Goal: Task Accomplishment & Management: Use online tool/utility

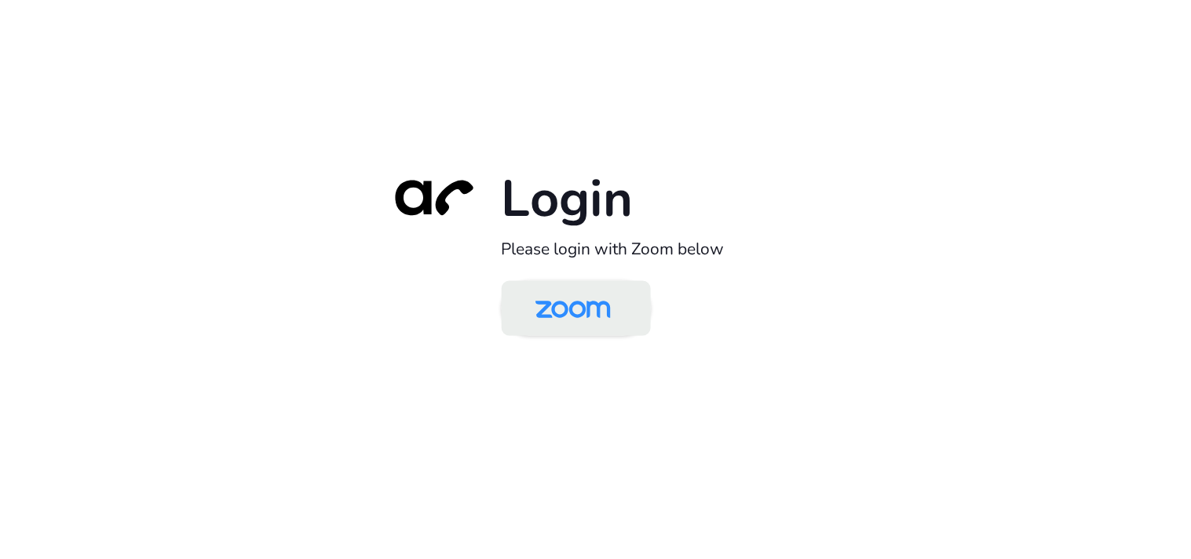
click at [583, 322] on img at bounding box center [573, 309] width 108 height 51
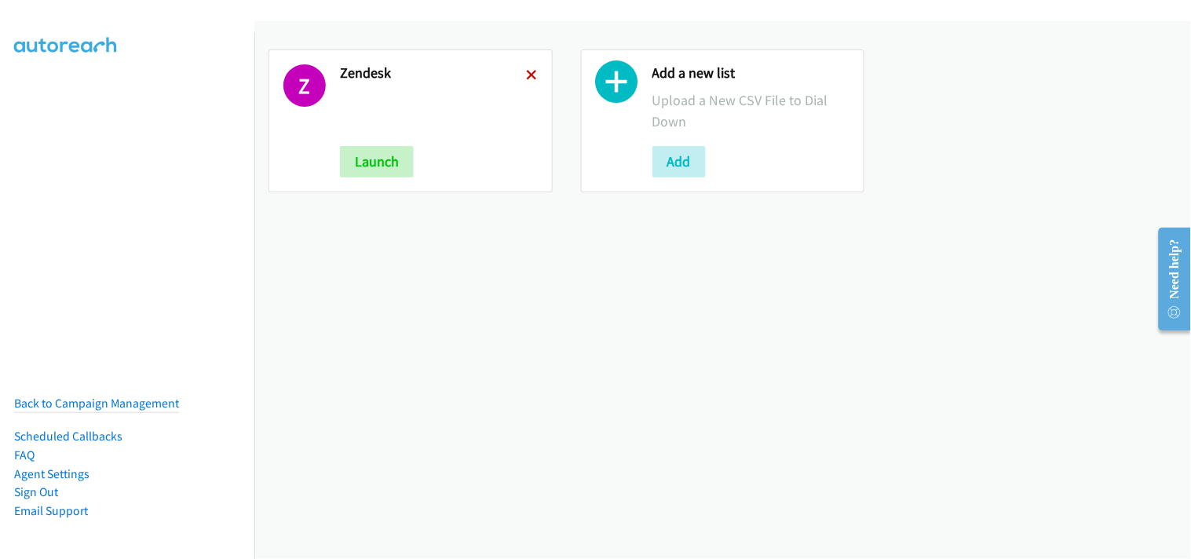
click at [527, 72] on icon at bounding box center [532, 76] width 11 height 11
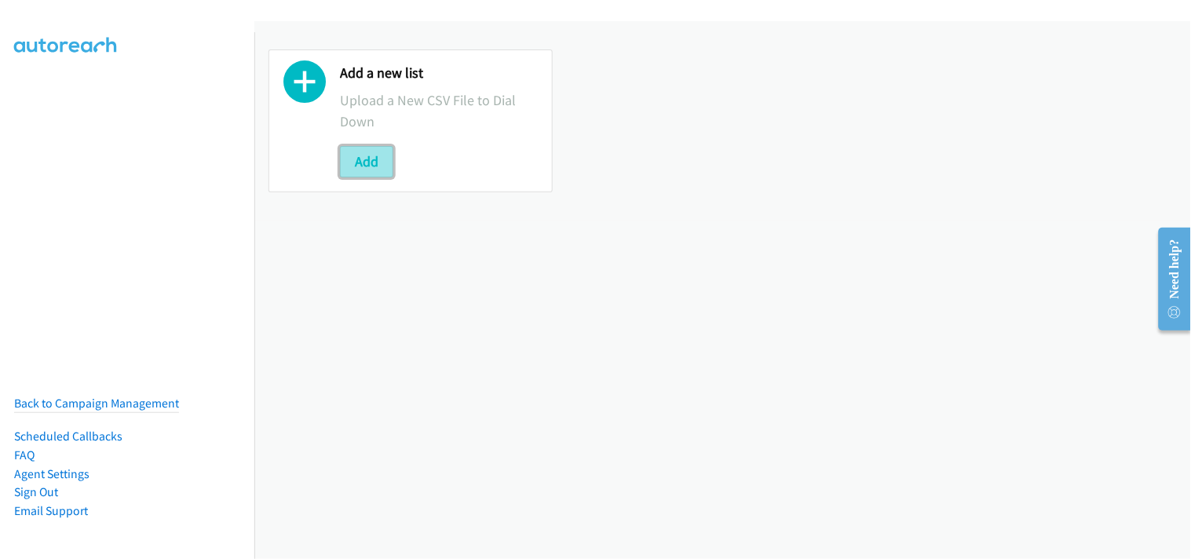
click at [364, 160] on button "Add" at bounding box center [366, 161] width 53 height 31
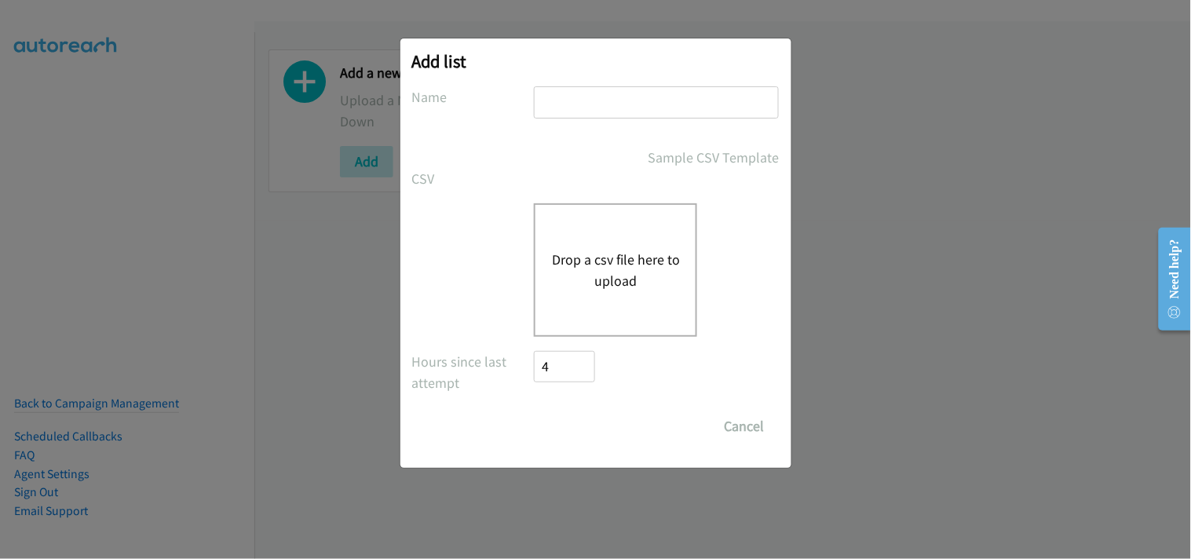
click at [545, 113] on input "text" at bounding box center [656, 102] width 245 height 32
type input "Zendesk"
click at [599, 252] on button "Drop a csv file here to upload" at bounding box center [615, 270] width 129 height 42
click at [634, 270] on button "Drop a csv file here to upload" at bounding box center [615, 270] width 129 height 42
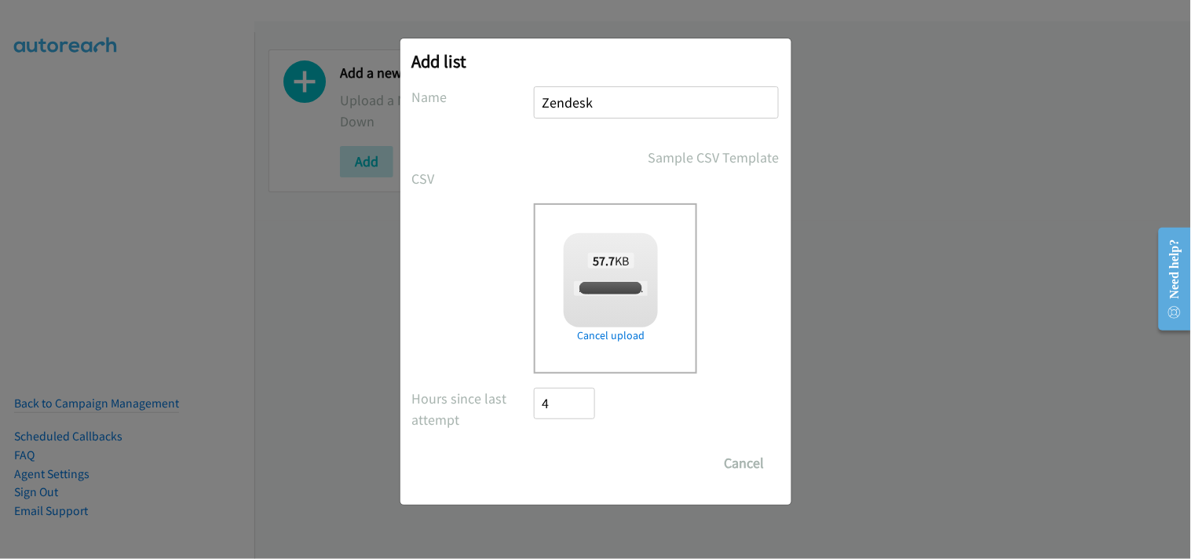
checkbox input "true"
click at [590, 455] on input "Save List" at bounding box center [576, 463] width 82 height 31
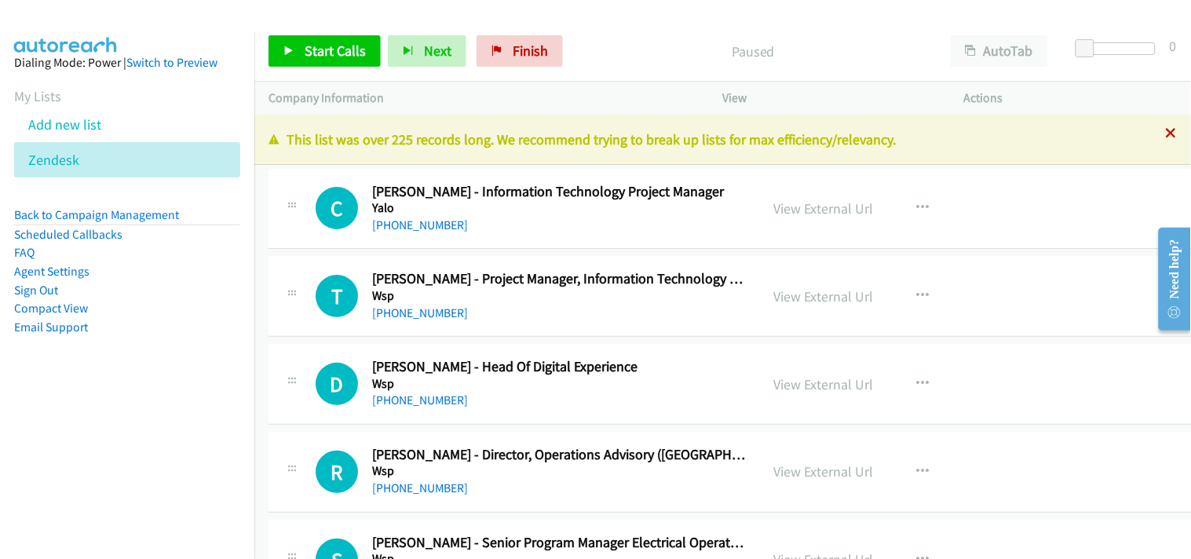
click at [1166, 133] on icon at bounding box center [1171, 134] width 11 height 11
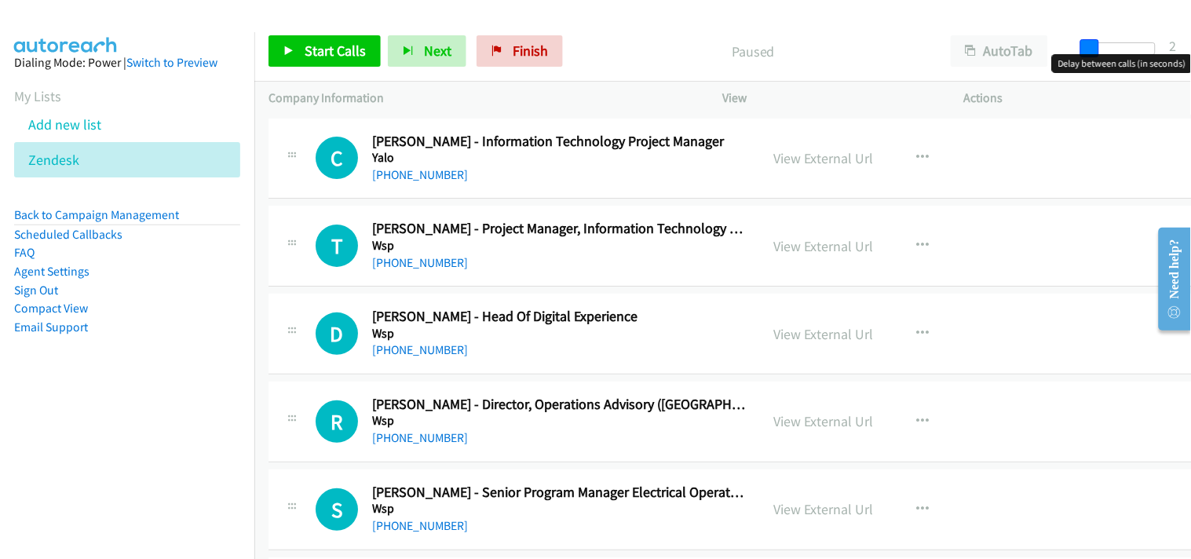
click at [1089, 45] on span at bounding box center [1089, 48] width 19 height 19
click at [331, 49] on span "Start Calls" at bounding box center [335, 51] width 61 height 18
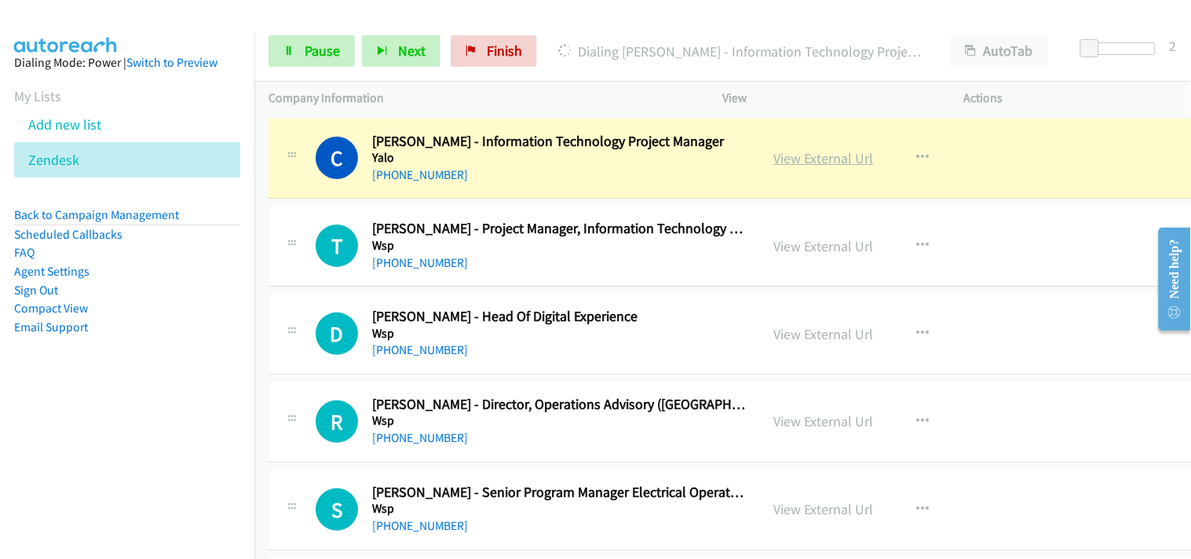
click at [795, 162] on link "View External Url" at bounding box center [824, 158] width 100 height 18
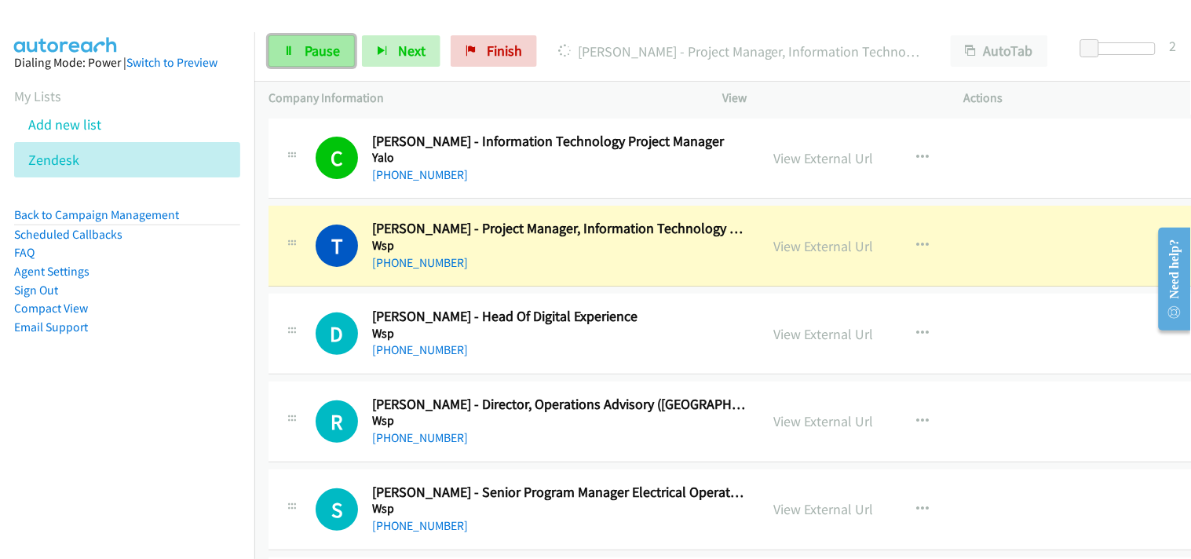
click at [316, 53] on span "Pause" at bounding box center [322, 51] width 35 height 18
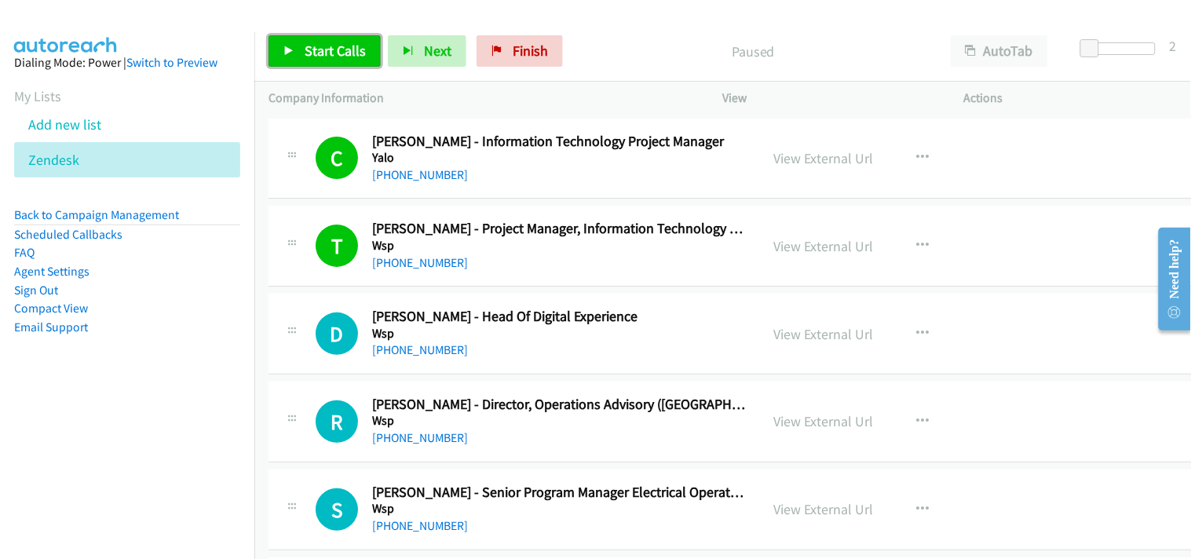
click at [309, 59] on span "Start Calls" at bounding box center [335, 51] width 61 height 18
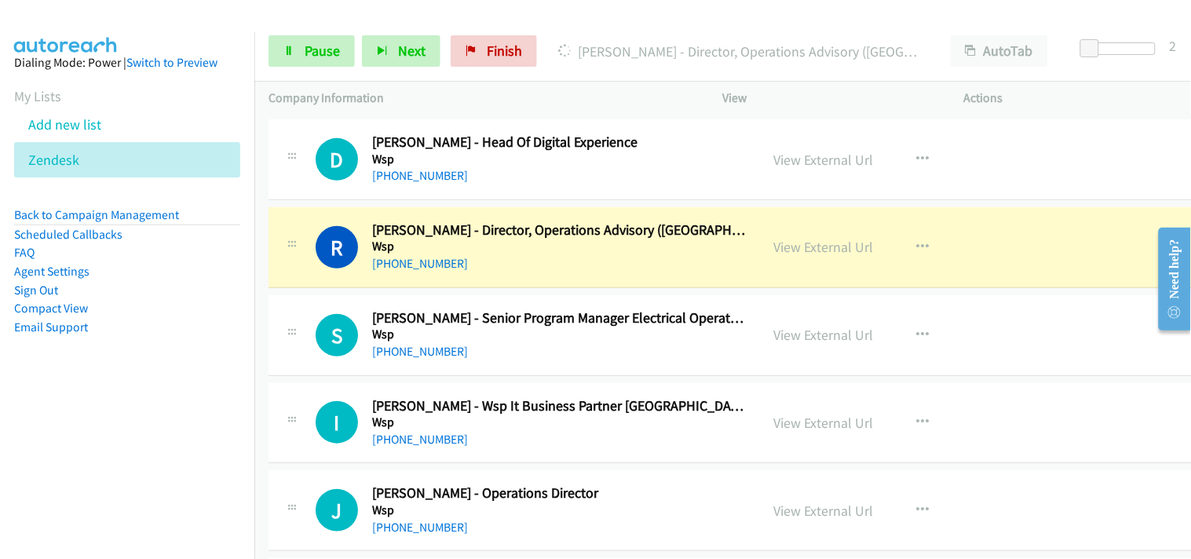
scroll to position [261, 0]
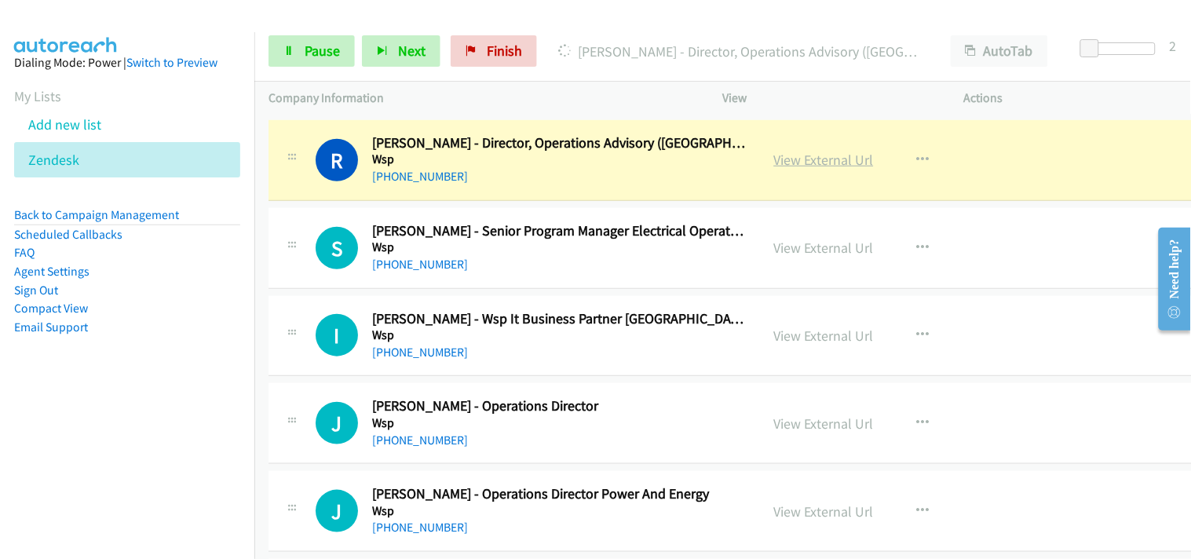
click at [795, 157] on link "View External Url" at bounding box center [824, 160] width 100 height 18
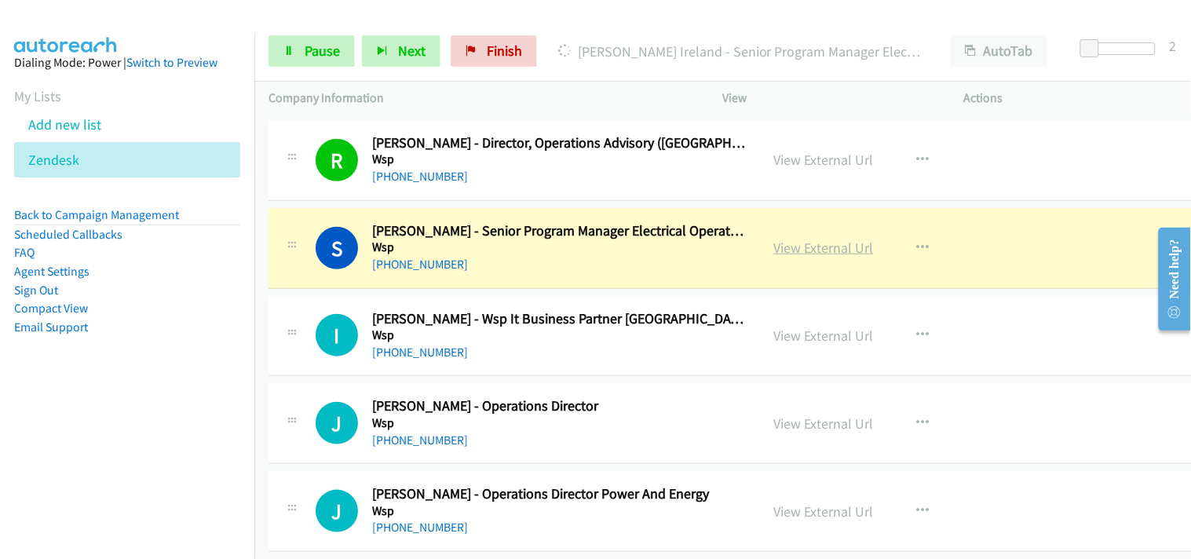
click at [802, 239] on link "View External Url" at bounding box center [824, 248] width 100 height 18
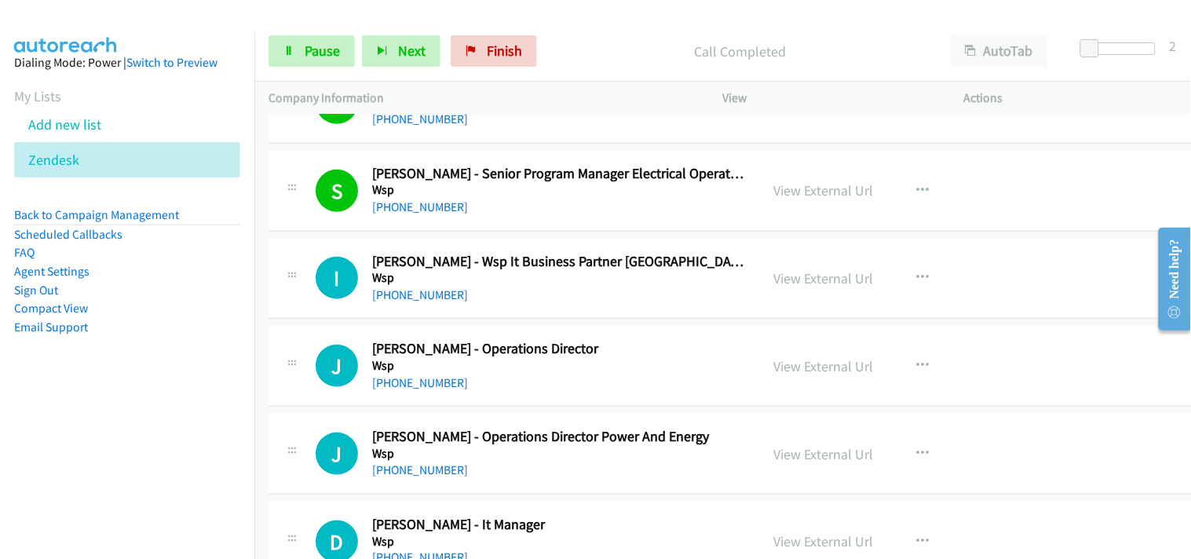
scroll to position [349, 0]
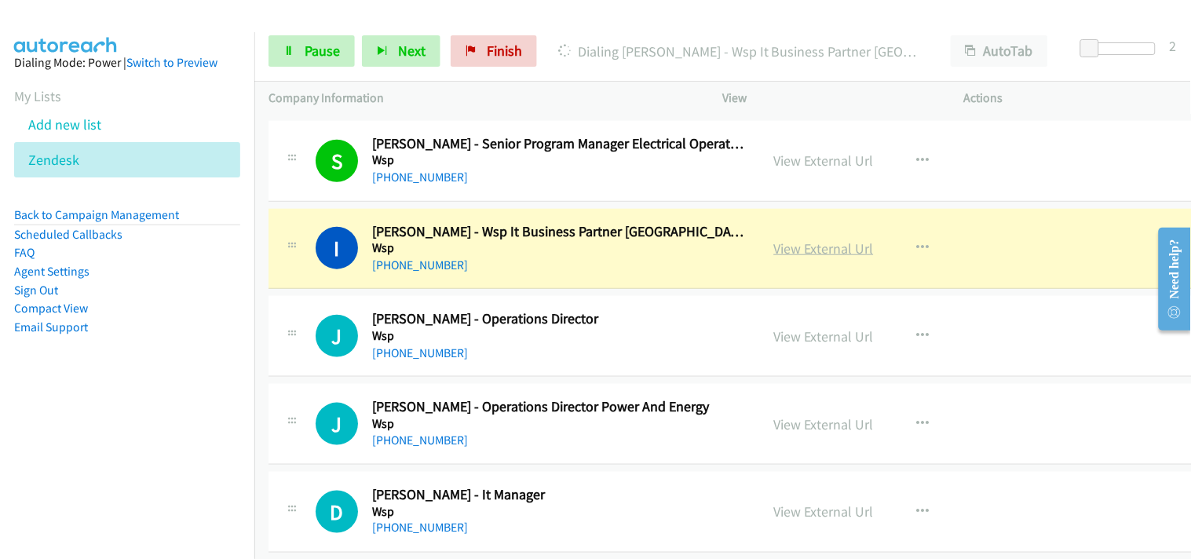
click at [781, 244] on link "View External Url" at bounding box center [824, 248] width 100 height 18
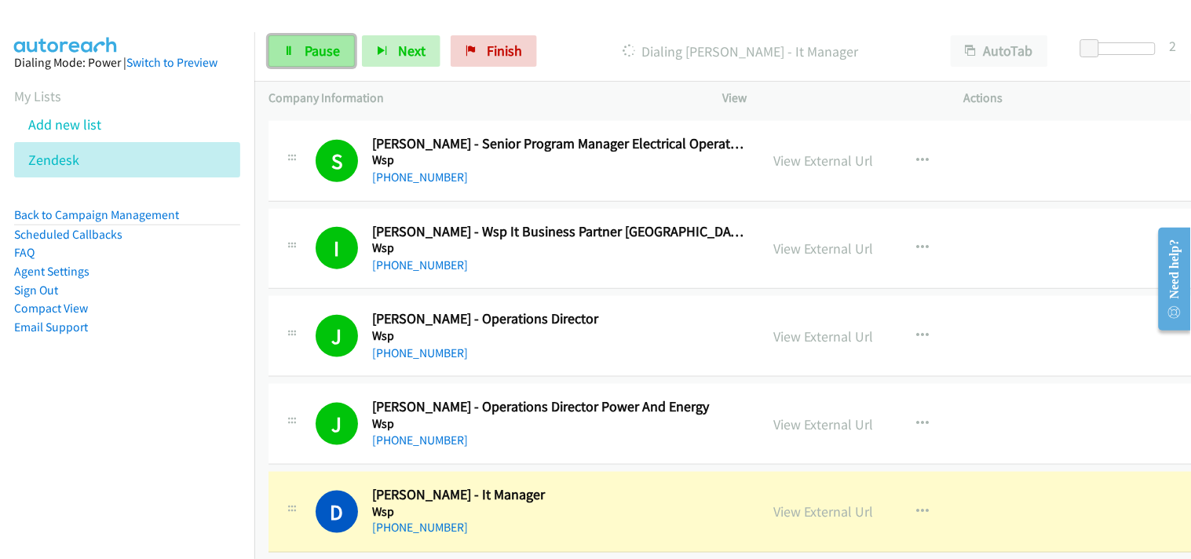
click at [296, 51] on link "Pause" at bounding box center [312, 50] width 86 height 31
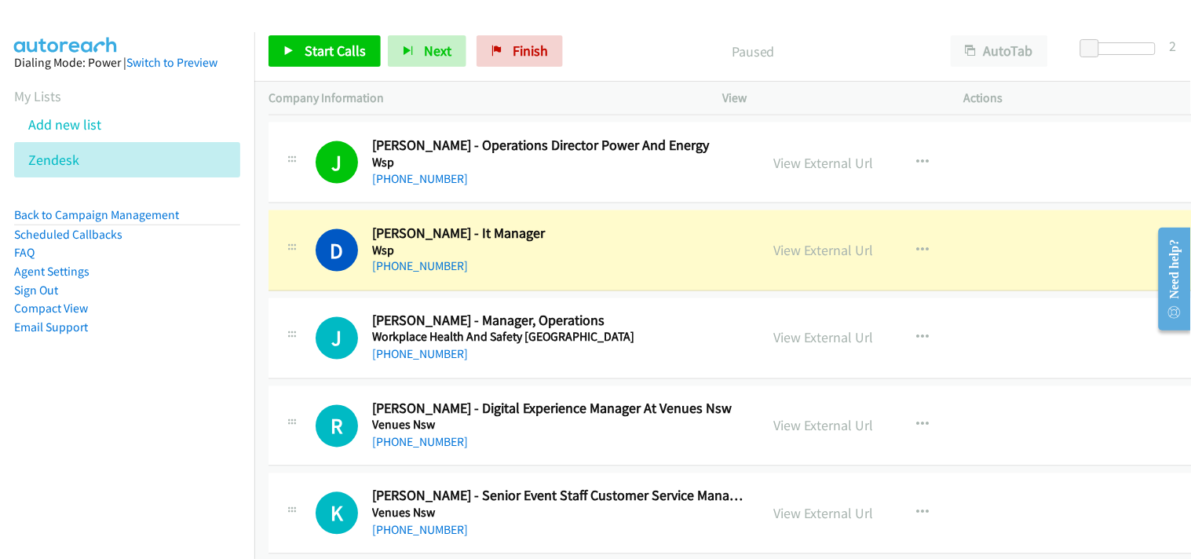
scroll to position [697, 0]
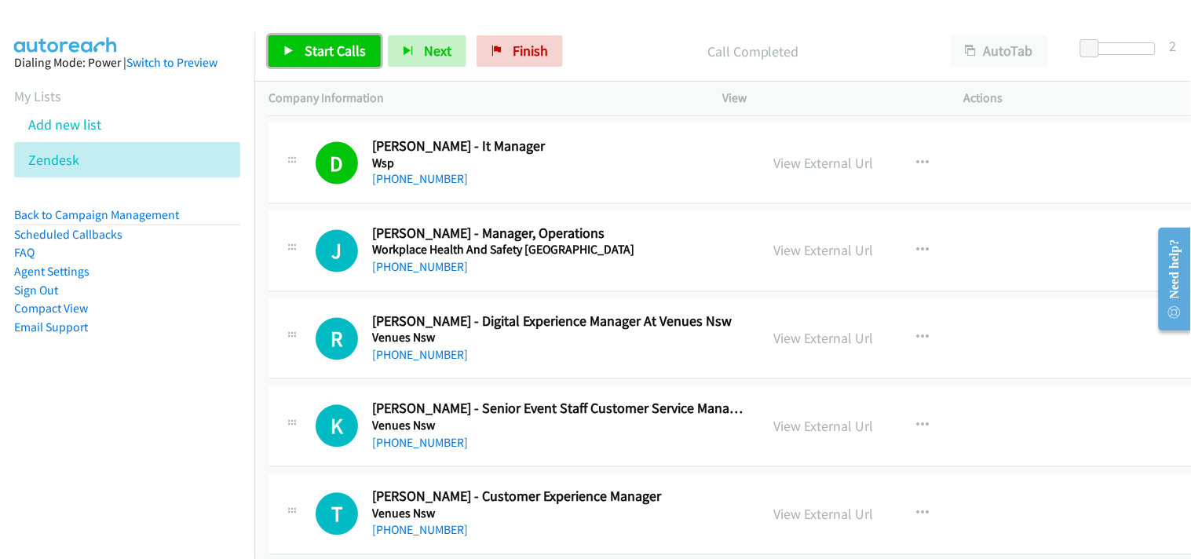
click at [342, 51] on span "Start Calls" at bounding box center [335, 51] width 61 height 18
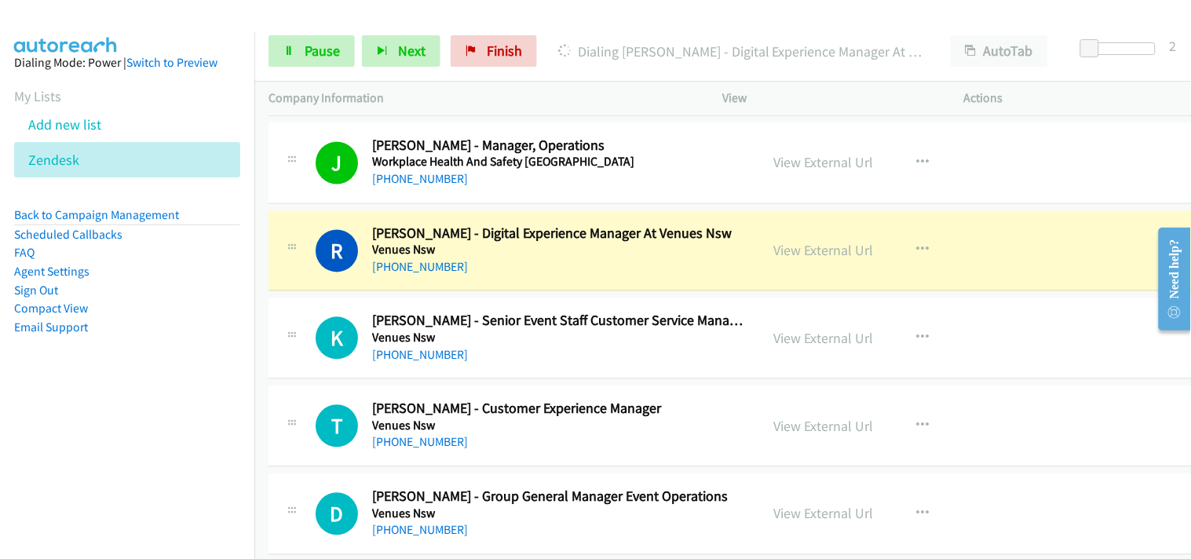
scroll to position [872, 0]
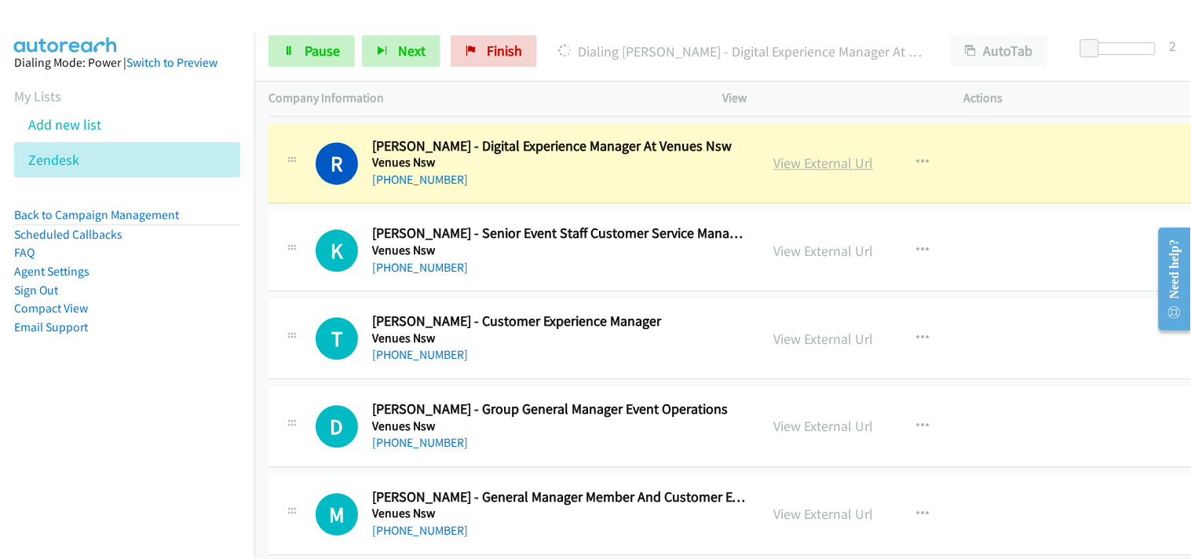
click at [802, 161] on link "View External Url" at bounding box center [824, 164] width 100 height 18
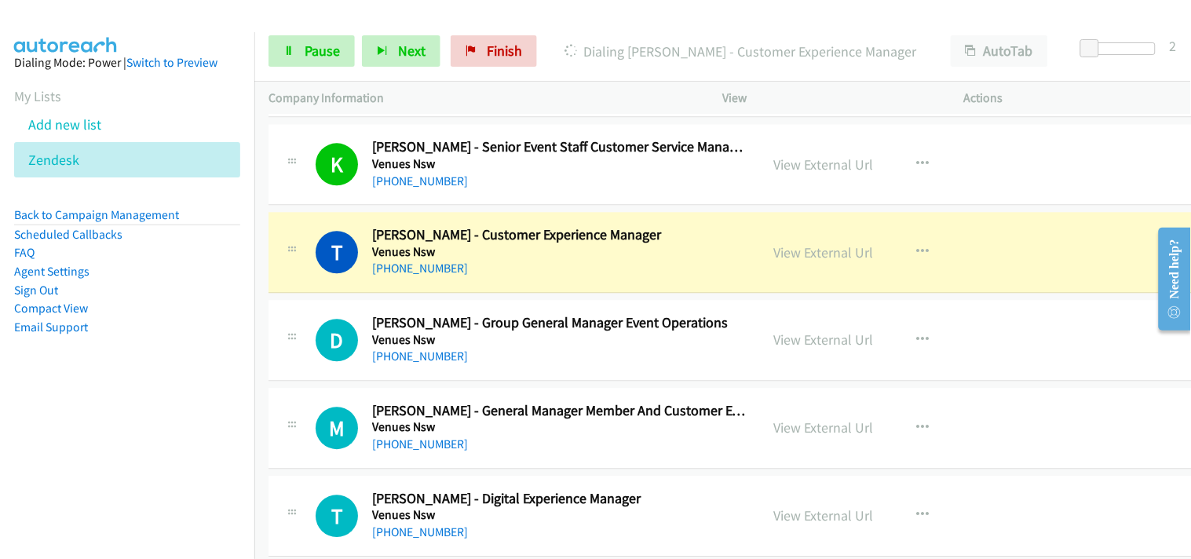
scroll to position [1047, 0]
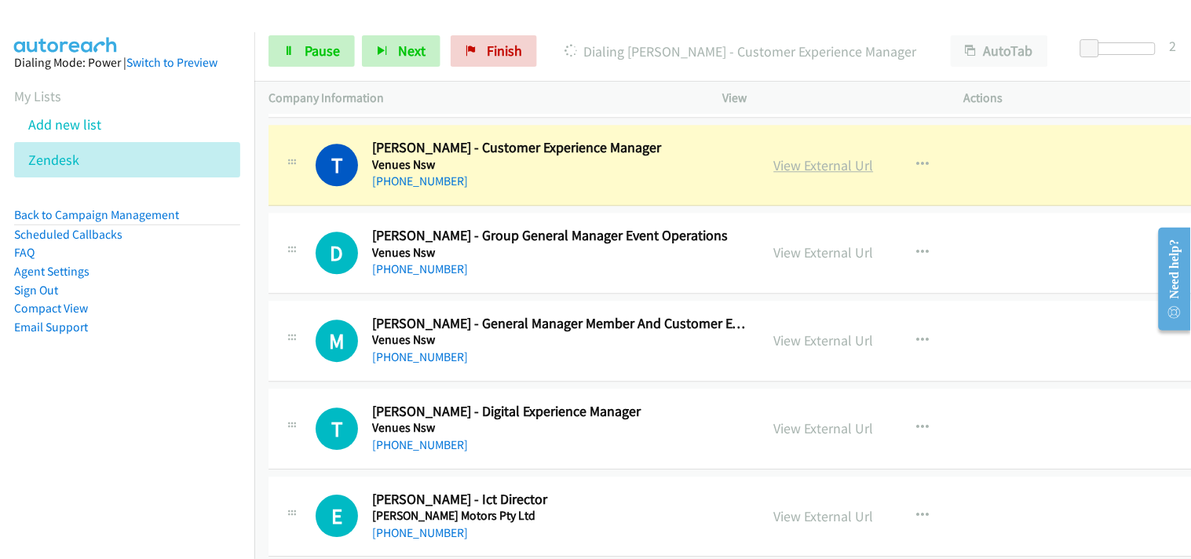
click at [801, 161] on link "View External Url" at bounding box center [824, 165] width 100 height 18
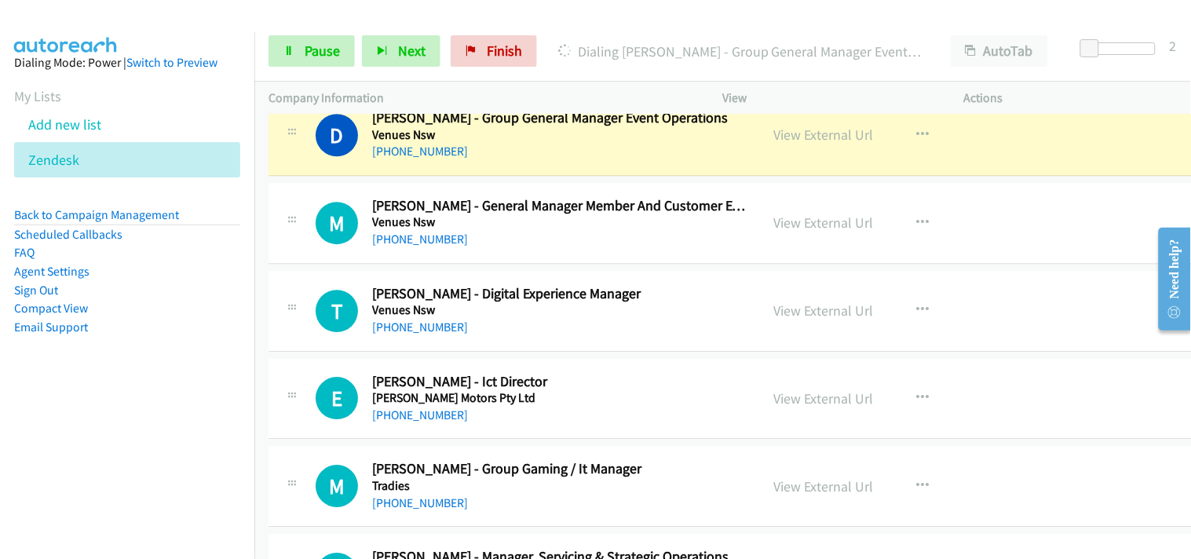
scroll to position [1134, 0]
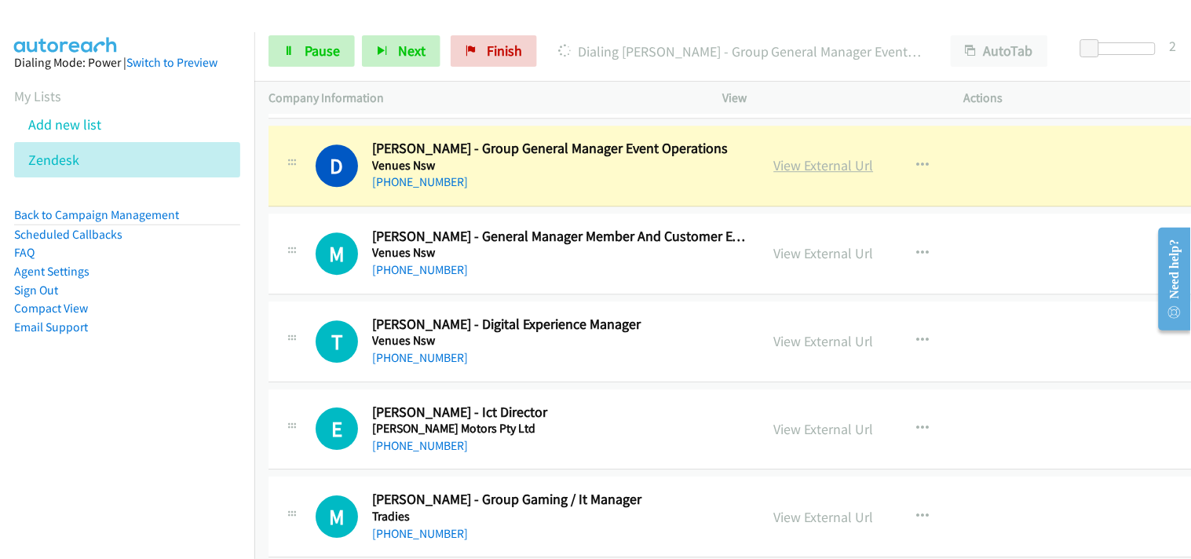
click at [793, 163] on link "View External Url" at bounding box center [824, 165] width 100 height 18
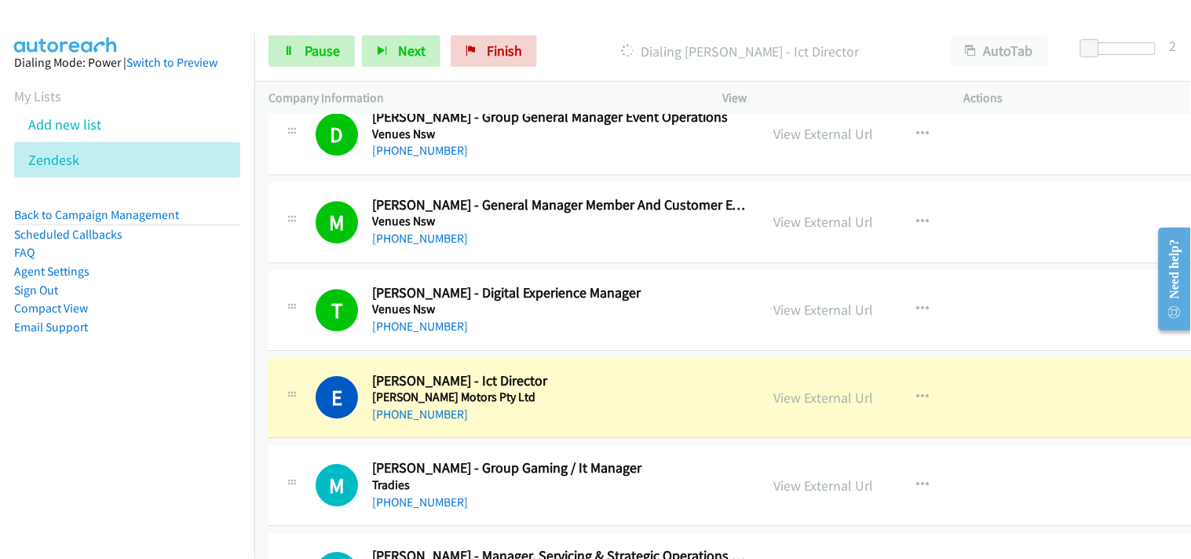
scroll to position [1221, 0]
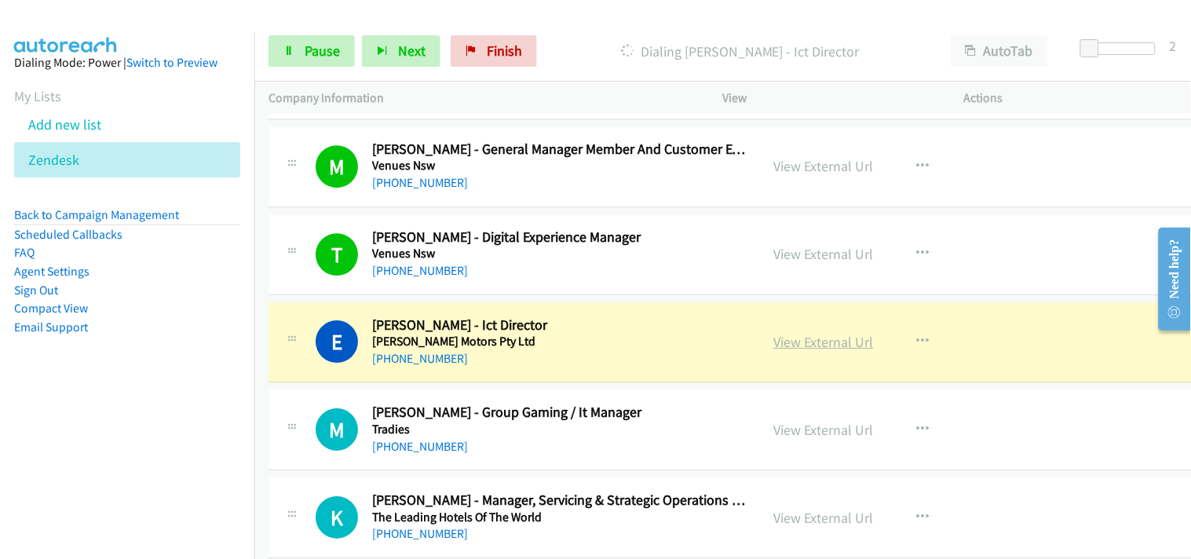
click at [777, 343] on link "View External Url" at bounding box center [824, 342] width 100 height 18
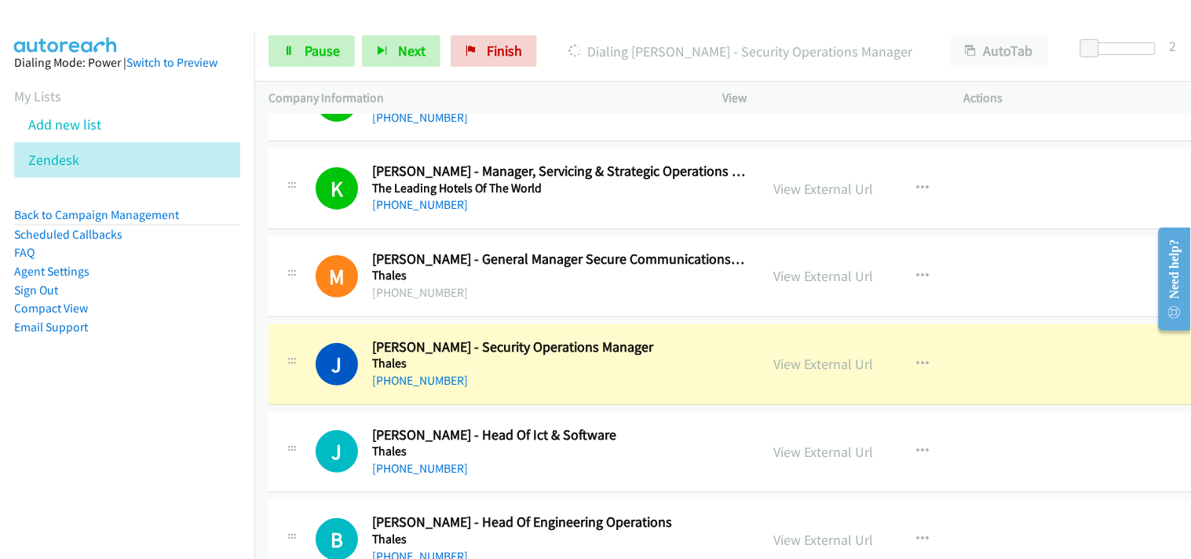
scroll to position [1570, 0]
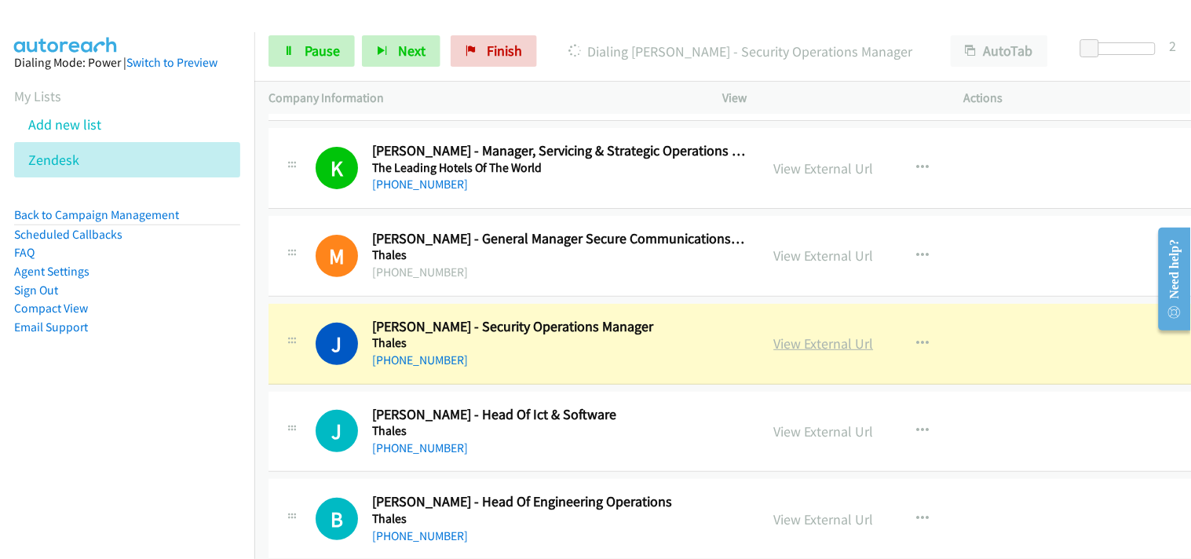
click at [812, 352] on link "View External Url" at bounding box center [824, 344] width 100 height 18
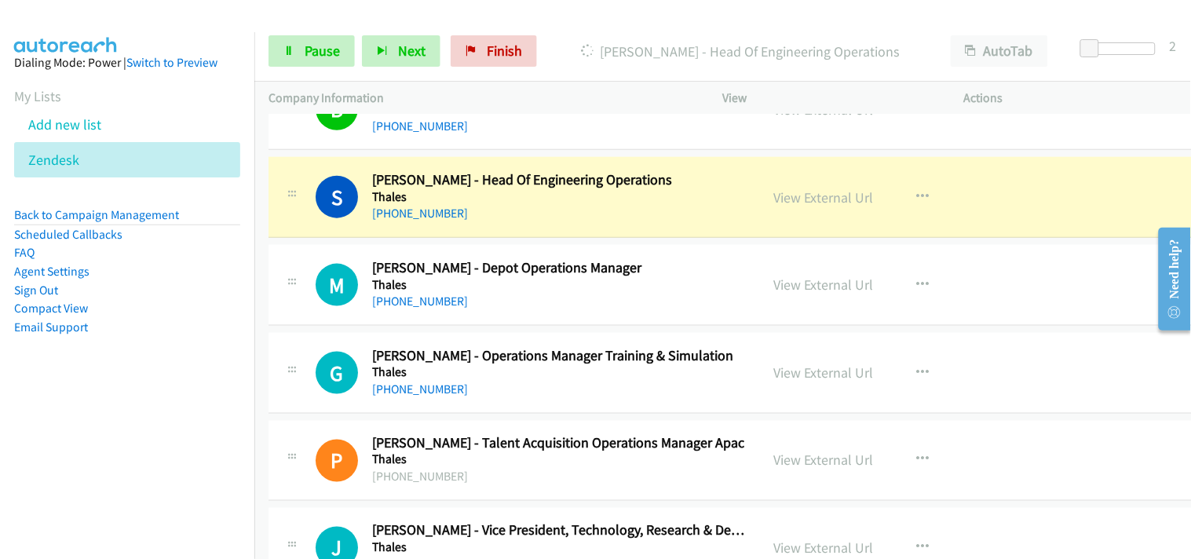
scroll to position [2006, 0]
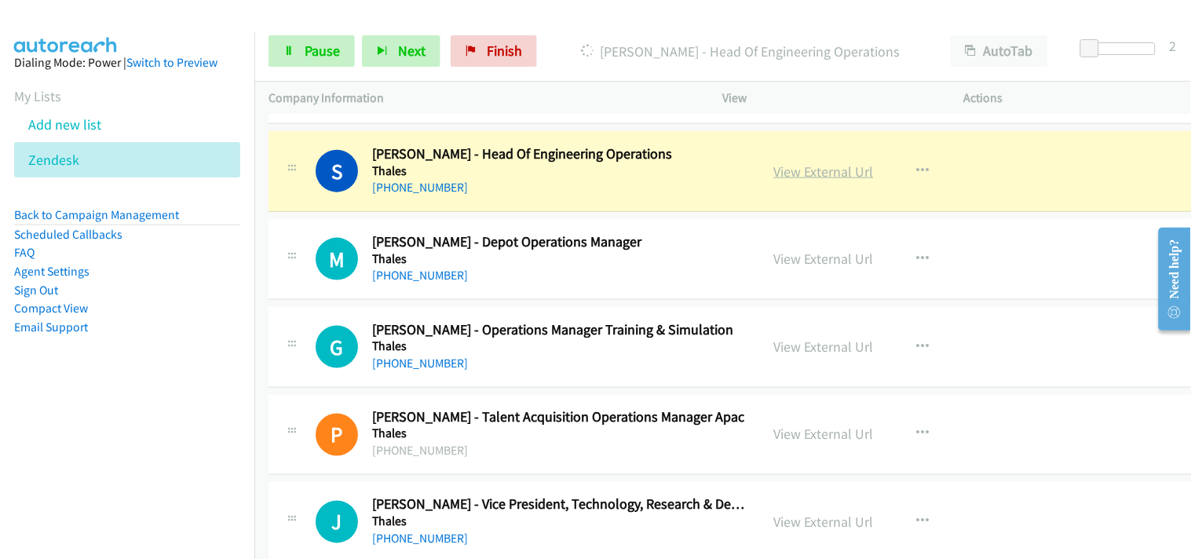
click at [781, 173] on link "View External Url" at bounding box center [824, 172] width 100 height 18
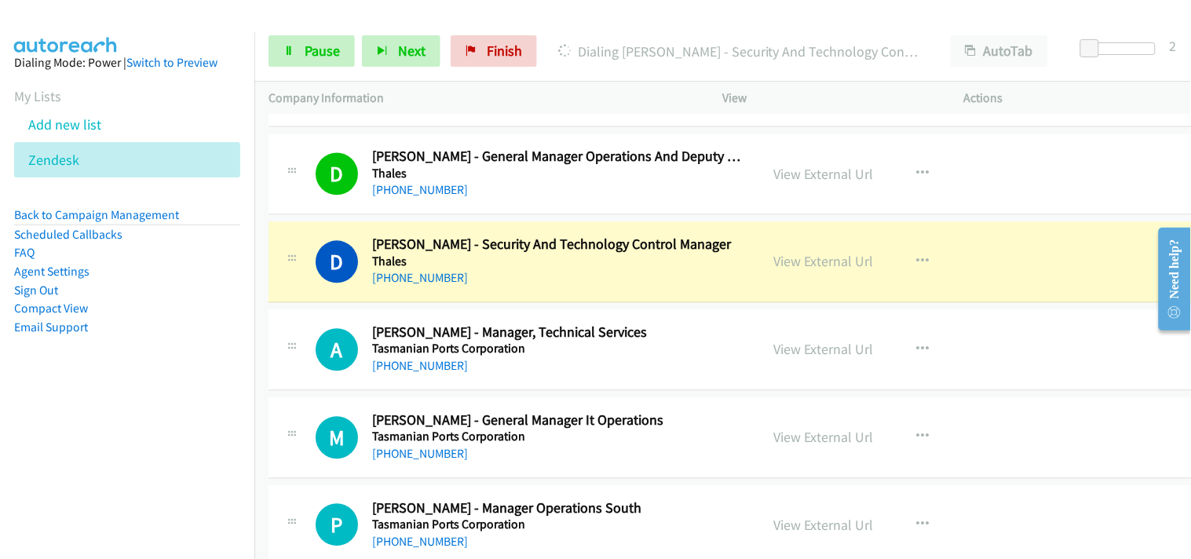
scroll to position [2530, 0]
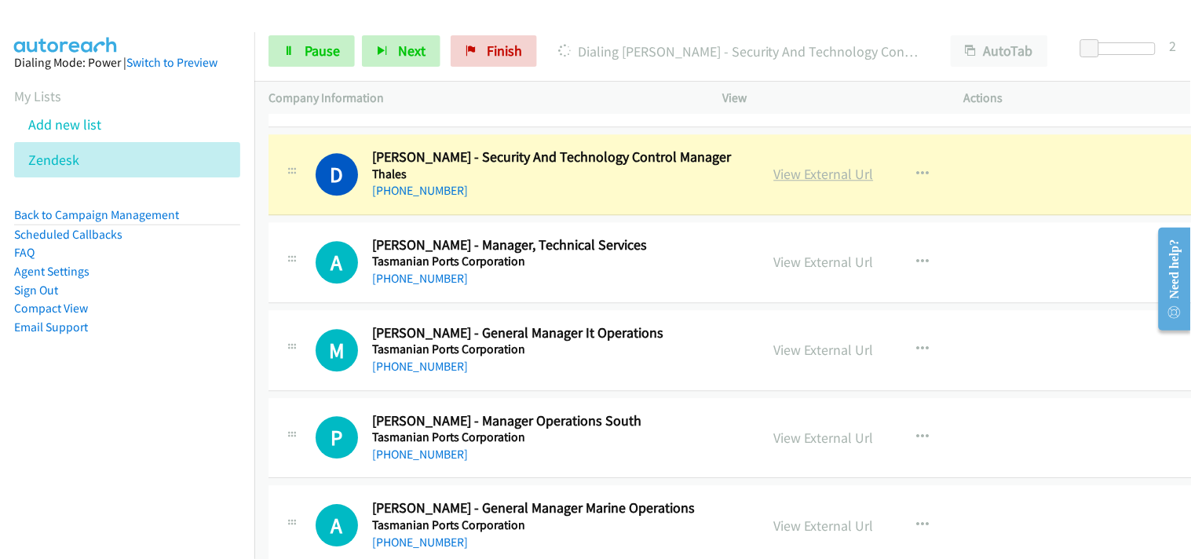
click at [806, 178] on link "View External Url" at bounding box center [824, 174] width 100 height 18
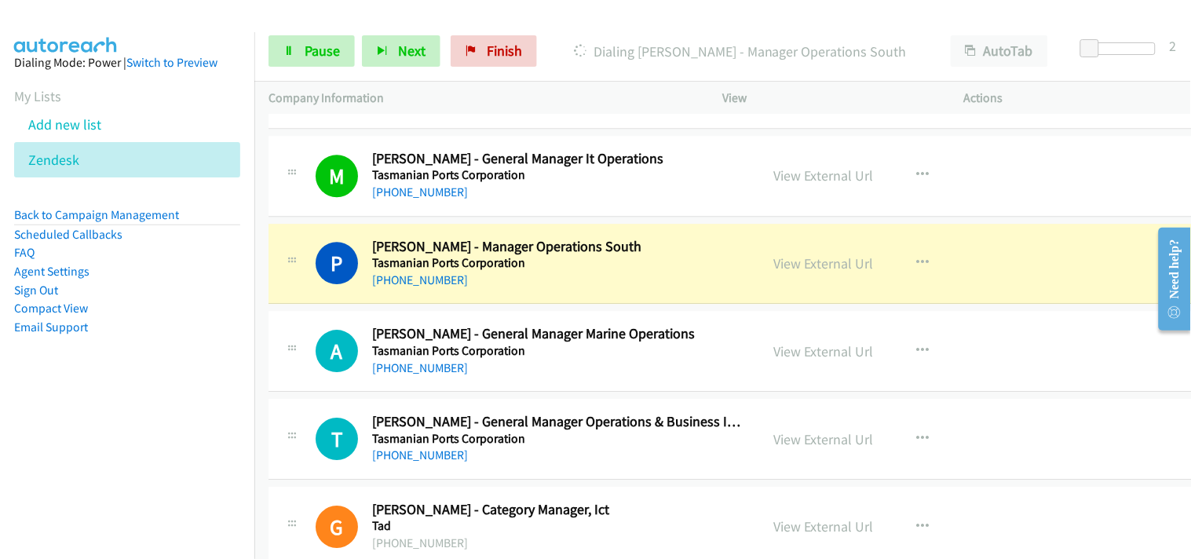
scroll to position [2791, 0]
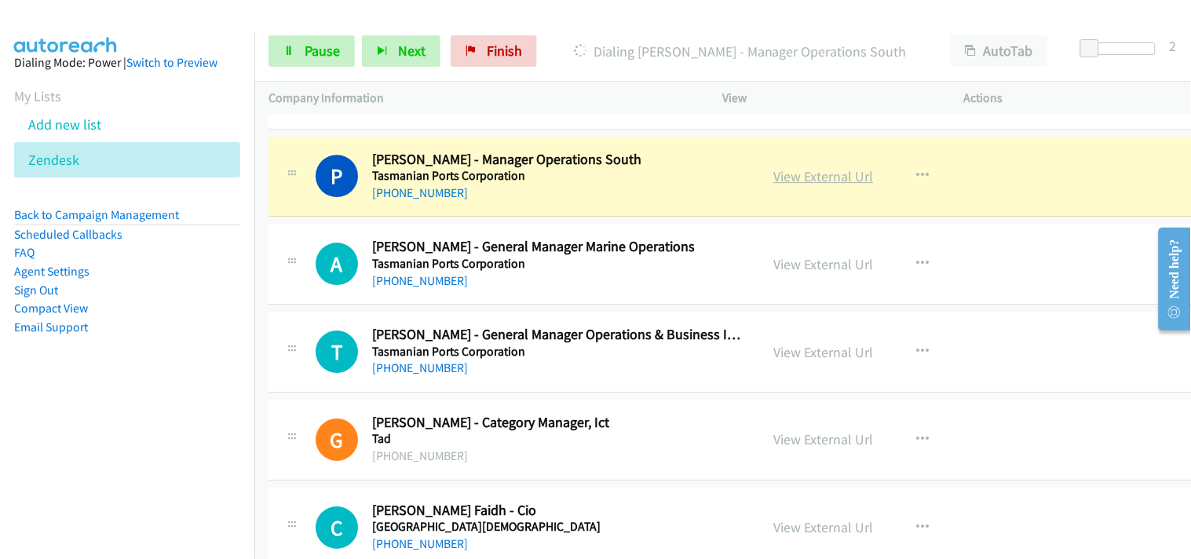
click at [813, 178] on link "View External Url" at bounding box center [824, 176] width 100 height 18
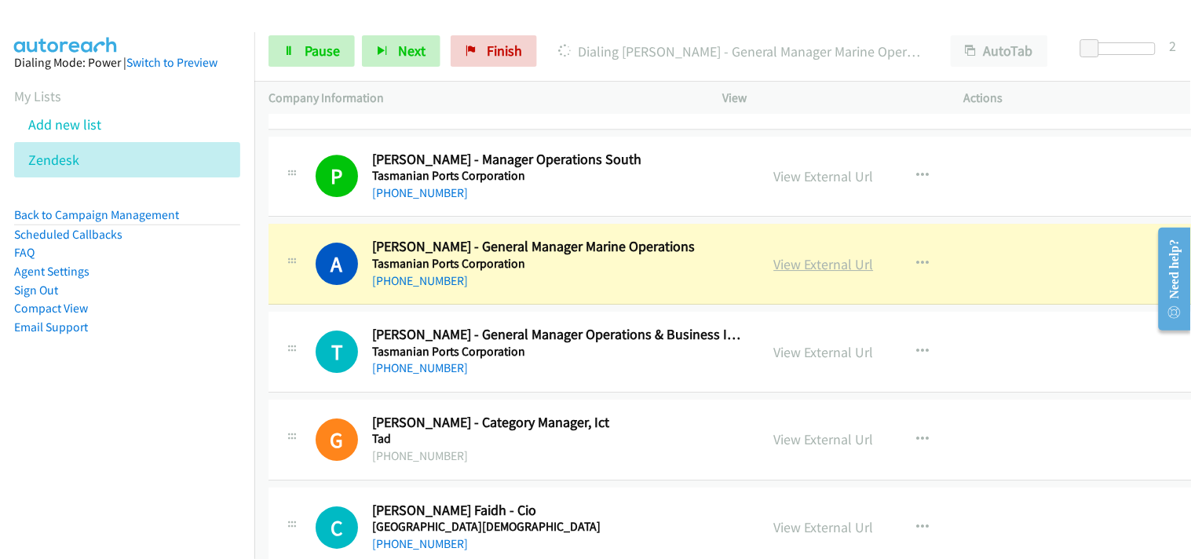
click at [788, 258] on link "View External Url" at bounding box center [824, 264] width 100 height 18
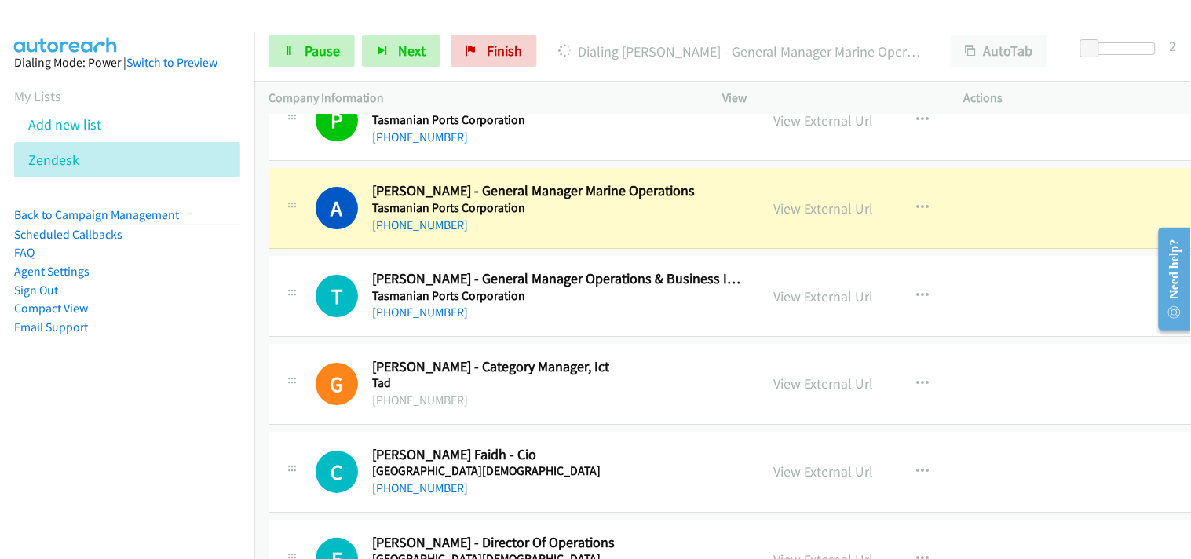
scroll to position [2879, 0]
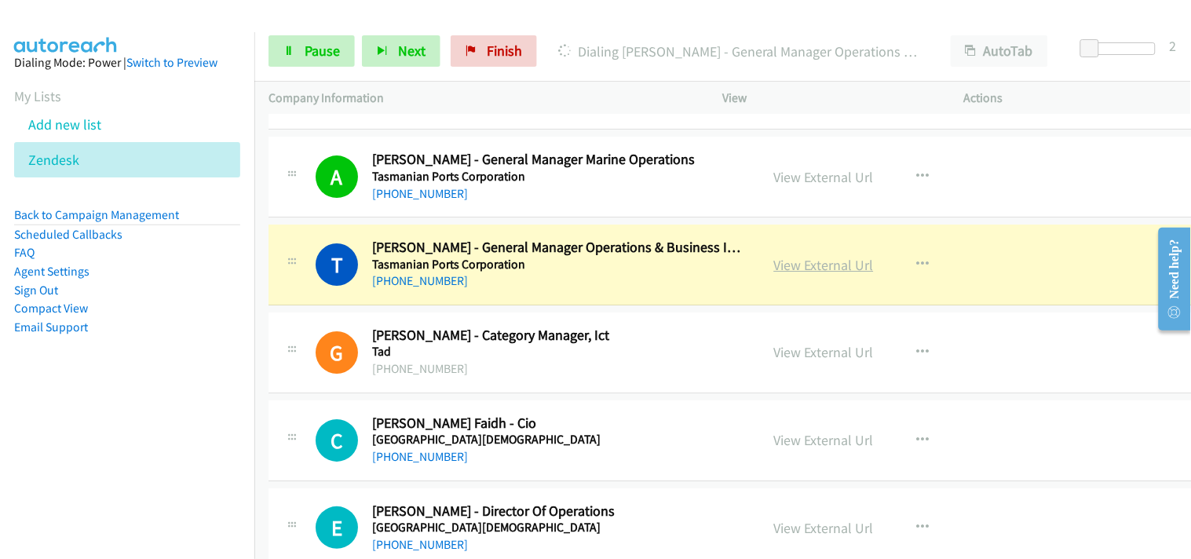
click at [803, 261] on link "View External Url" at bounding box center [824, 265] width 100 height 18
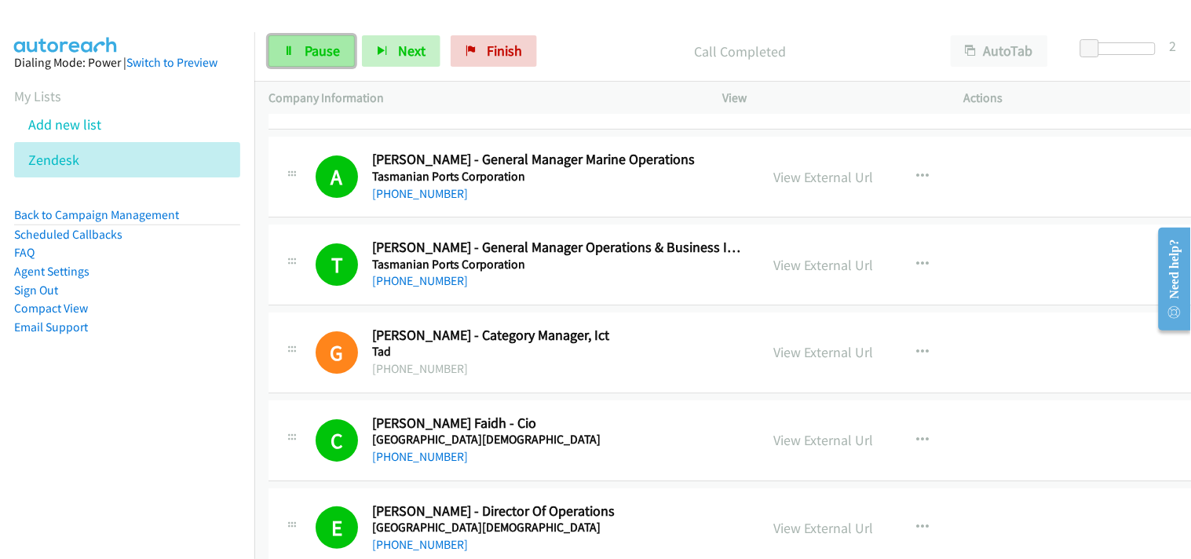
click at [306, 40] on link "Pause" at bounding box center [312, 50] width 86 height 31
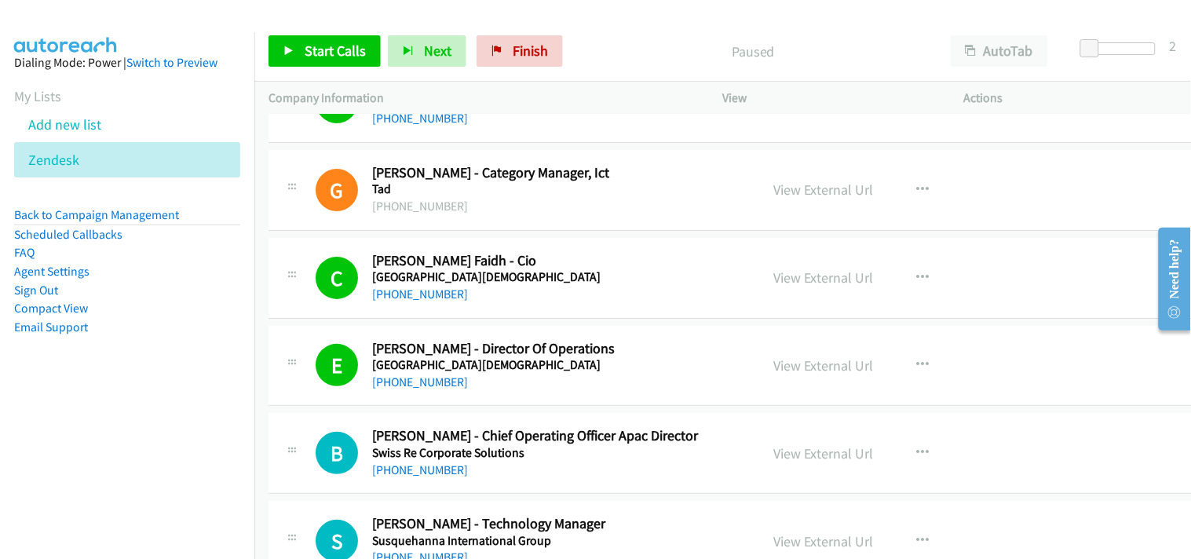
scroll to position [3141, 0]
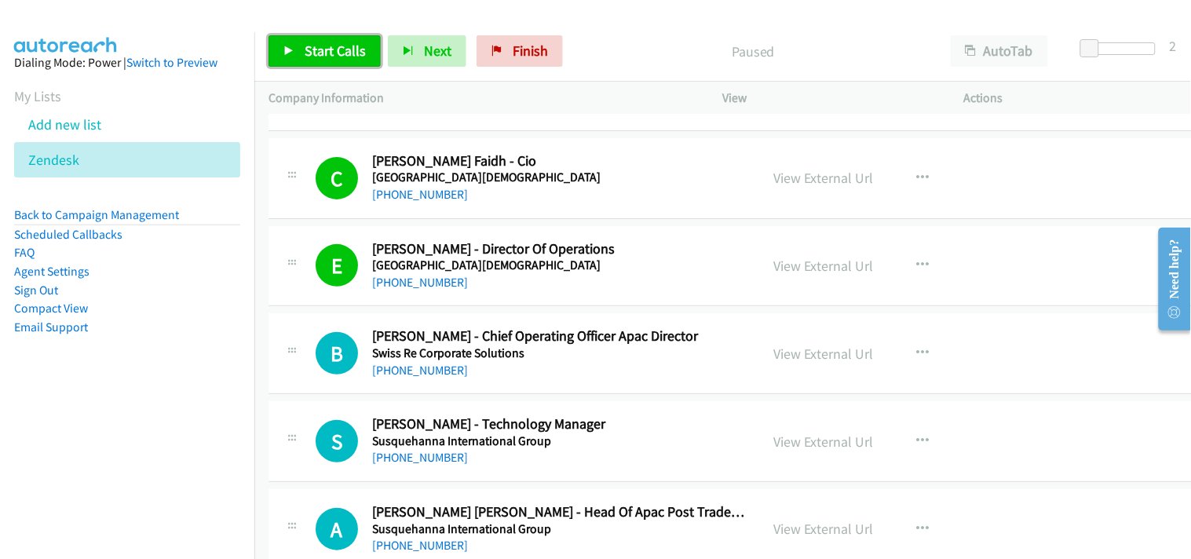
click at [316, 50] on span "Start Calls" at bounding box center [335, 51] width 61 height 18
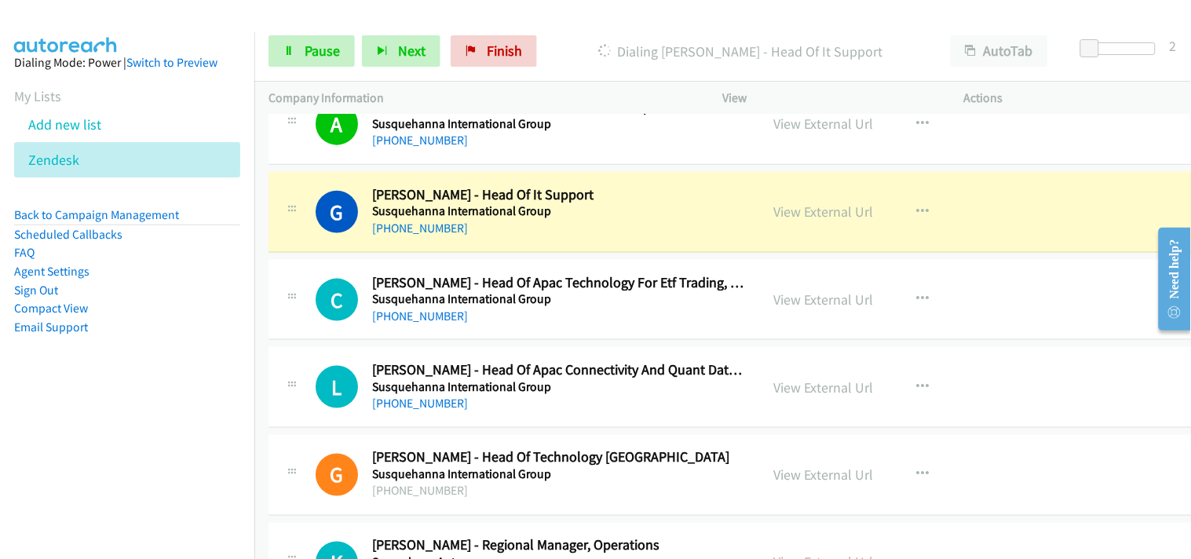
scroll to position [3577, 0]
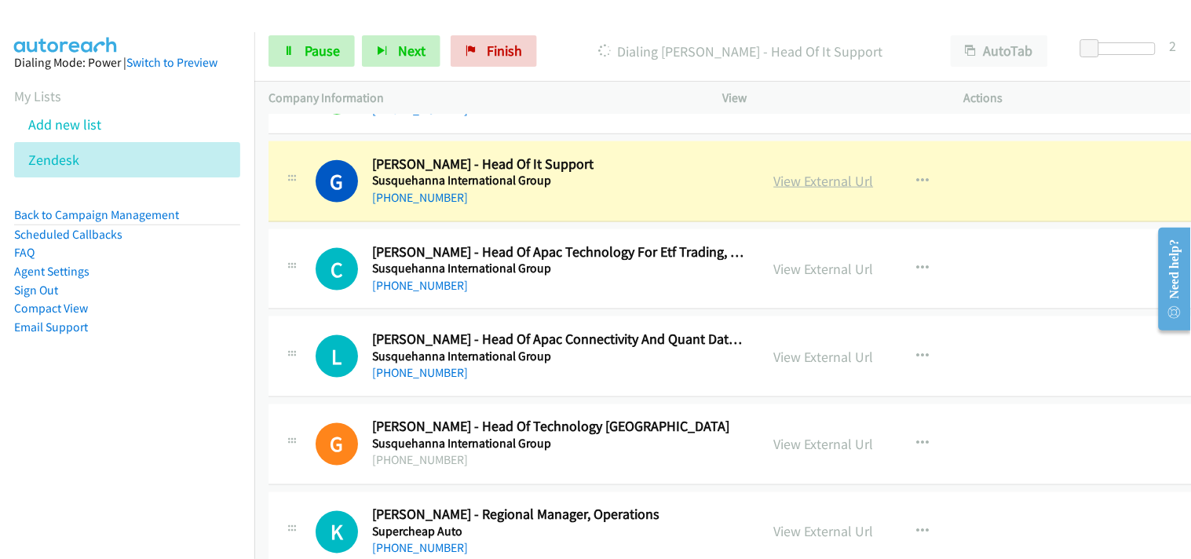
click at [802, 177] on link "View External Url" at bounding box center [824, 181] width 100 height 18
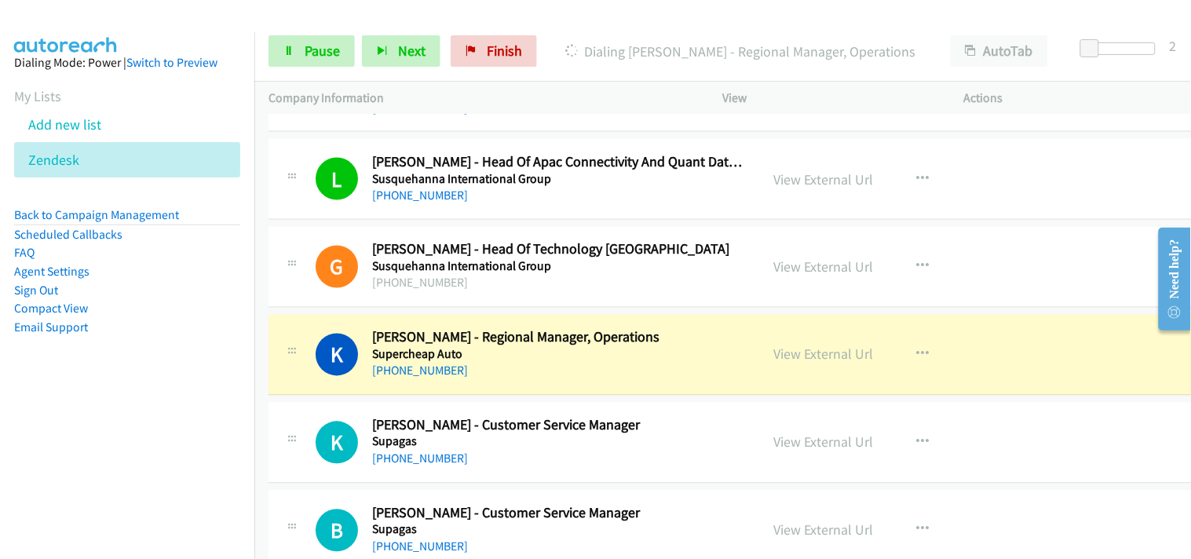
scroll to position [3838, 0]
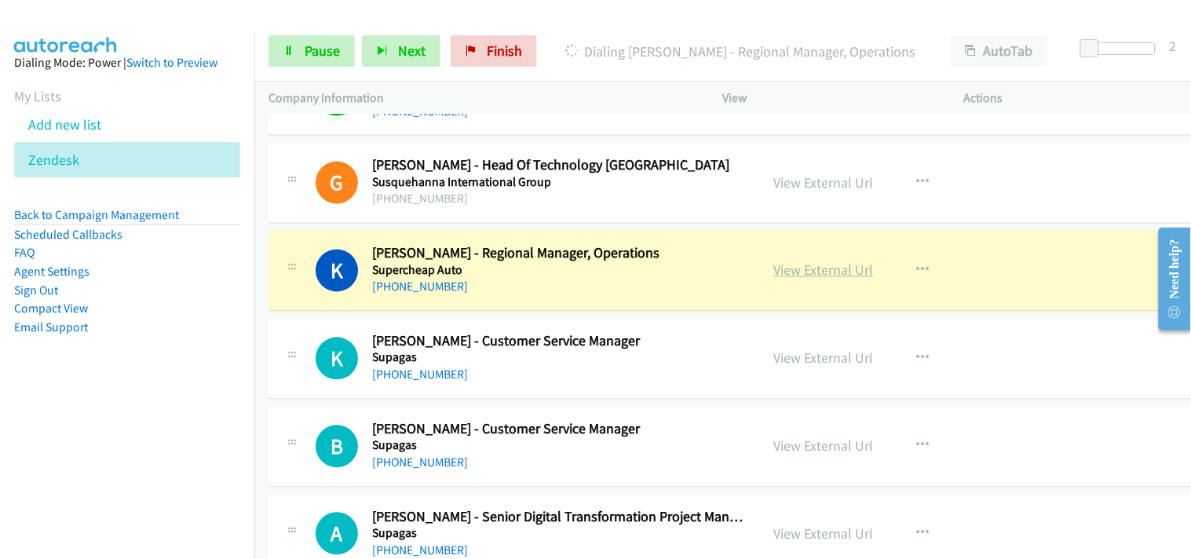
click at [789, 268] on link "View External Url" at bounding box center [824, 270] width 100 height 18
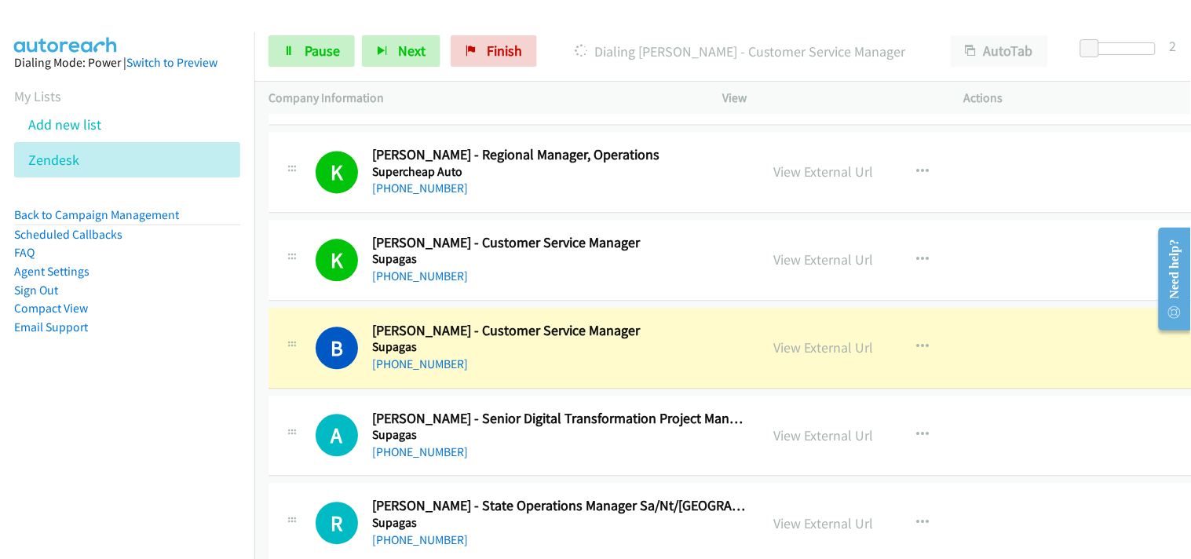
scroll to position [4013, 0]
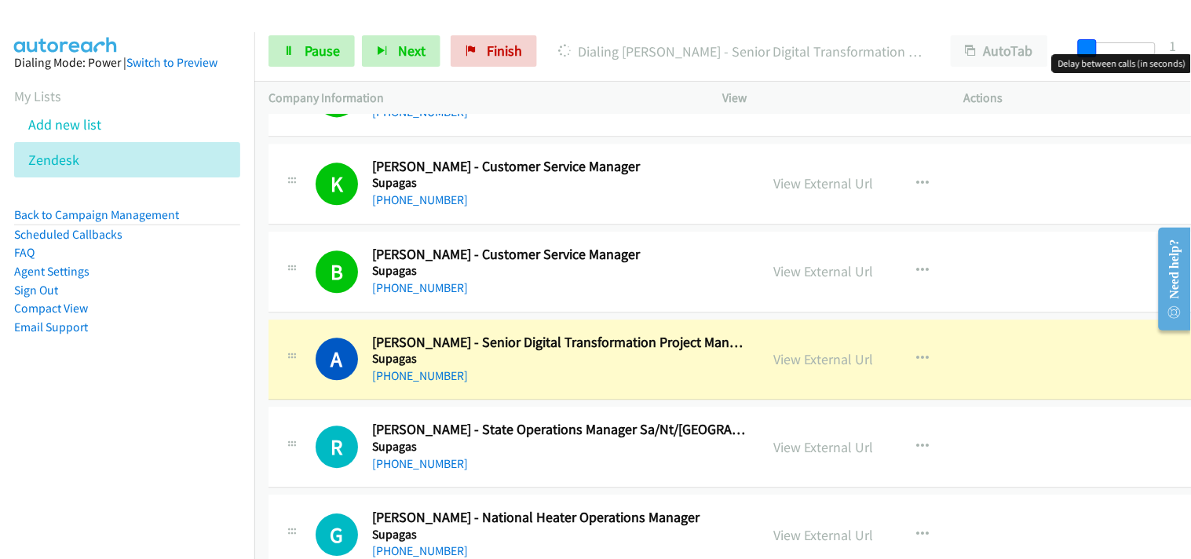
click at [1095, 48] on span at bounding box center [1087, 48] width 19 height 19
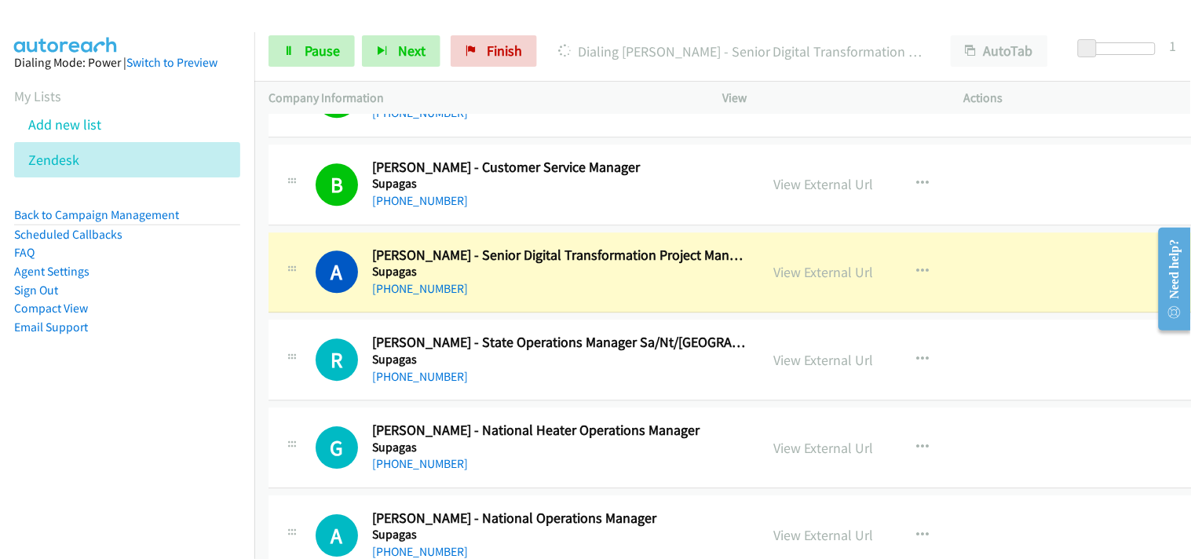
scroll to position [4188, 0]
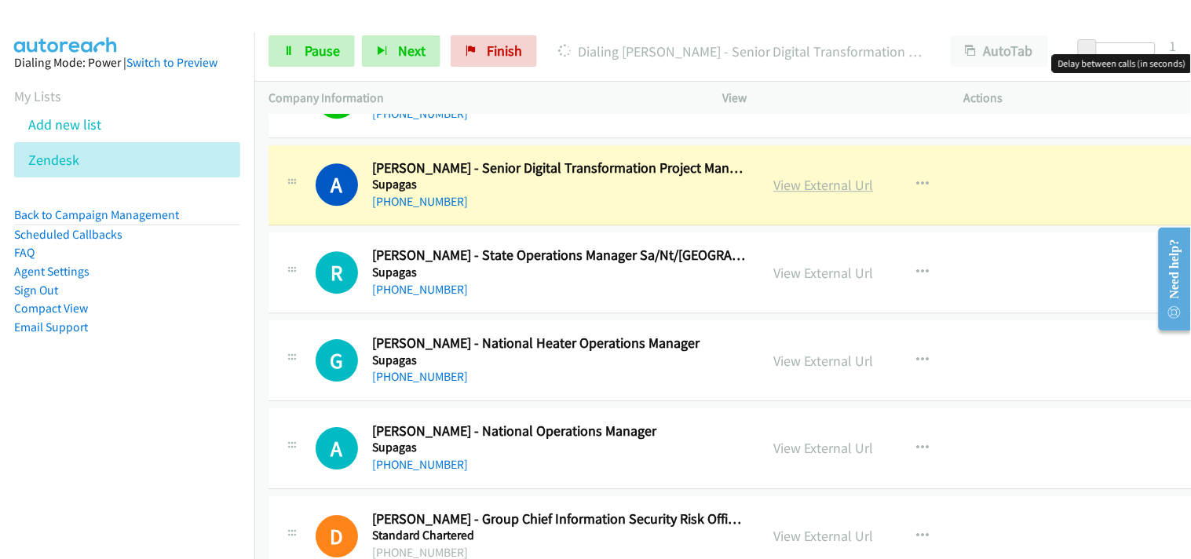
click at [813, 178] on link "View External Url" at bounding box center [824, 185] width 100 height 18
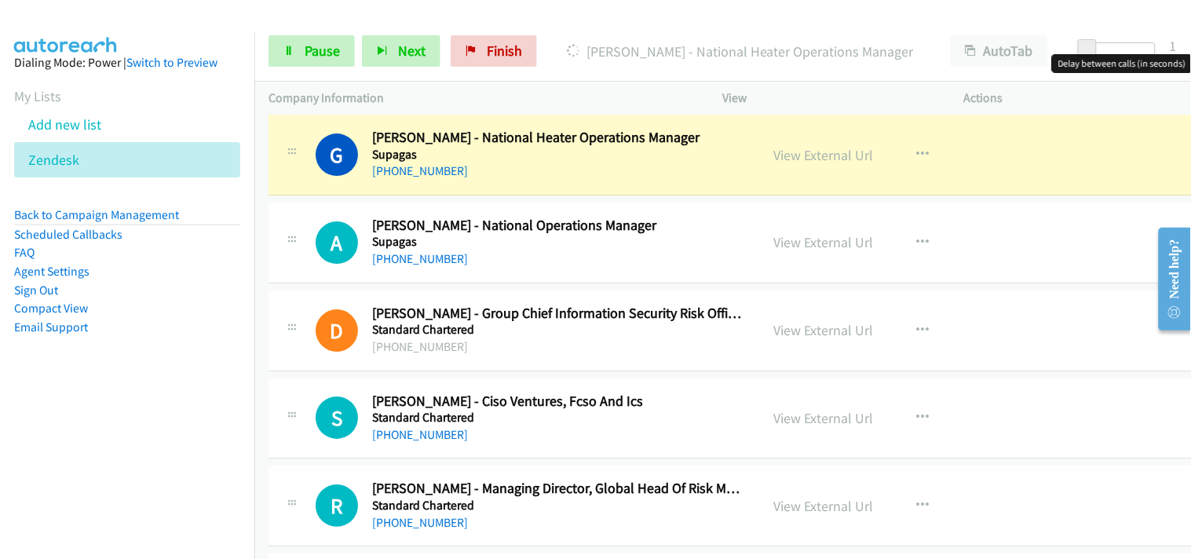
scroll to position [4362, 0]
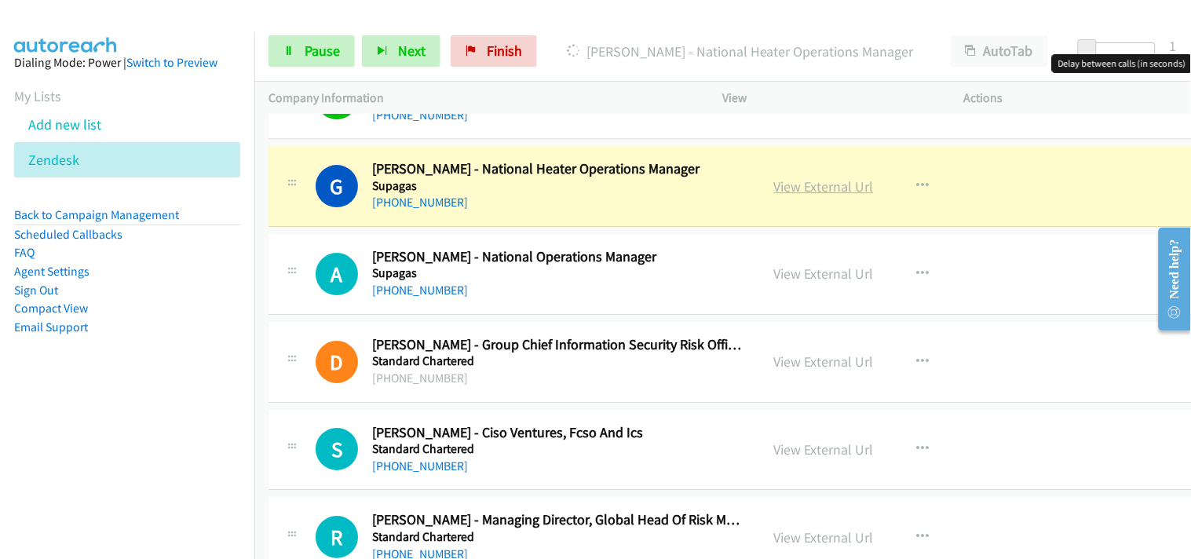
click at [813, 183] on link "View External Url" at bounding box center [824, 186] width 100 height 18
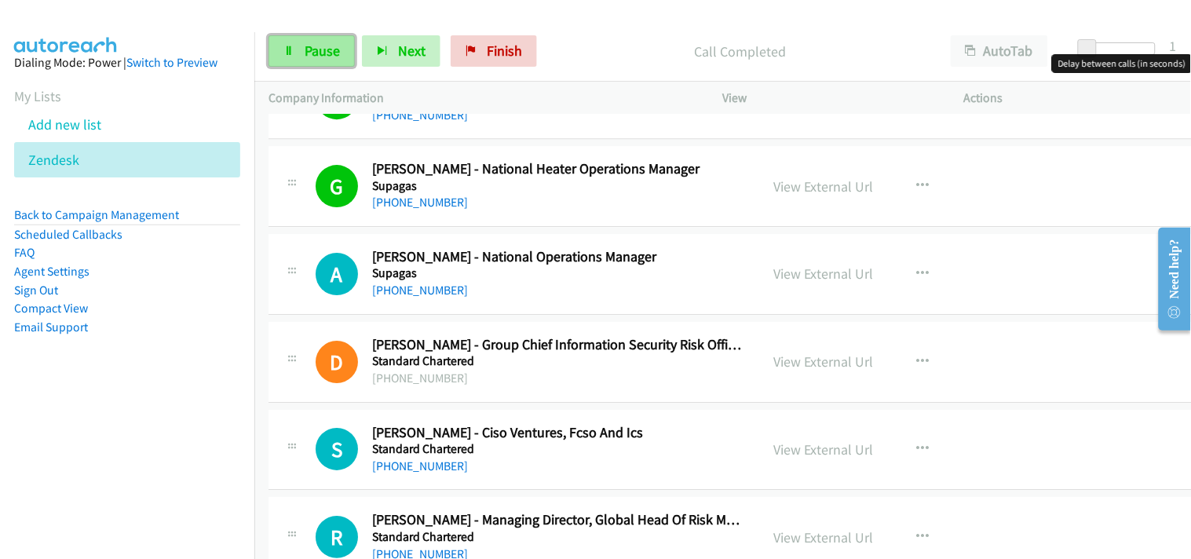
click at [297, 50] on link "Pause" at bounding box center [312, 50] width 86 height 31
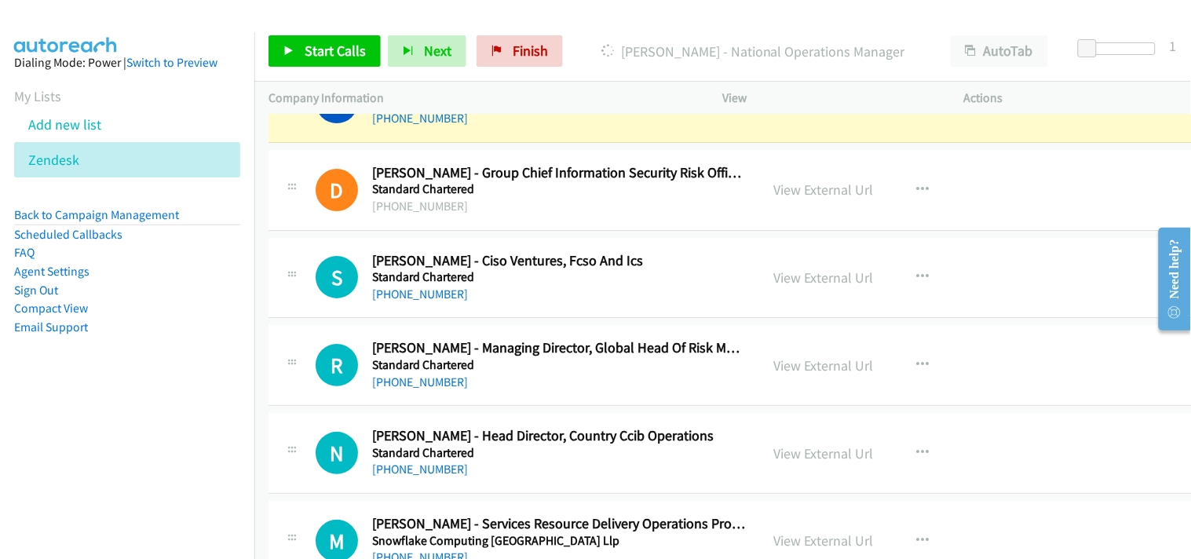
scroll to position [4449, 0]
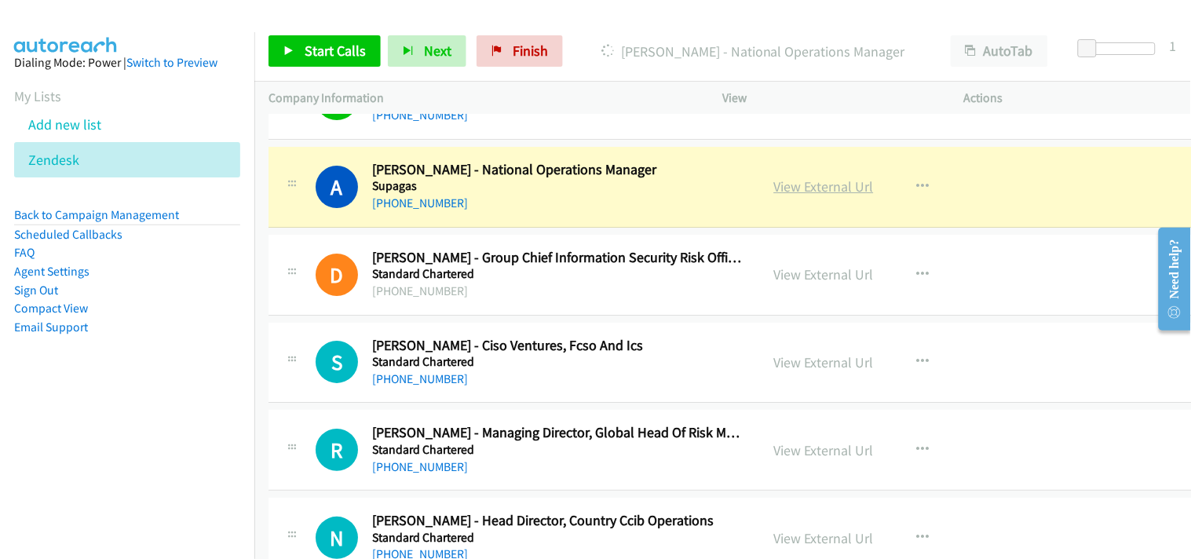
click at [783, 193] on link "View External Url" at bounding box center [824, 186] width 100 height 18
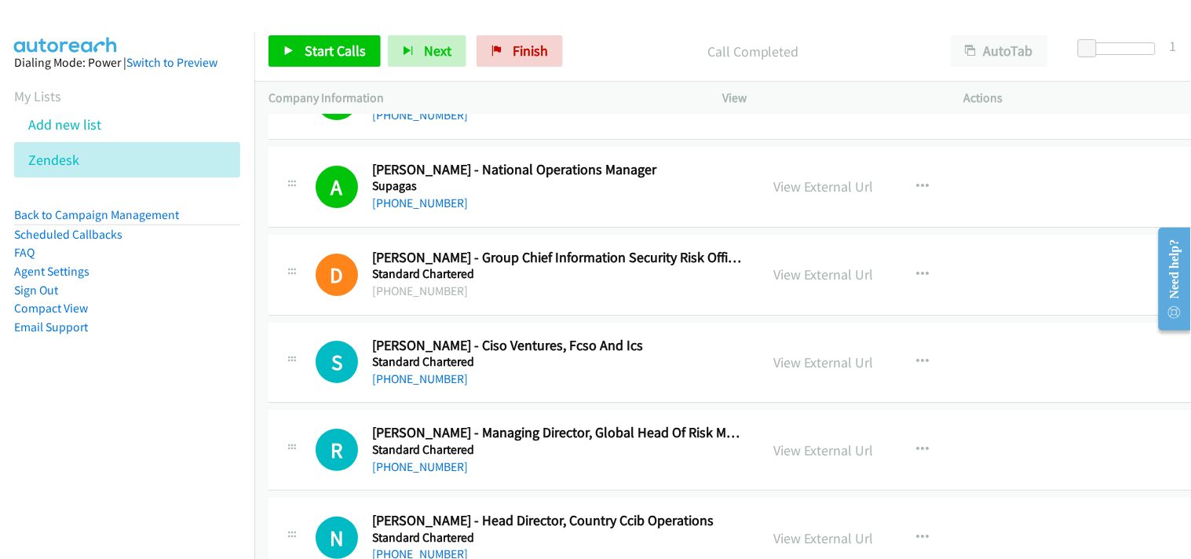
scroll to position [4536, 0]
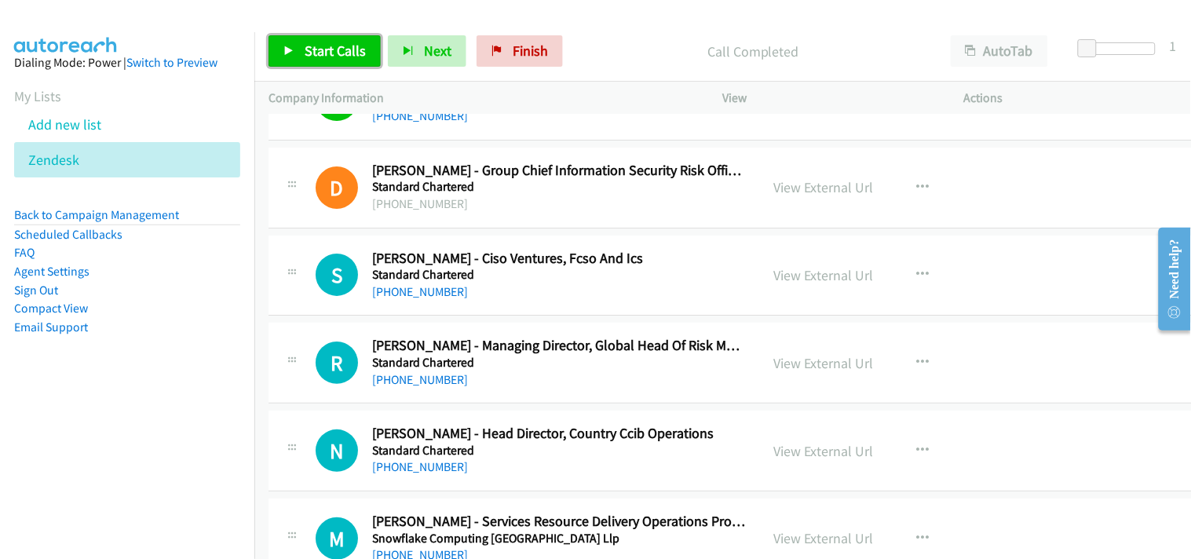
click at [343, 48] on span "Start Calls" at bounding box center [335, 51] width 61 height 18
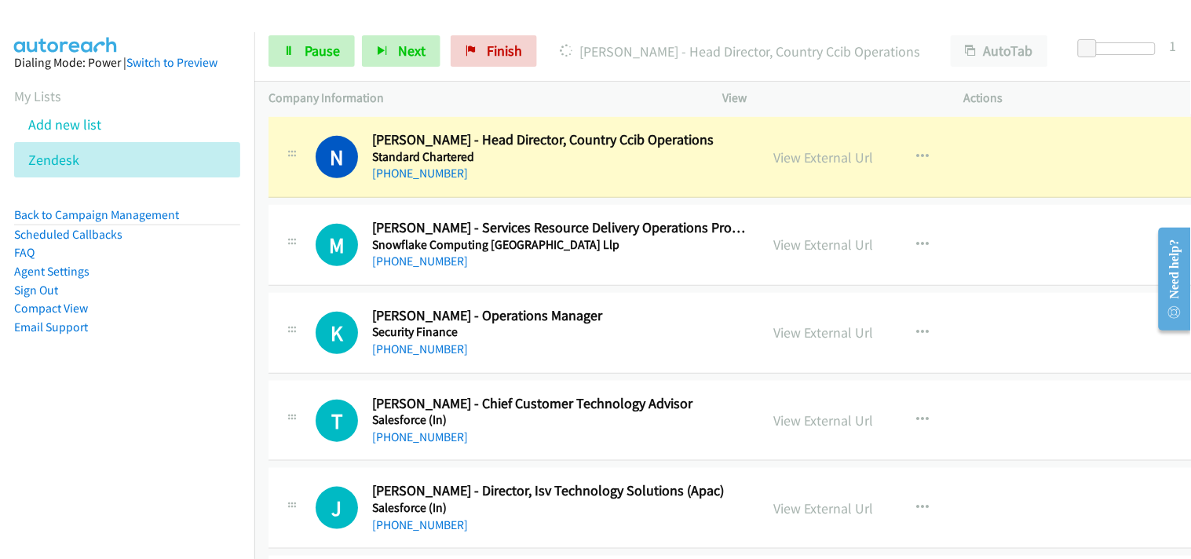
scroll to position [4798, 0]
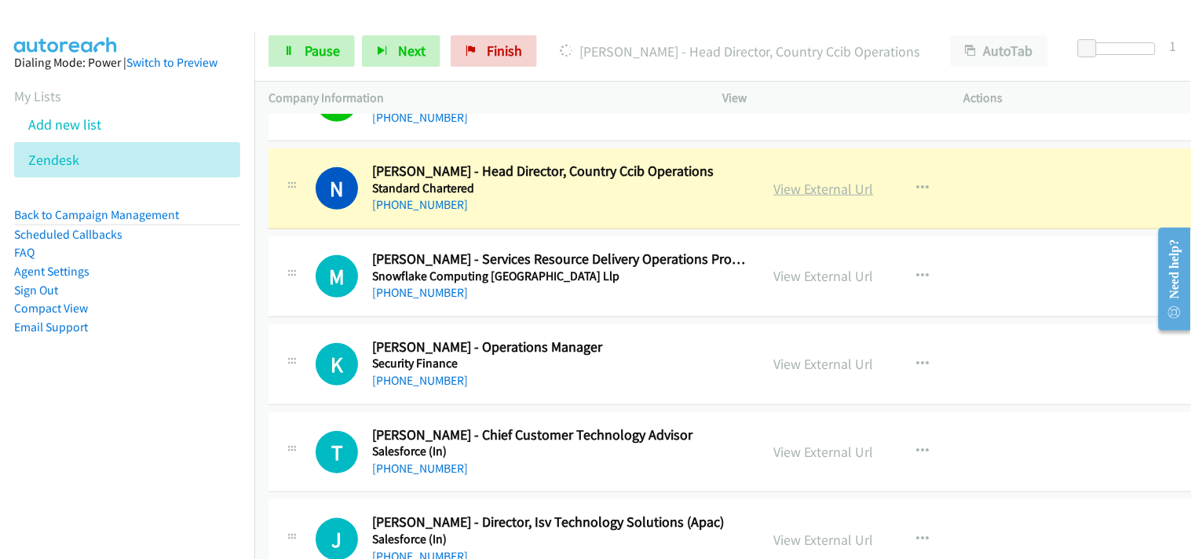
click at [818, 188] on link "View External Url" at bounding box center [824, 189] width 100 height 18
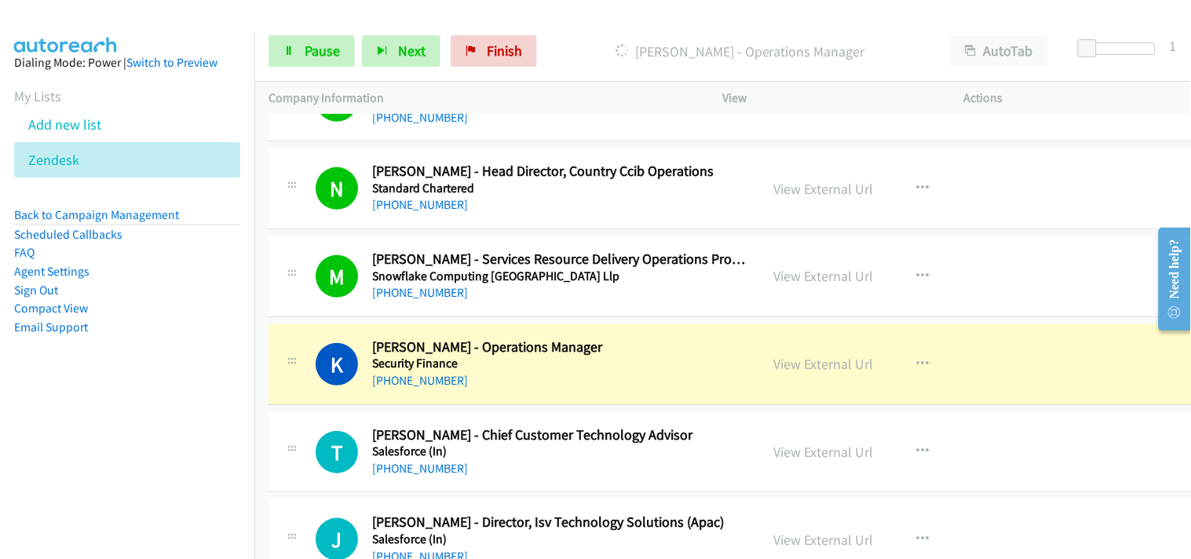
scroll to position [4973, 0]
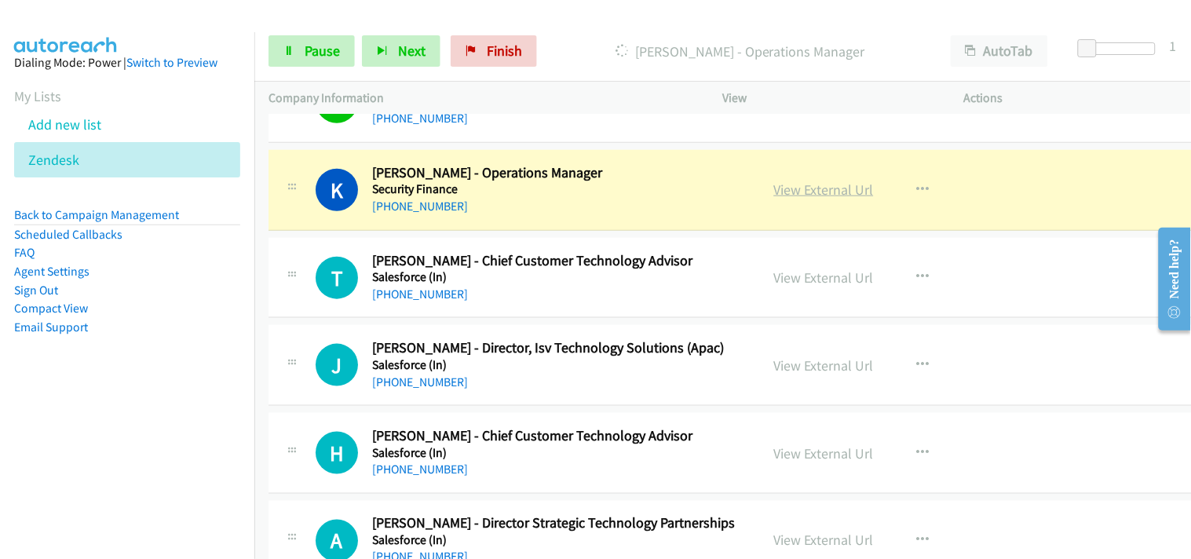
click at [815, 191] on link "View External Url" at bounding box center [824, 190] width 100 height 18
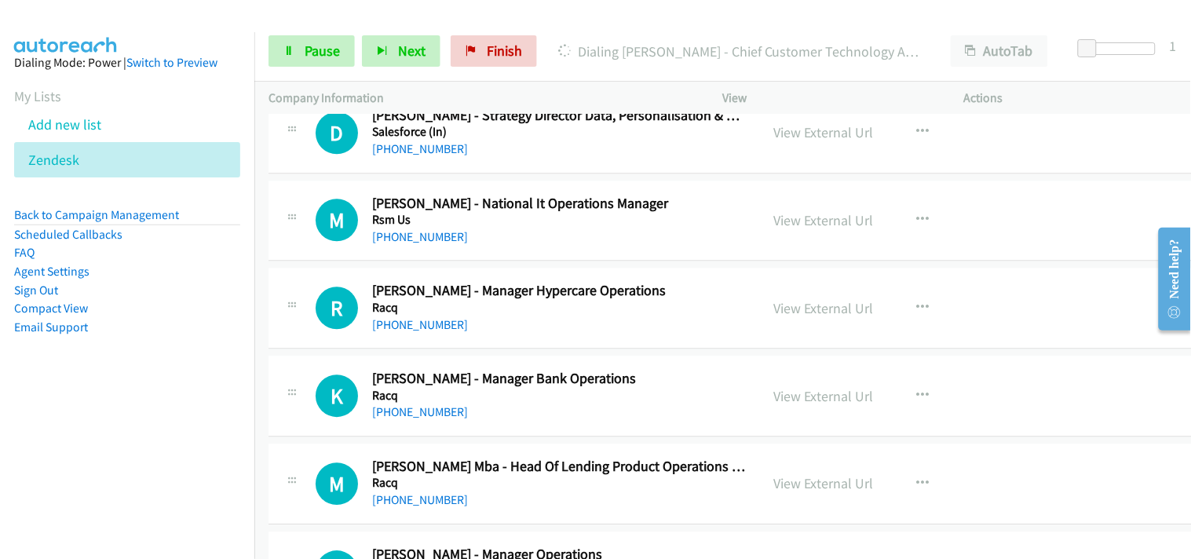
scroll to position [5584, 0]
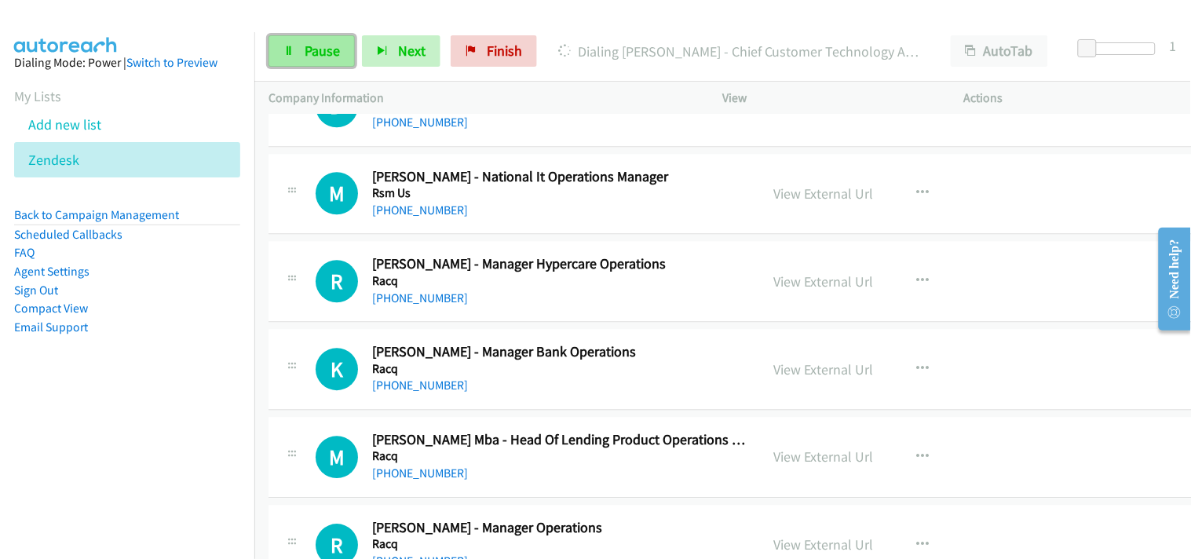
click at [341, 51] on link "Pause" at bounding box center [312, 50] width 86 height 31
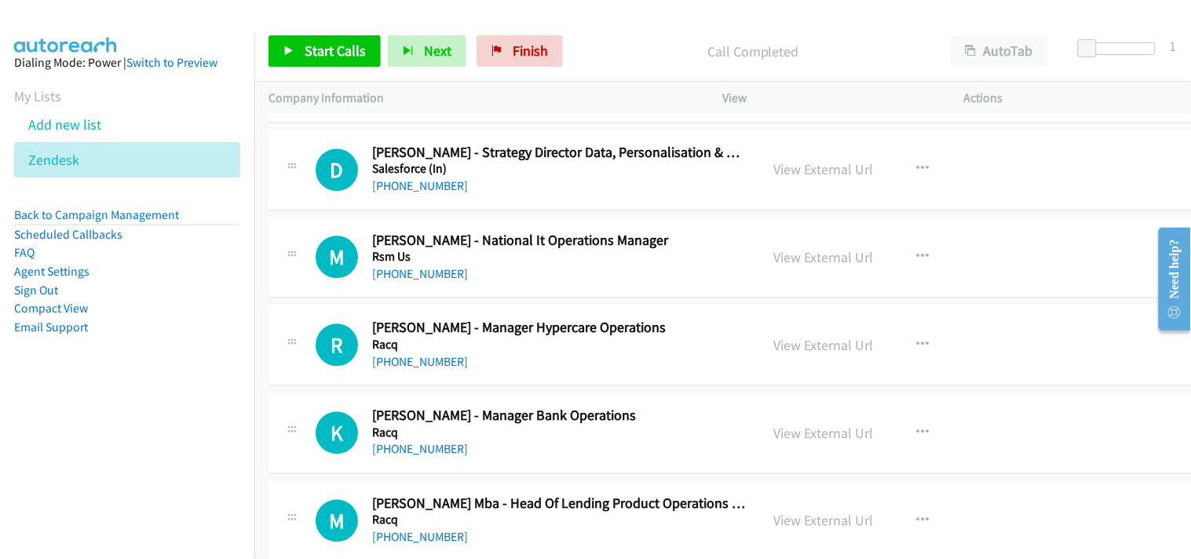
scroll to position [5497, 0]
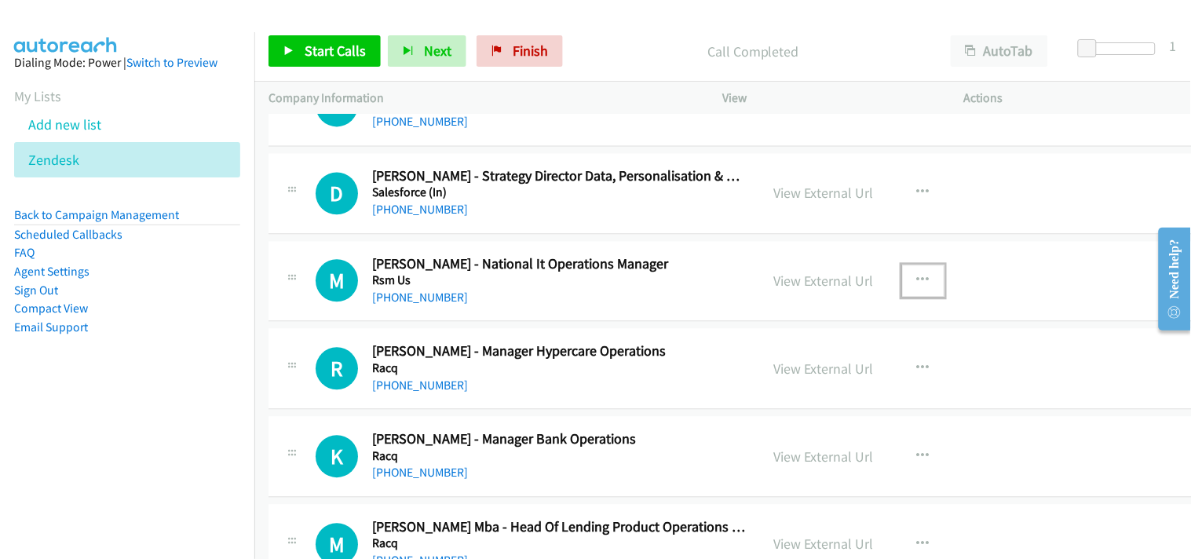
click at [903, 278] on button "button" at bounding box center [923, 280] width 42 height 31
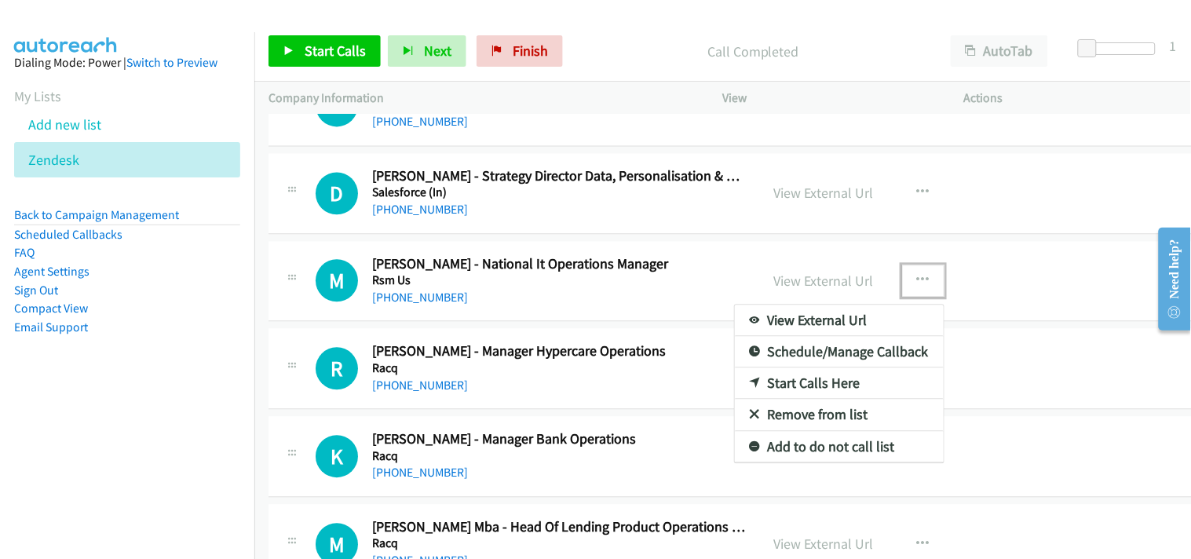
click at [783, 381] on link "Start Calls Here" at bounding box center [839, 382] width 209 height 31
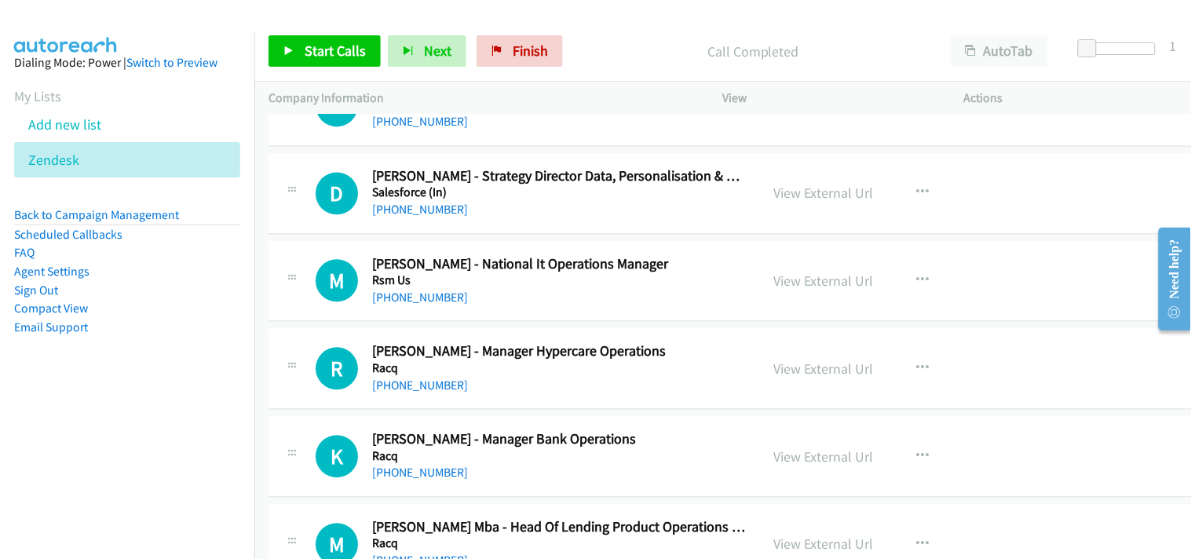
click at [308, 32] on div "Start Calls Pause Next Finish Call Completed AutoTab AutoTab 1" at bounding box center [722, 51] width 937 height 60
click at [298, 55] on link "Start Calls" at bounding box center [325, 50] width 112 height 31
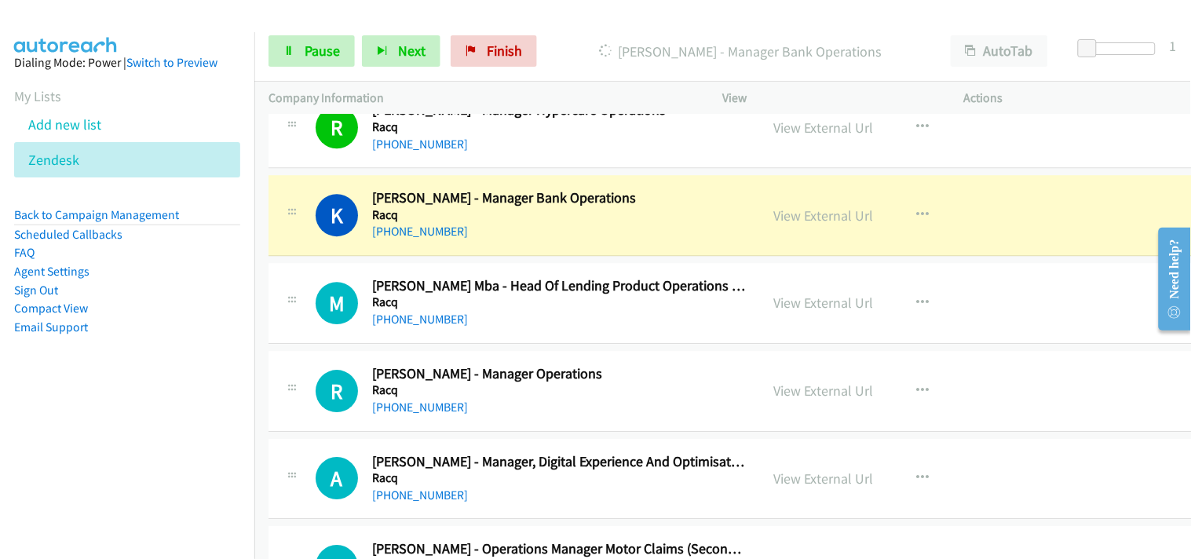
scroll to position [5758, 0]
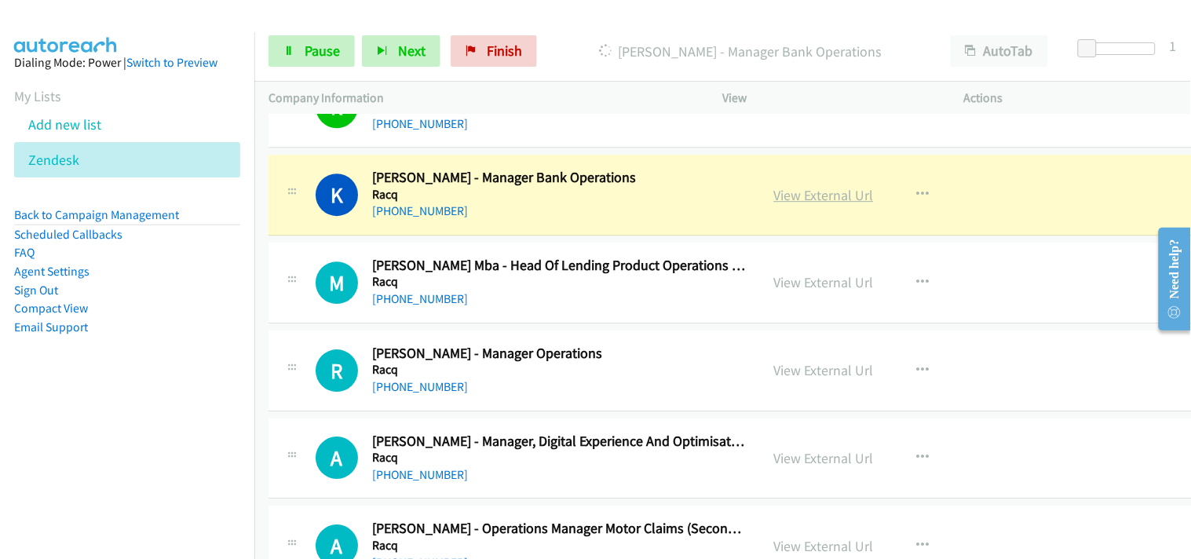
click at [797, 192] on link "View External Url" at bounding box center [824, 195] width 100 height 18
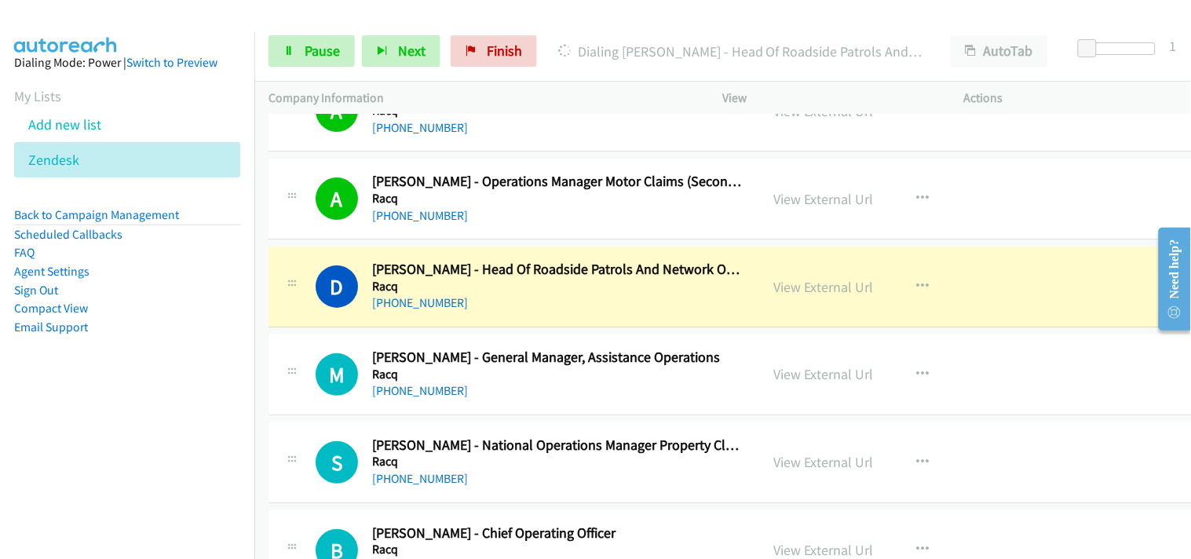
scroll to position [6107, 0]
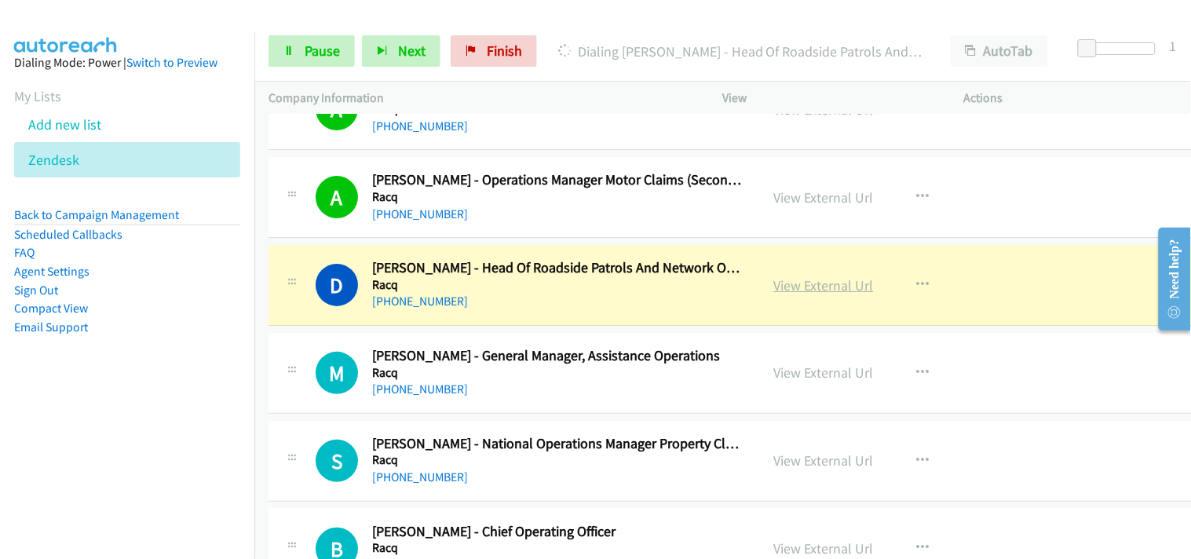
click at [798, 294] on link "View External Url" at bounding box center [824, 285] width 100 height 18
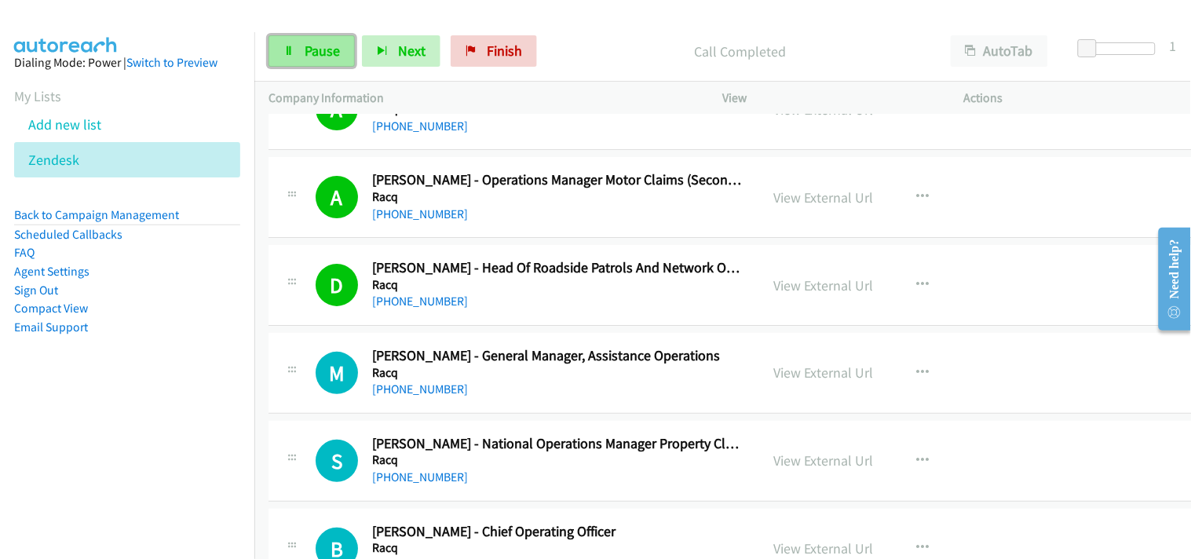
click at [338, 49] on span "Pause" at bounding box center [322, 51] width 35 height 18
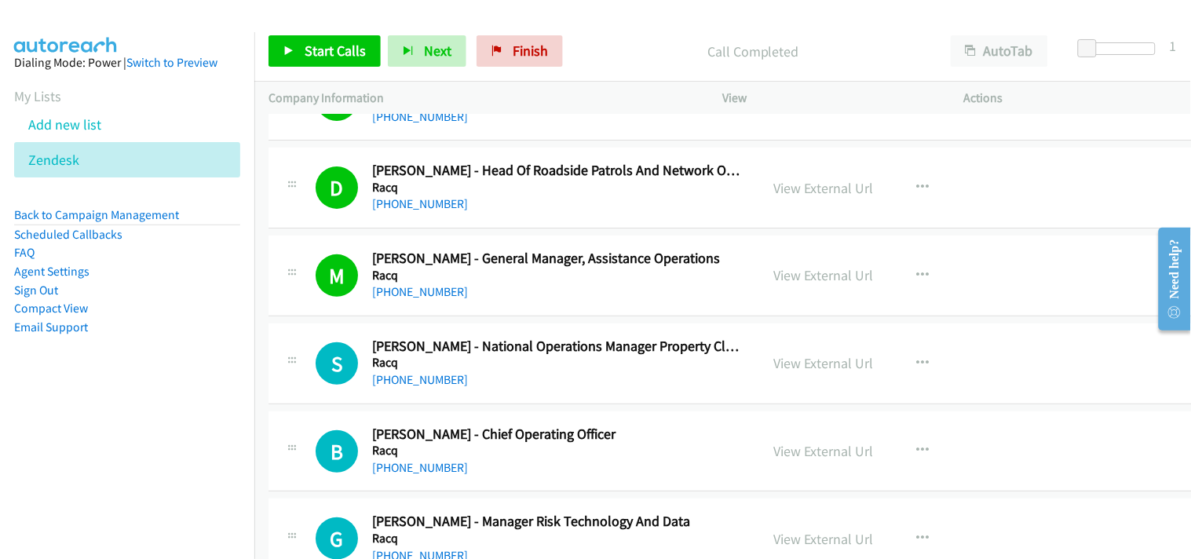
scroll to position [6194, 0]
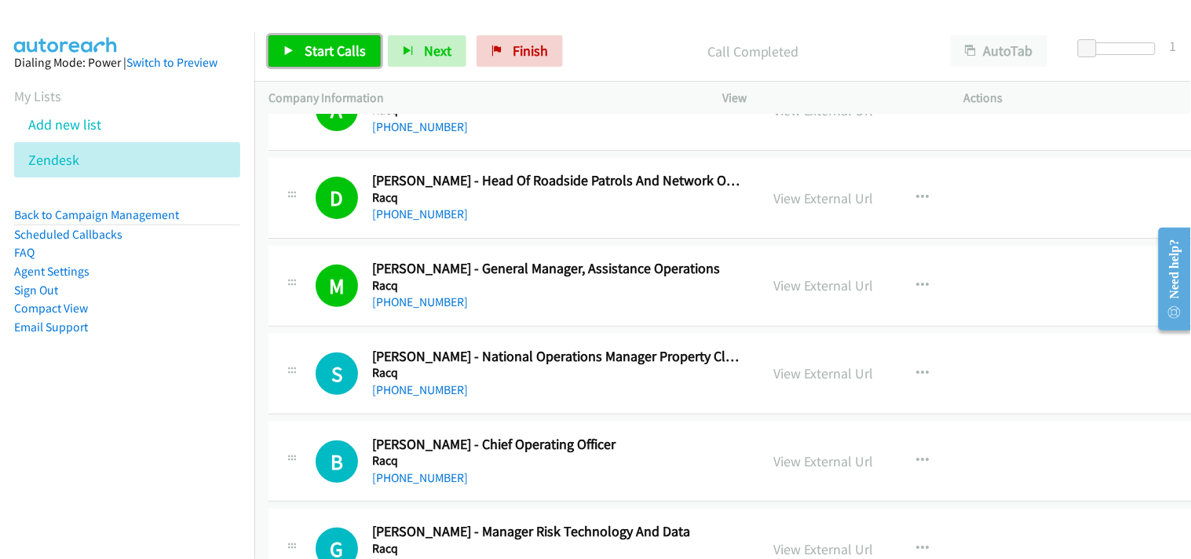
click at [322, 43] on span "Start Calls" at bounding box center [335, 51] width 61 height 18
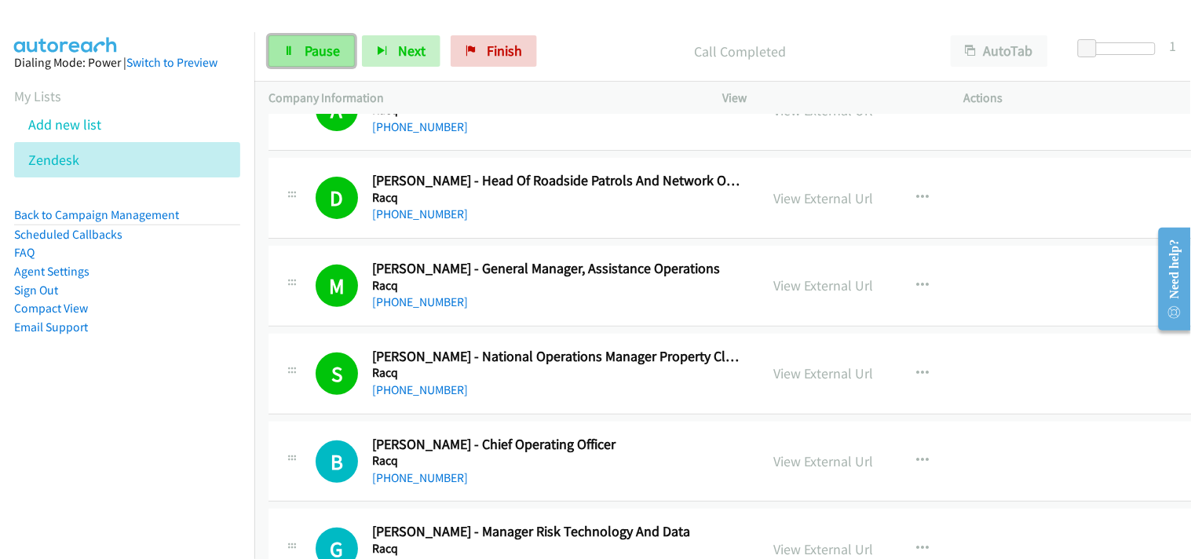
click at [323, 48] on span "Pause" at bounding box center [322, 51] width 35 height 18
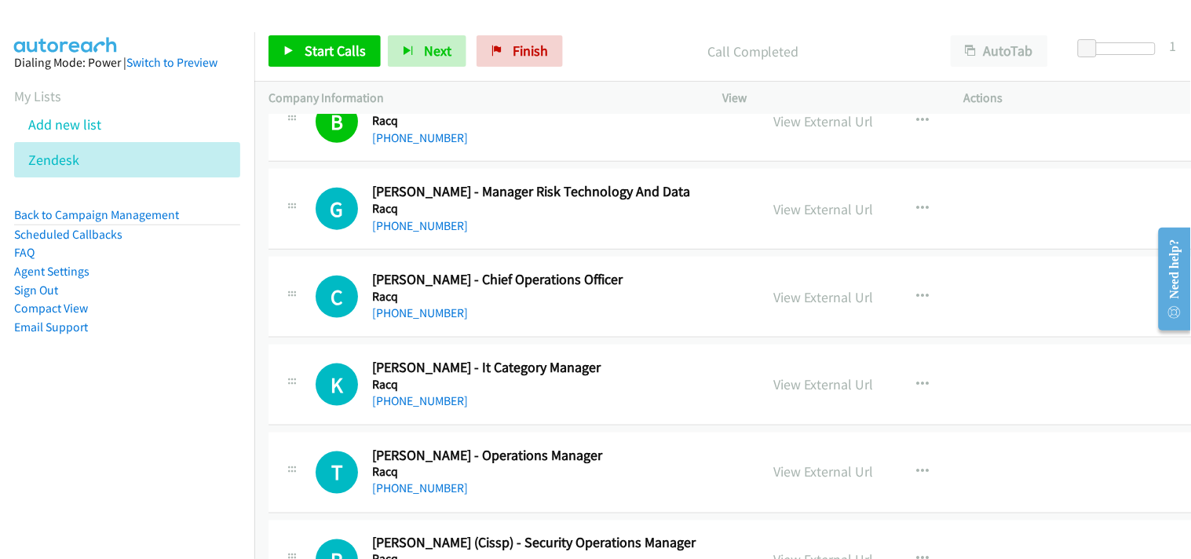
scroll to position [6553, 0]
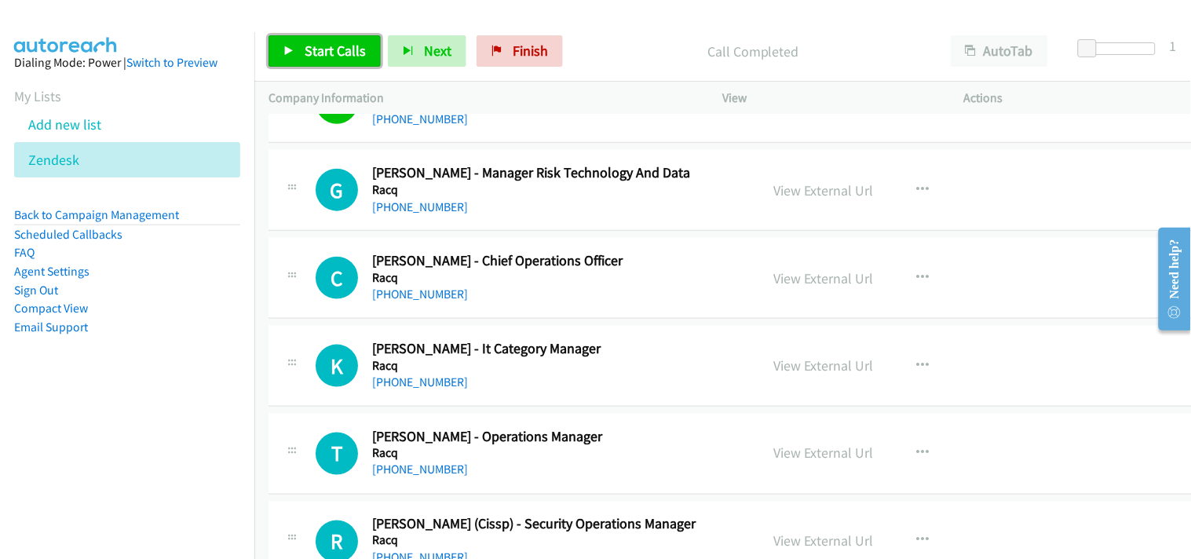
click at [344, 49] on span "Start Calls" at bounding box center [335, 51] width 61 height 18
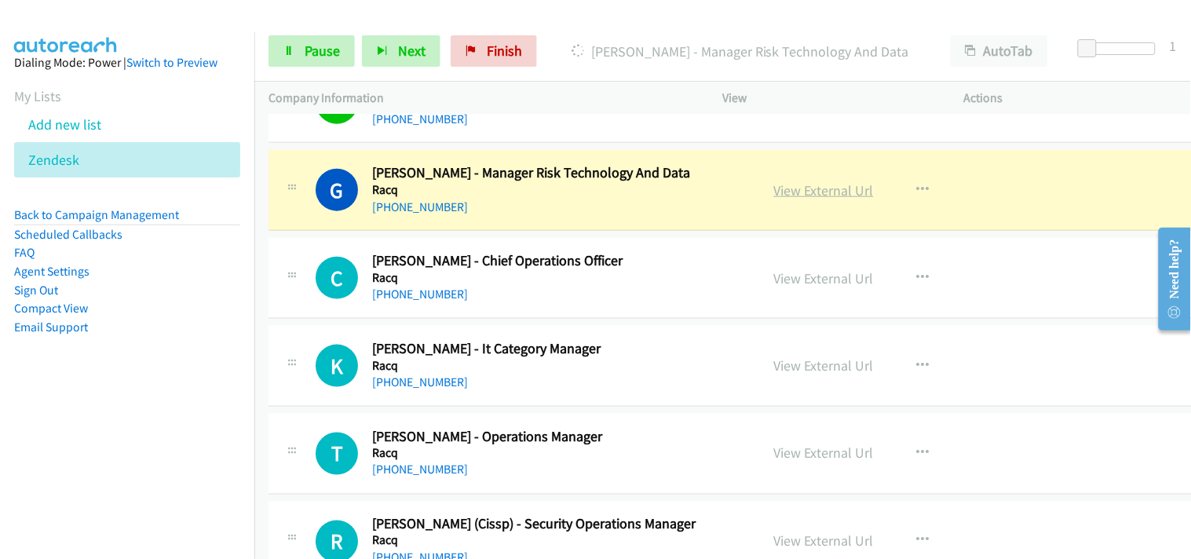
click at [776, 185] on link "View External Url" at bounding box center [824, 190] width 100 height 18
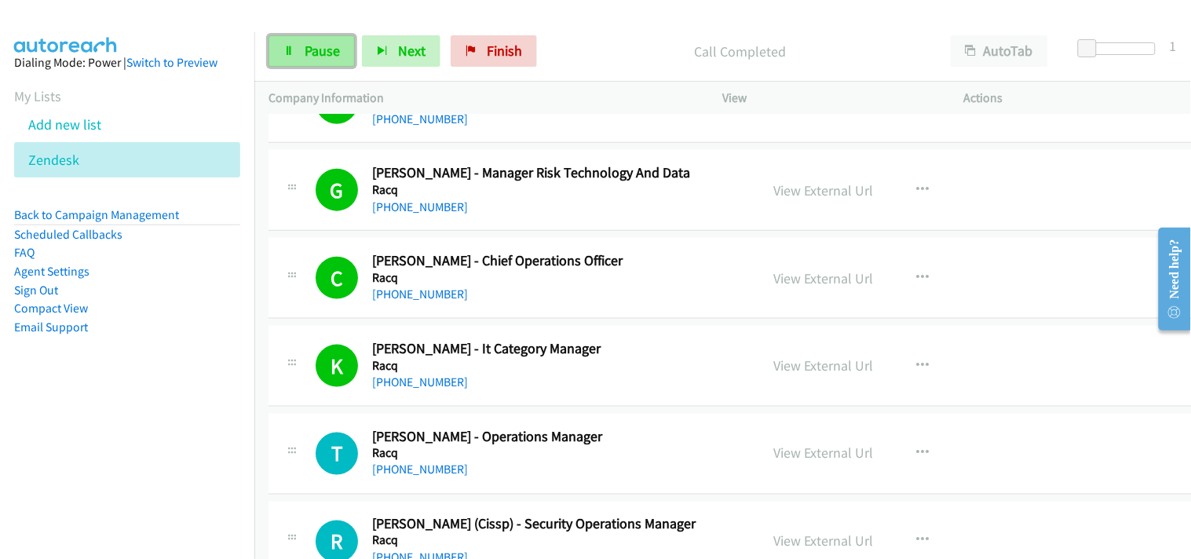
click at [314, 49] on span "Pause" at bounding box center [322, 51] width 35 height 18
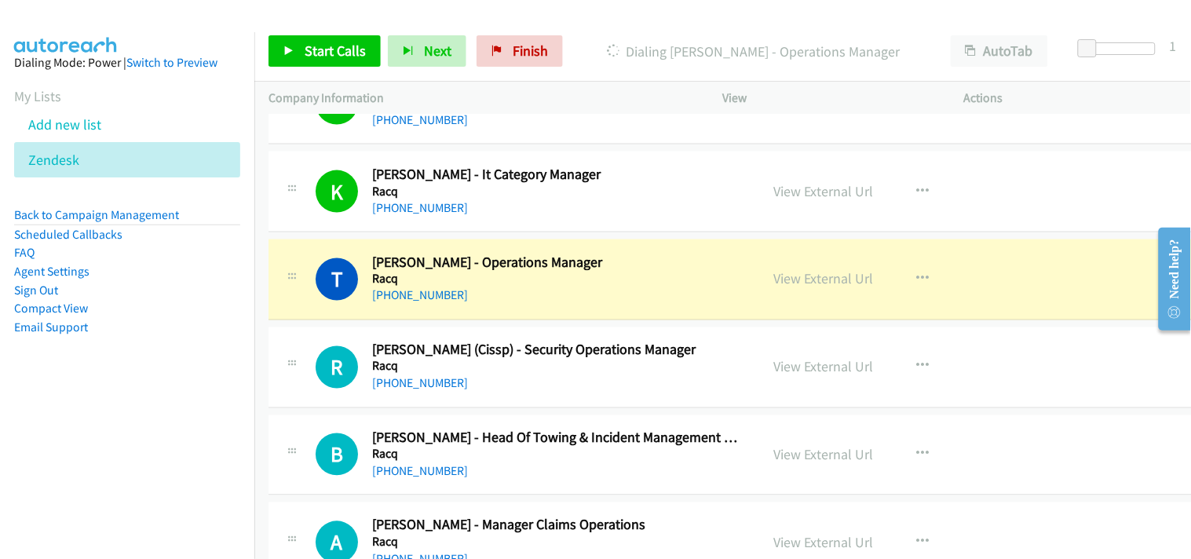
scroll to position [6814, 0]
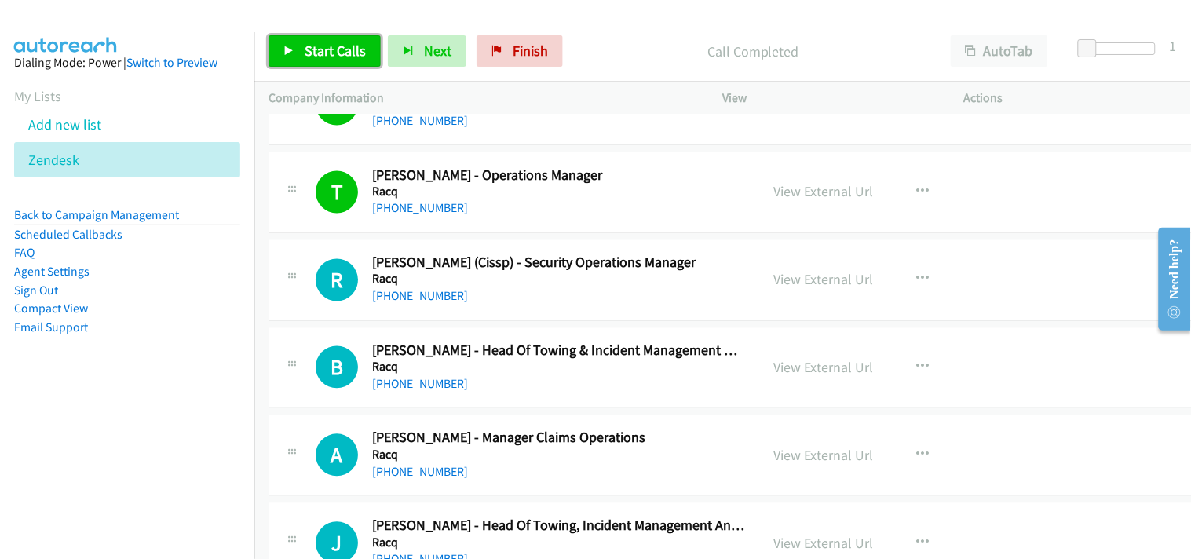
click at [301, 57] on link "Start Calls" at bounding box center [325, 50] width 112 height 31
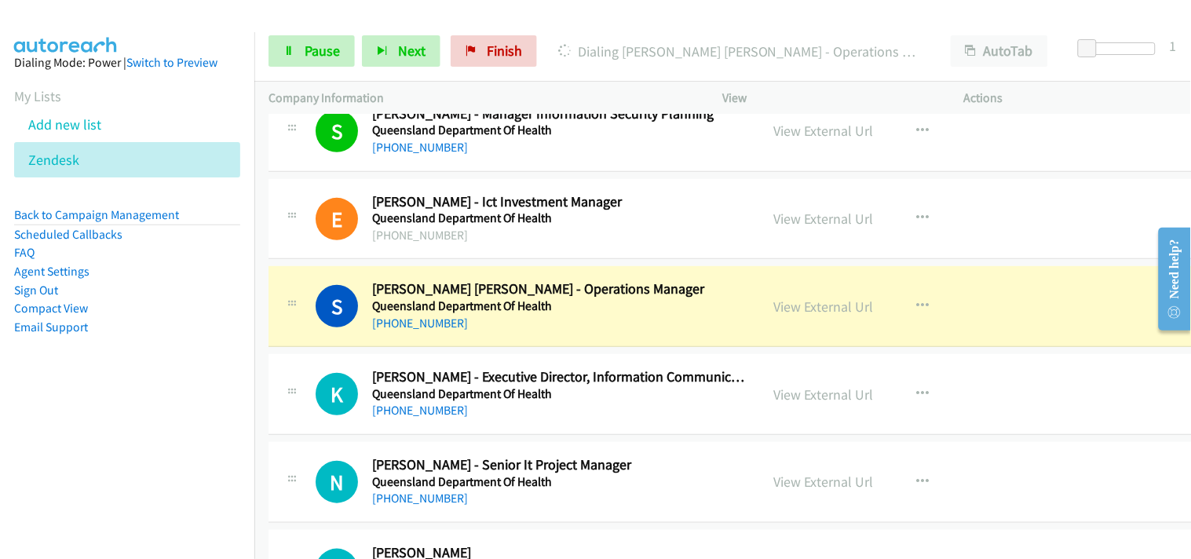
scroll to position [7862, 0]
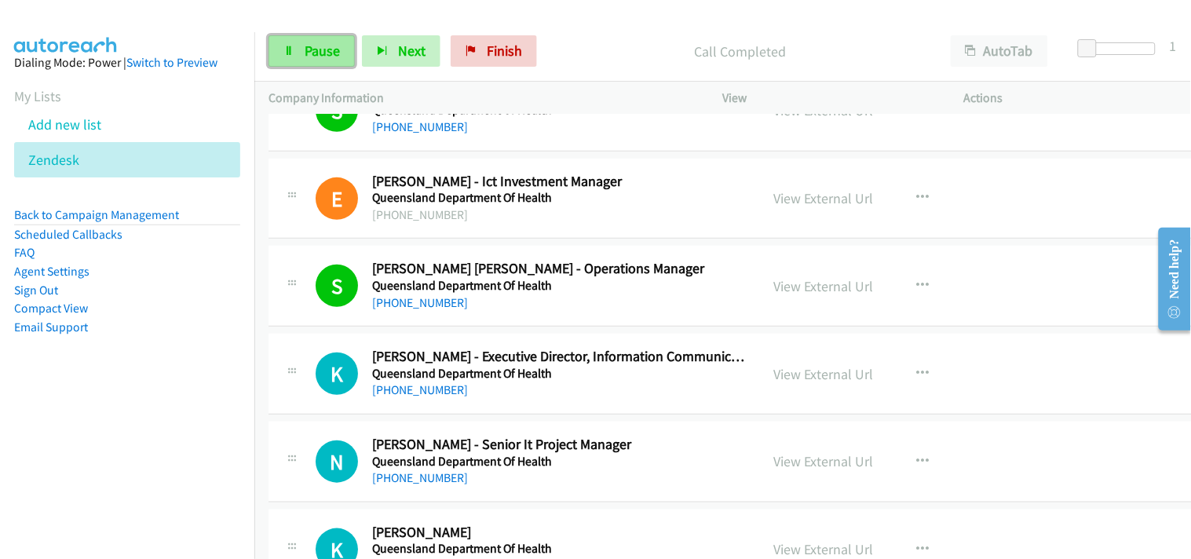
click at [316, 46] on span "Pause" at bounding box center [322, 51] width 35 height 18
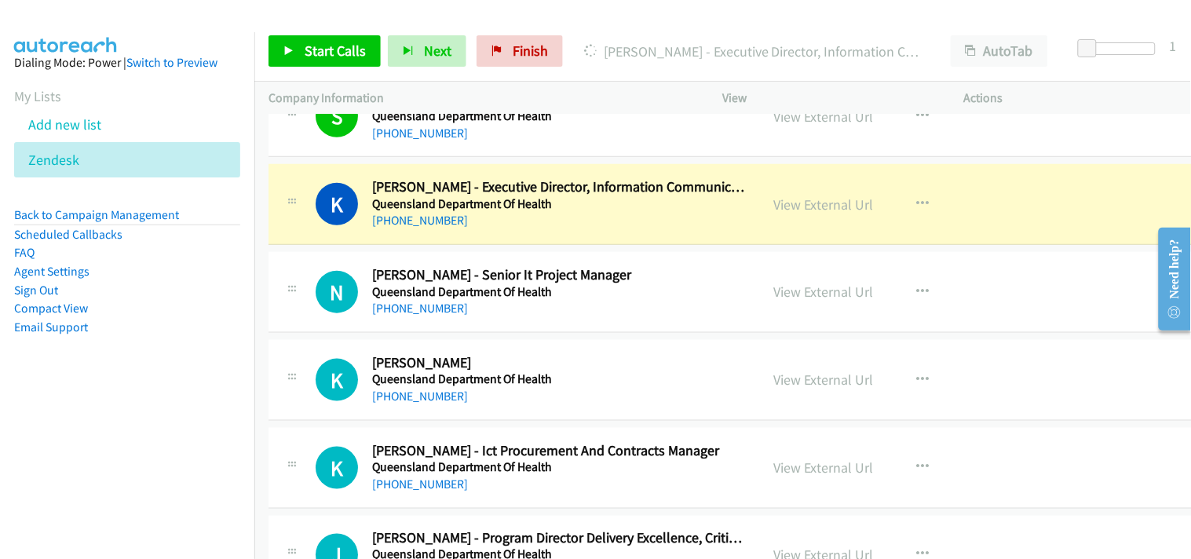
scroll to position [8036, 0]
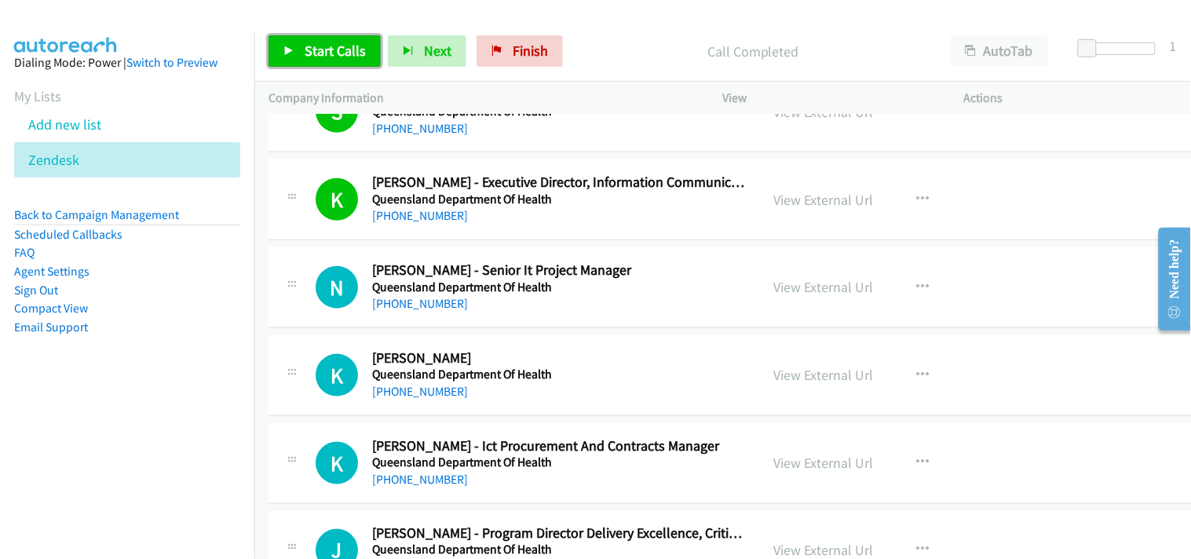
click at [341, 63] on link "Start Calls" at bounding box center [325, 50] width 112 height 31
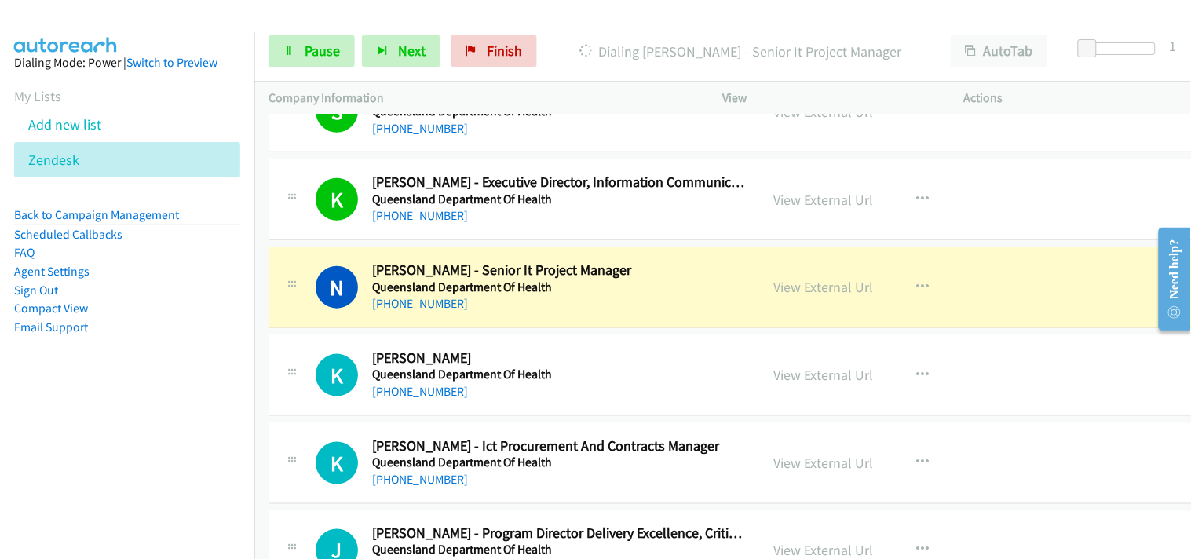
scroll to position [8123, 0]
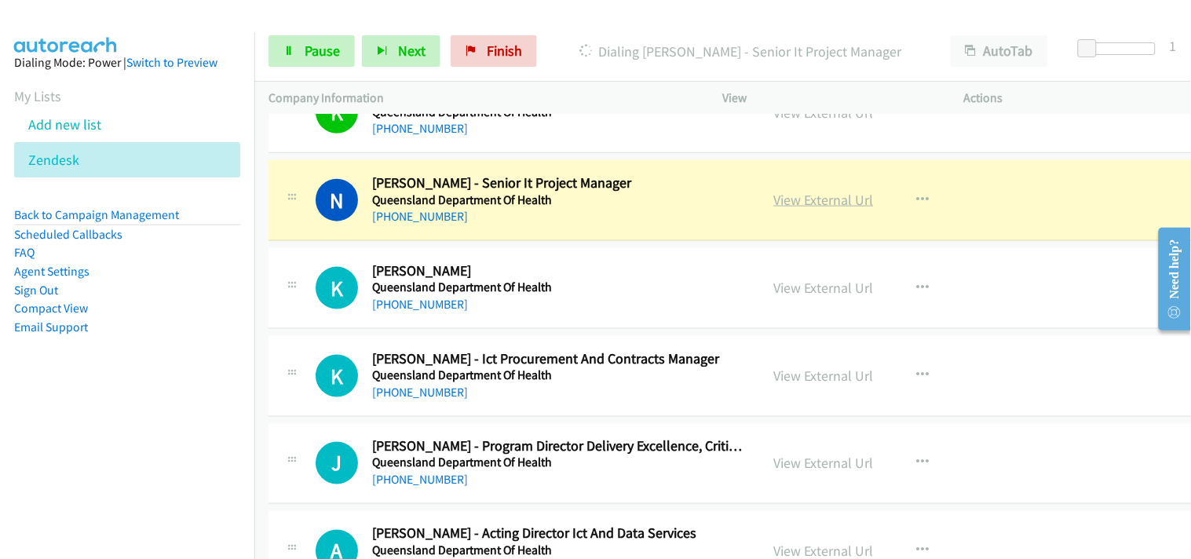
click at [788, 203] on link "View External Url" at bounding box center [824, 200] width 100 height 18
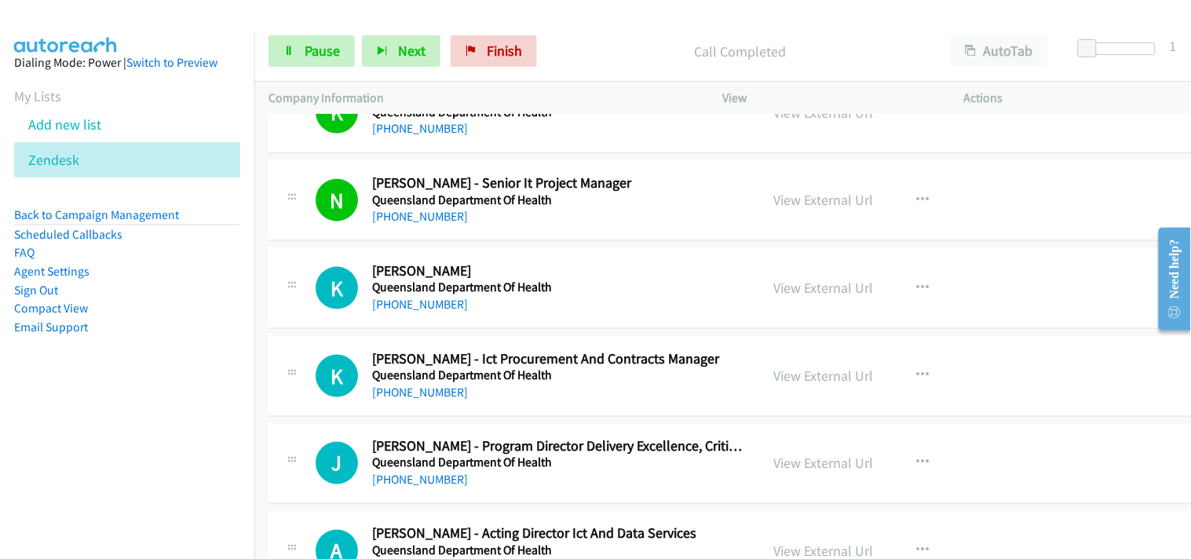
click at [306, 32] on div "Start Calls Pause Next Finish Call Completed AutoTab AutoTab 1" at bounding box center [722, 51] width 937 height 60
click at [305, 46] on span "Pause" at bounding box center [322, 51] width 35 height 18
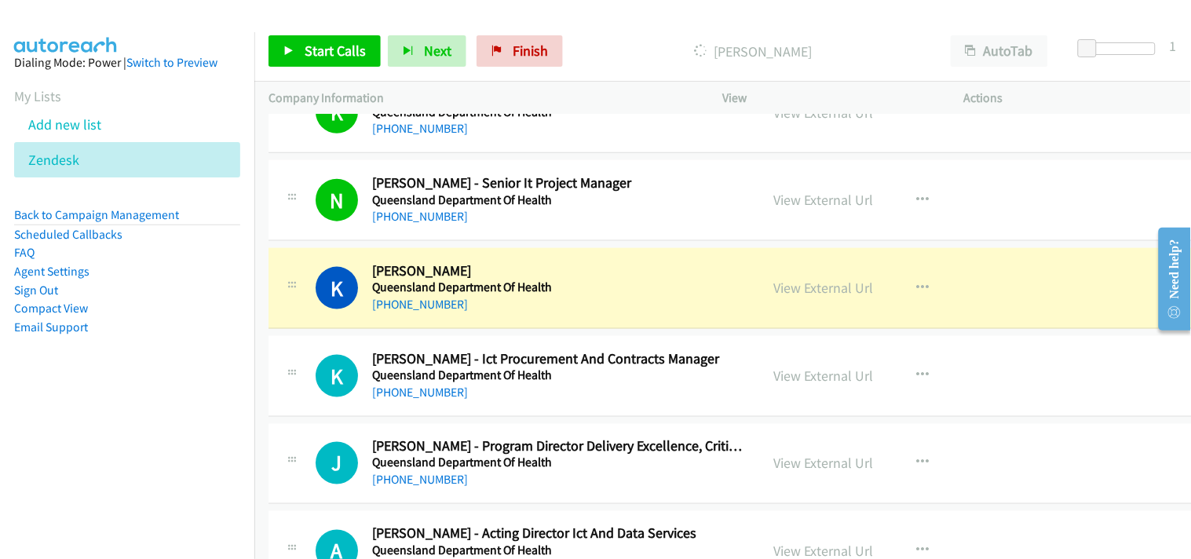
scroll to position [8210, 0]
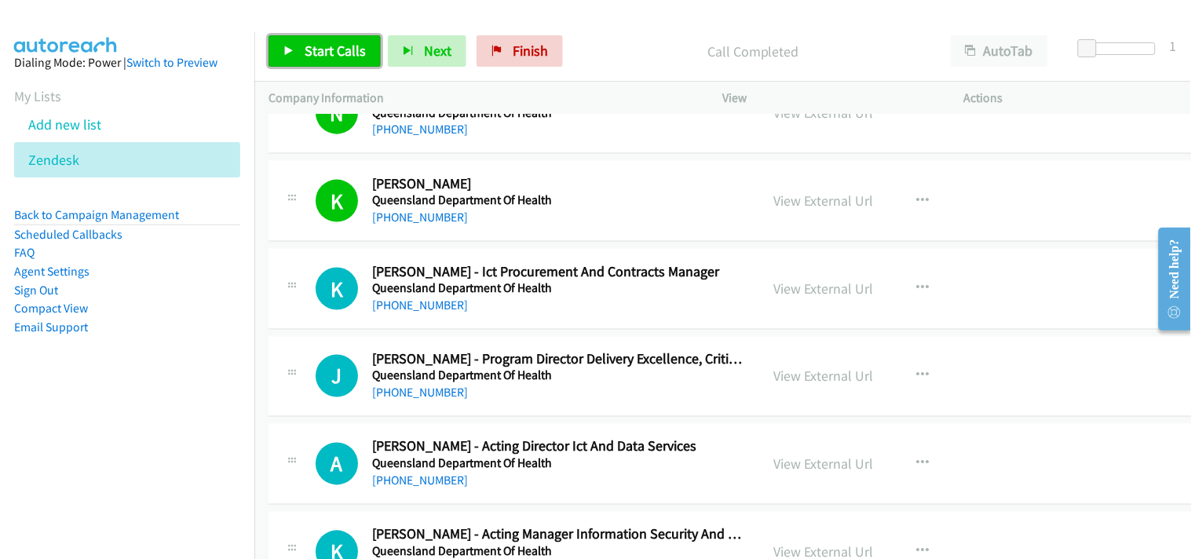
click at [328, 53] on span "Start Calls" at bounding box center [335, 51] width 61 height 18
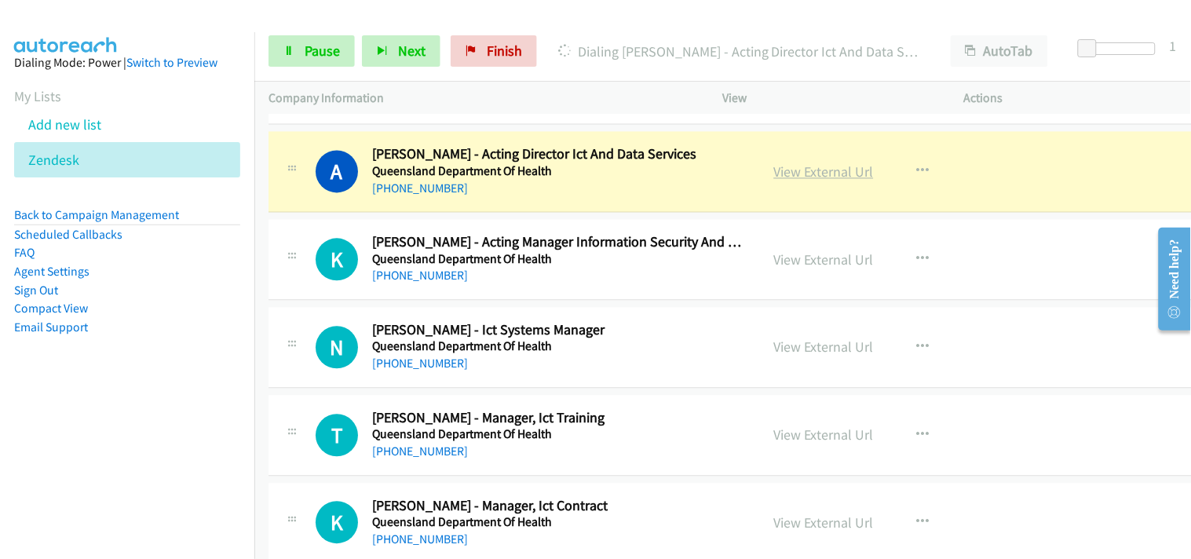
scroll to position [8473, 0]
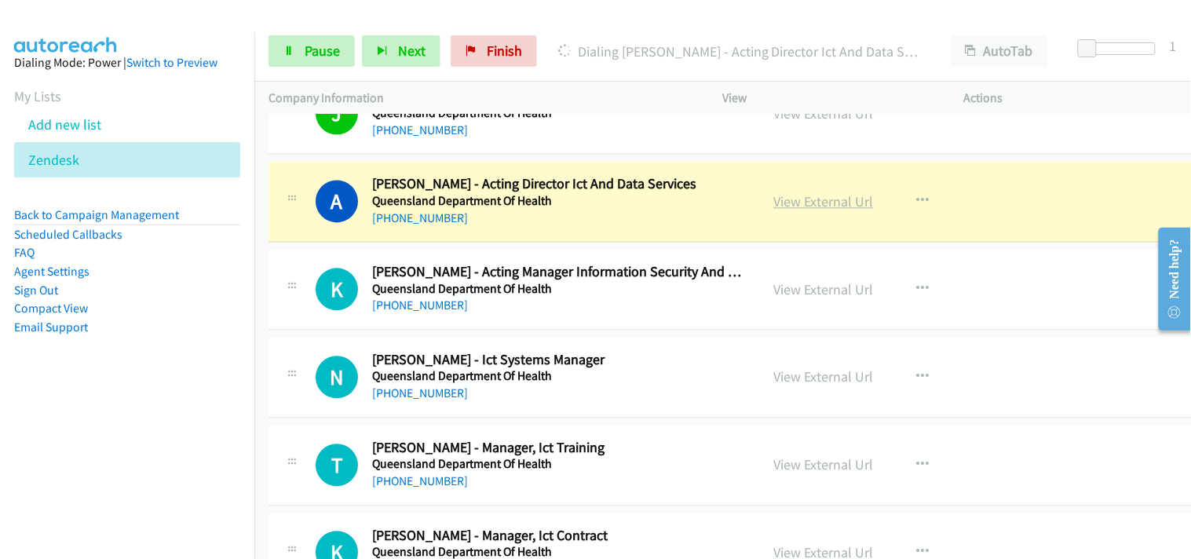
click at [795, 210] on link "View External Url" at bounding box center [824, 202] width 100 height 18
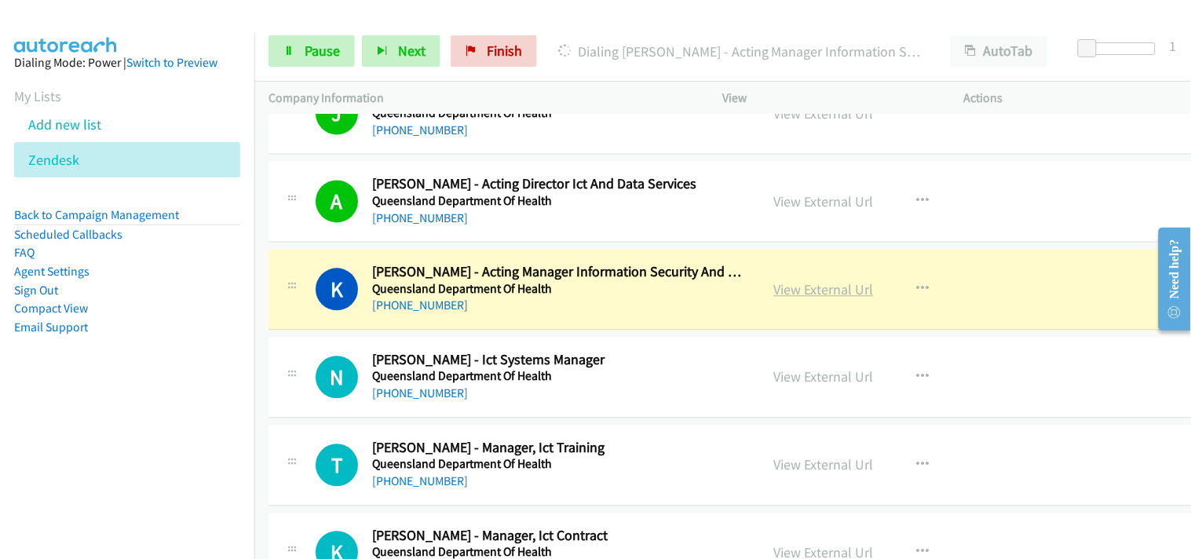
click at [782, 286] on link "View External Url" at bounding box center [824, 290] width 100 height 18
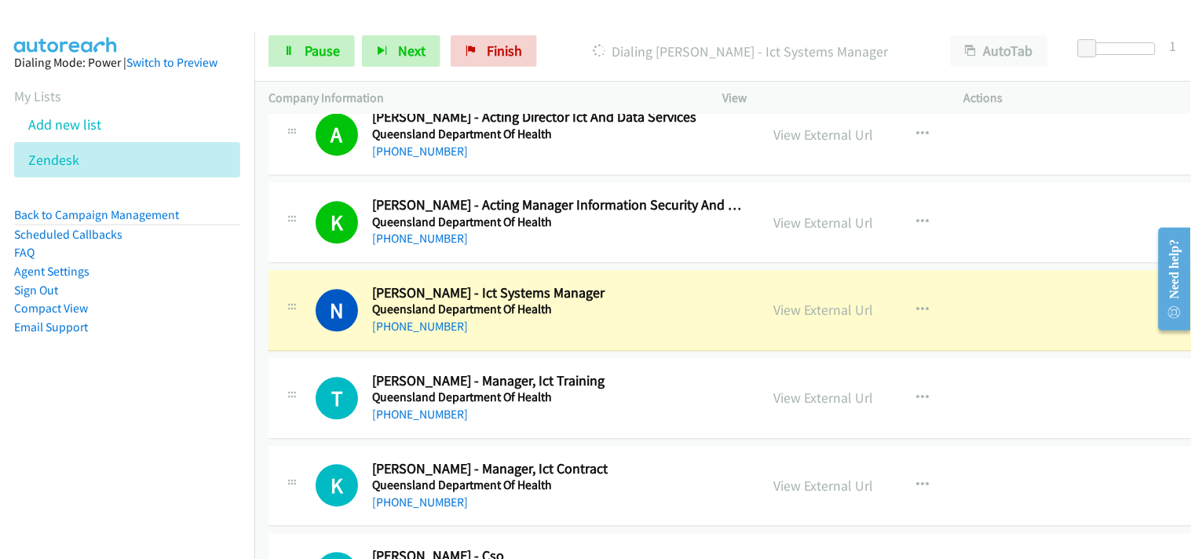
scroll to position [8560, 0]
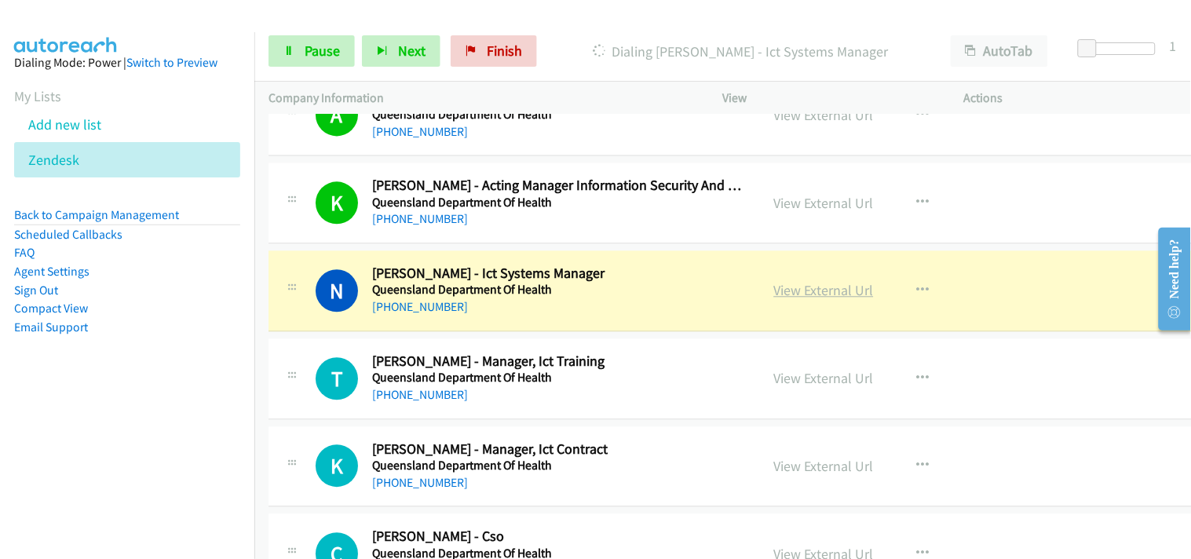
click at [789, 294] on link "View External Url" at bounding box center [824, 290] width 100 height 18
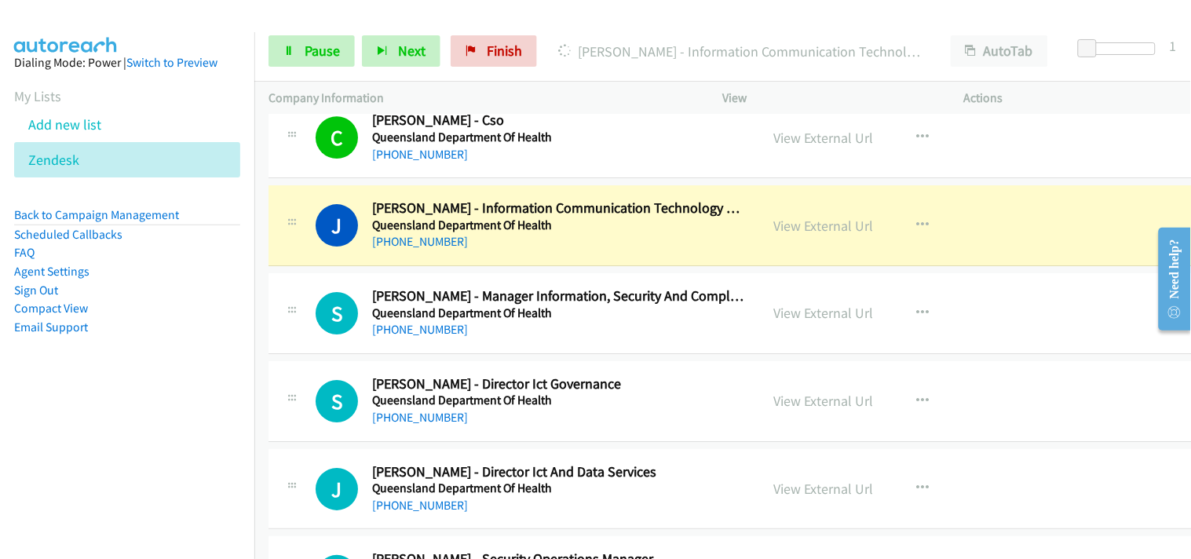
scroll to position [8995, 0]
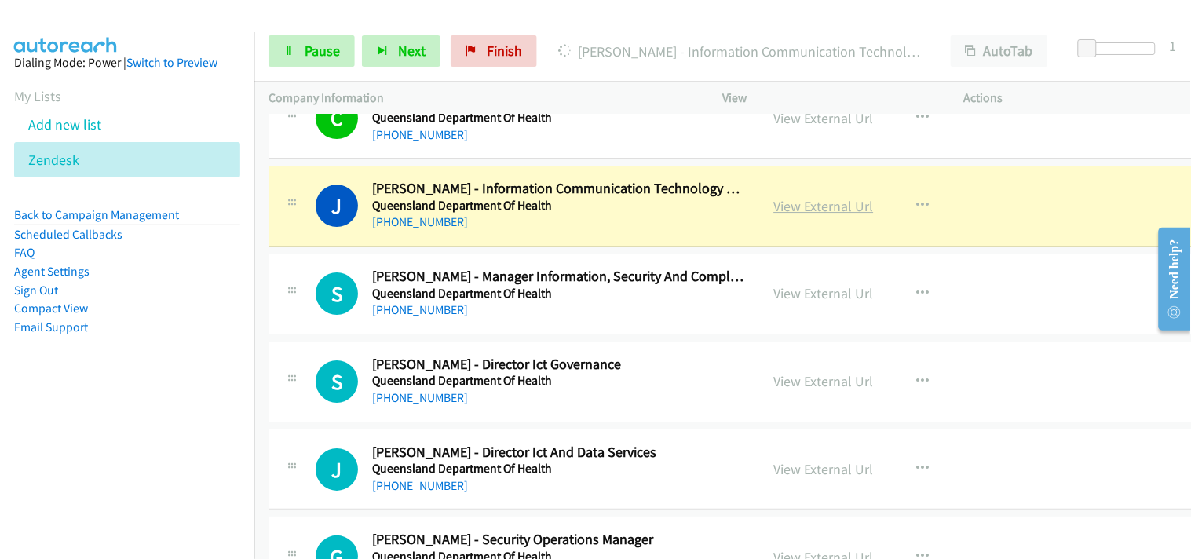
click at [804, 206] on link "View External Url" at bounding box center [824, 206] width 100 height 18
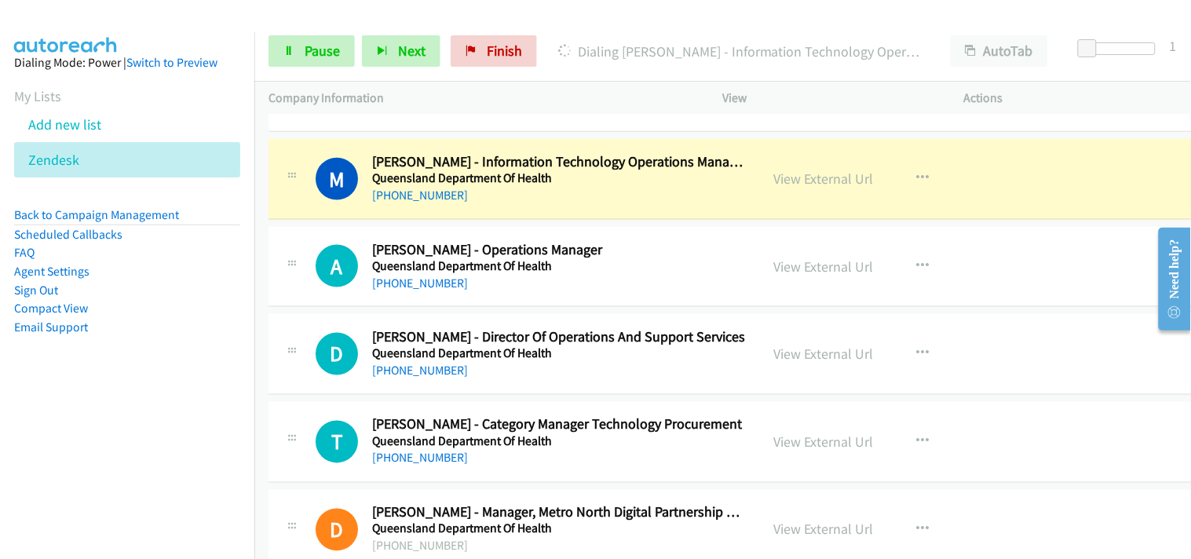
scroll to position [9694, 0]
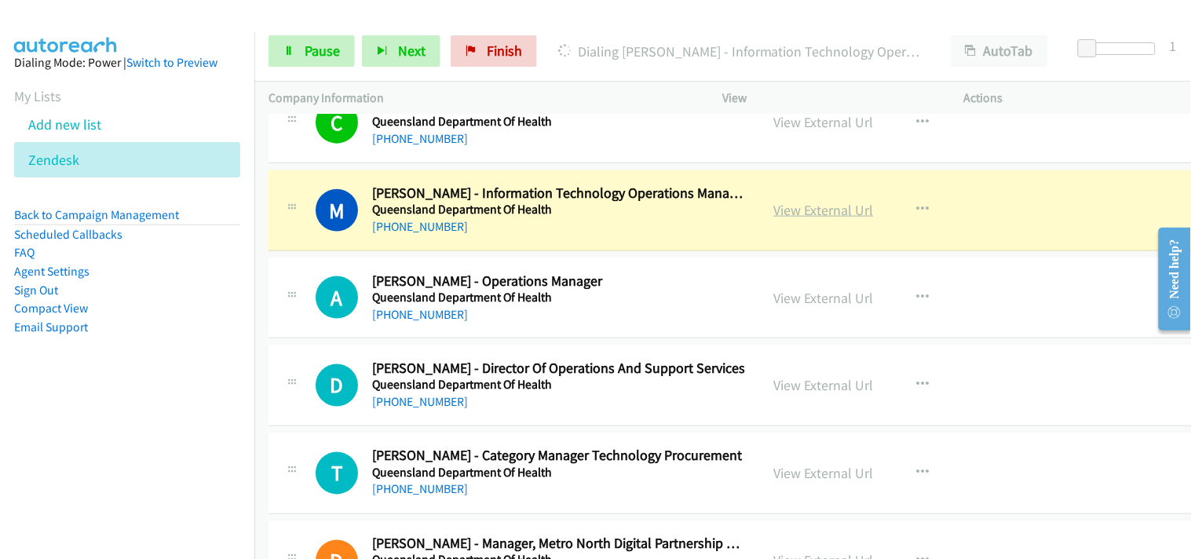
click at [797, 209] on link "View External Url" at bounding box center [824, 210] width 100 height 18
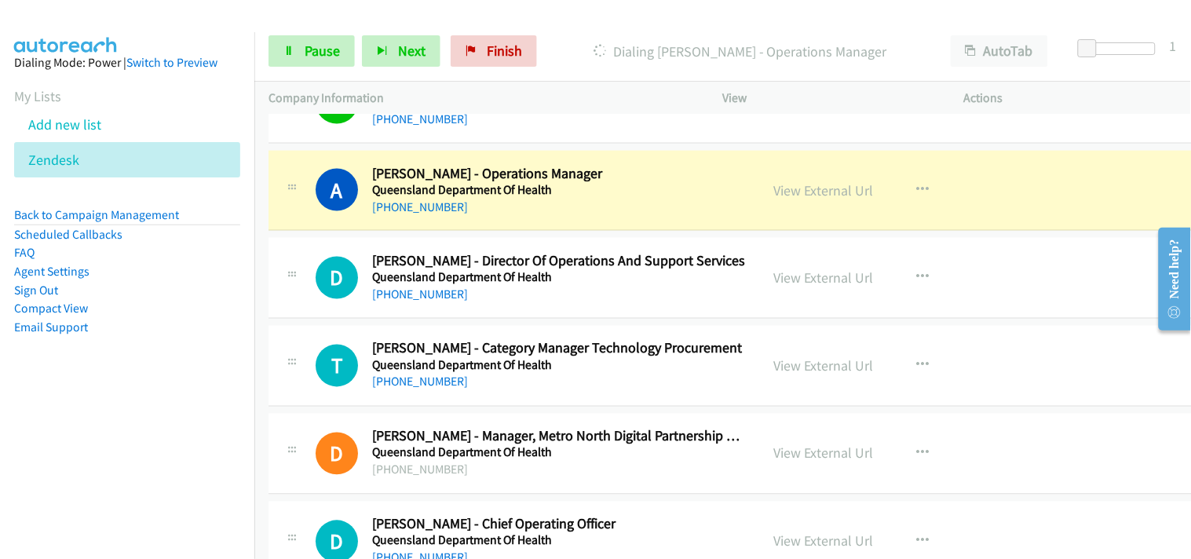
scroll to position [9781, 0]
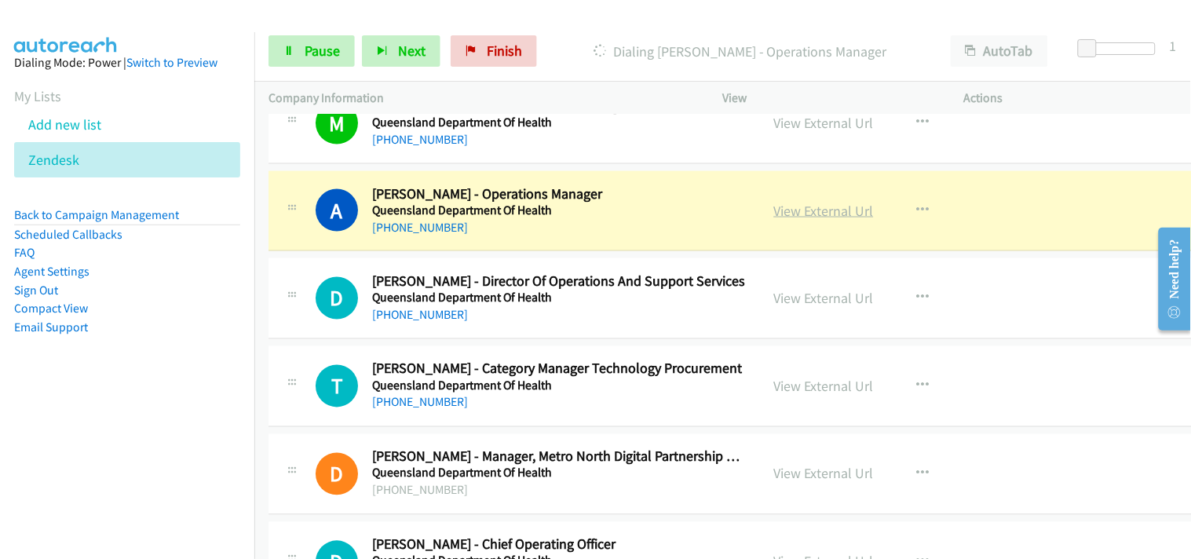
click at [813, 212] on link "View External Url" at bounding box center [824, 211] width 100 height 18
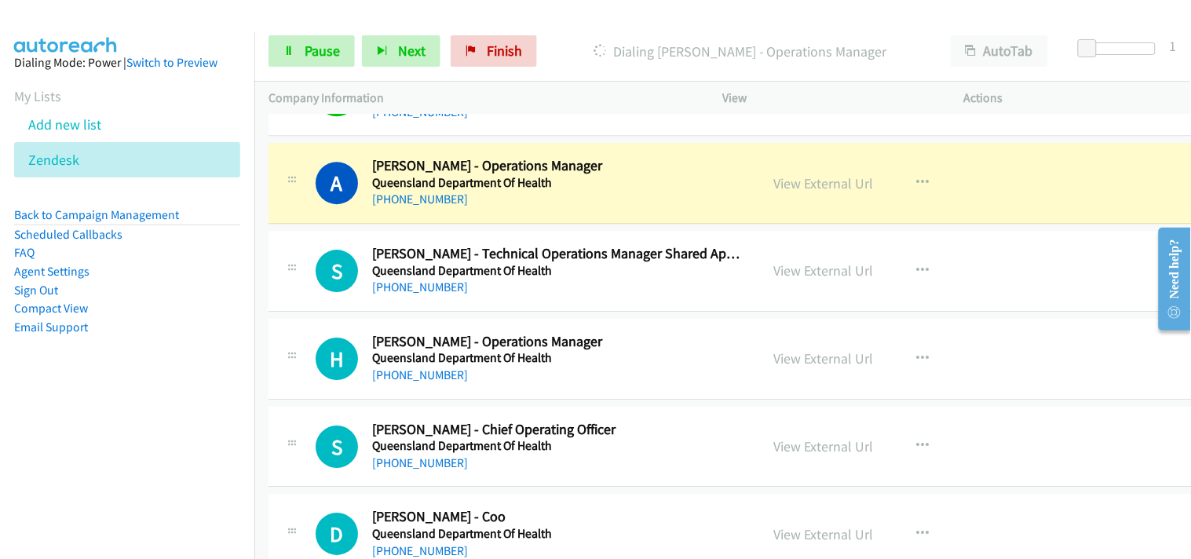
scroll to position [10392, 0]
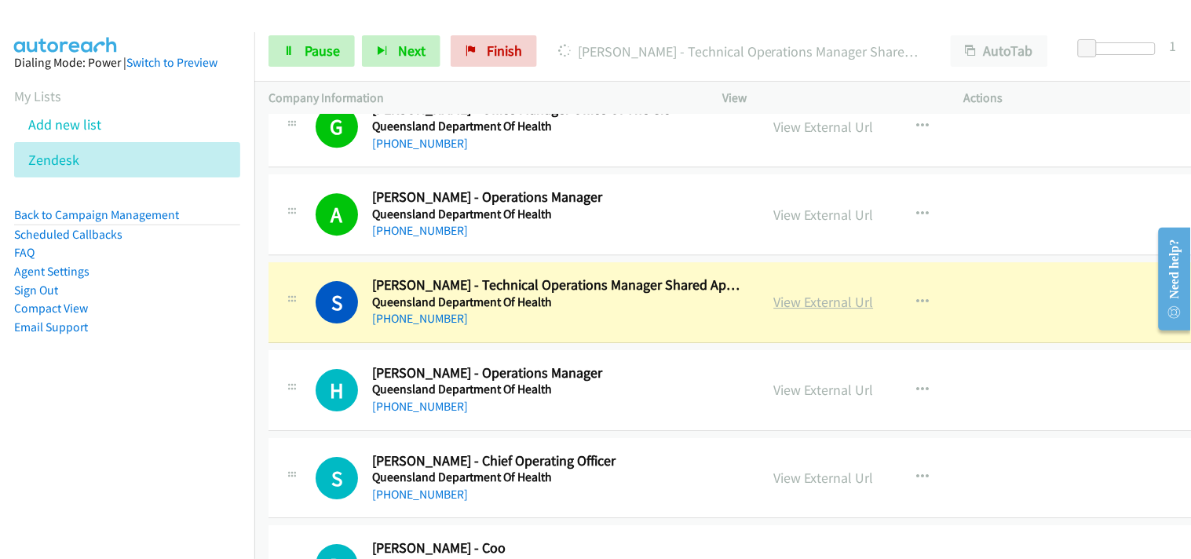
click at [821, 306] on link "View External Url" at bounding box center [824, 302] width 100 height 18
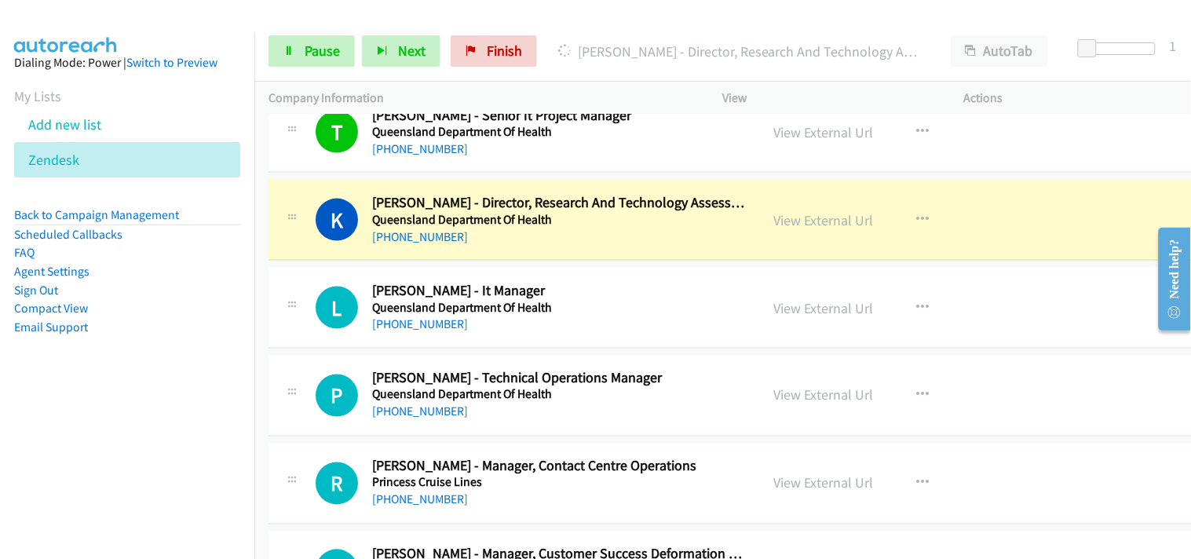
scroll to position [11351, 0]
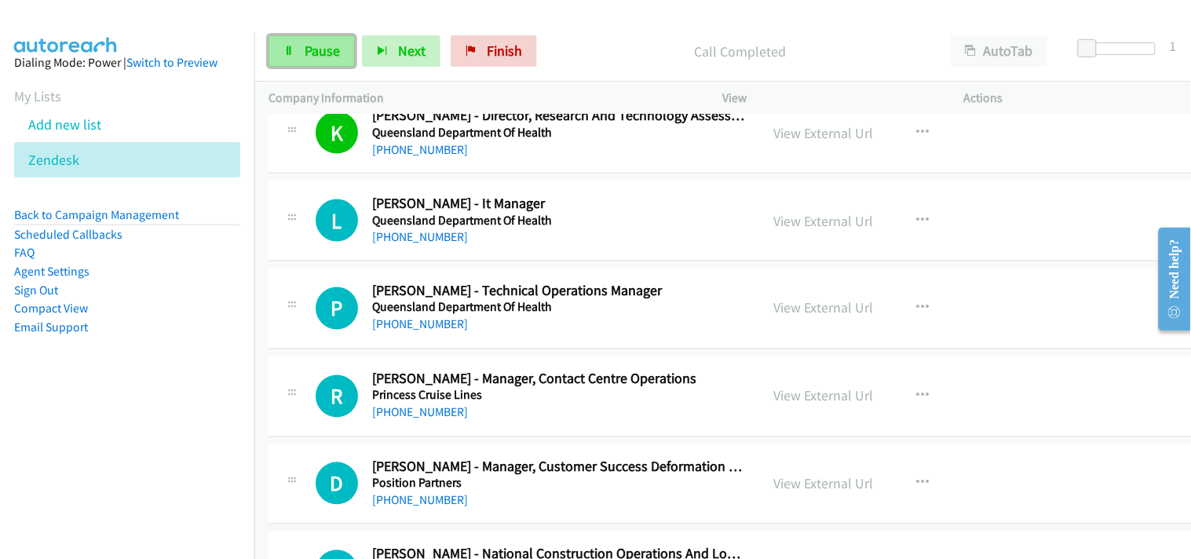
click at [305, 41] on link "Pause" at bounding box center [312, 50] width 86 height 31
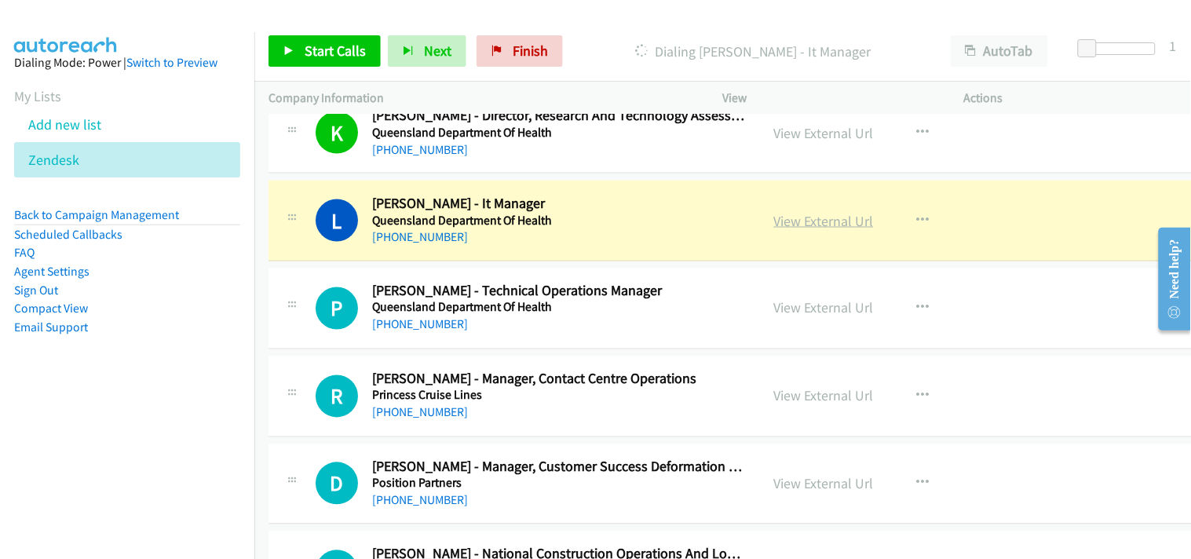
click at [810, 229] on link "View External Url" at bounding box center [824, 221] width 100 height 18
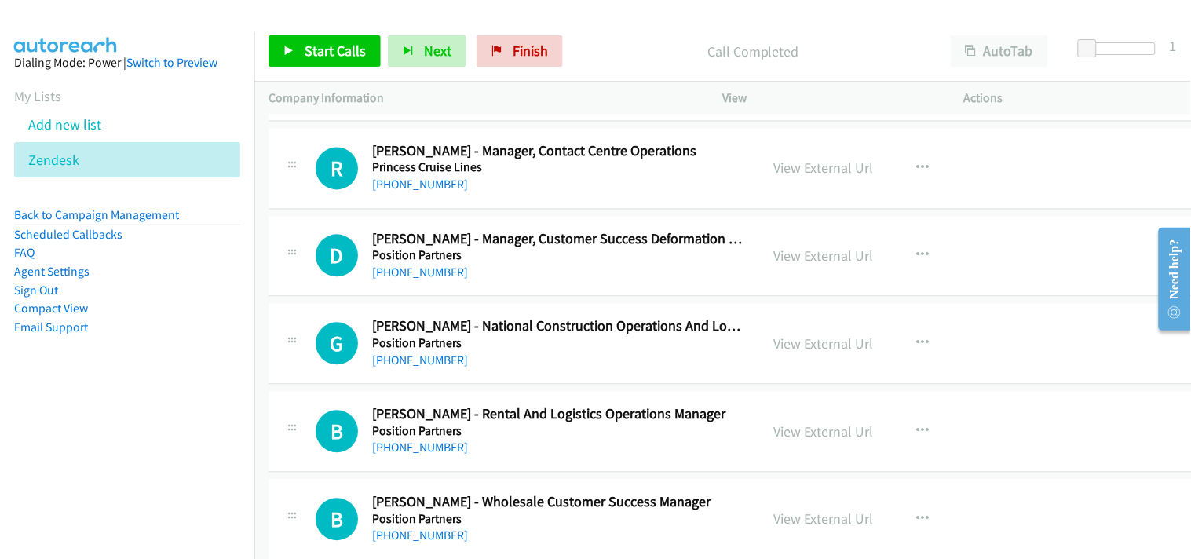
scroll to position [11613, 0]
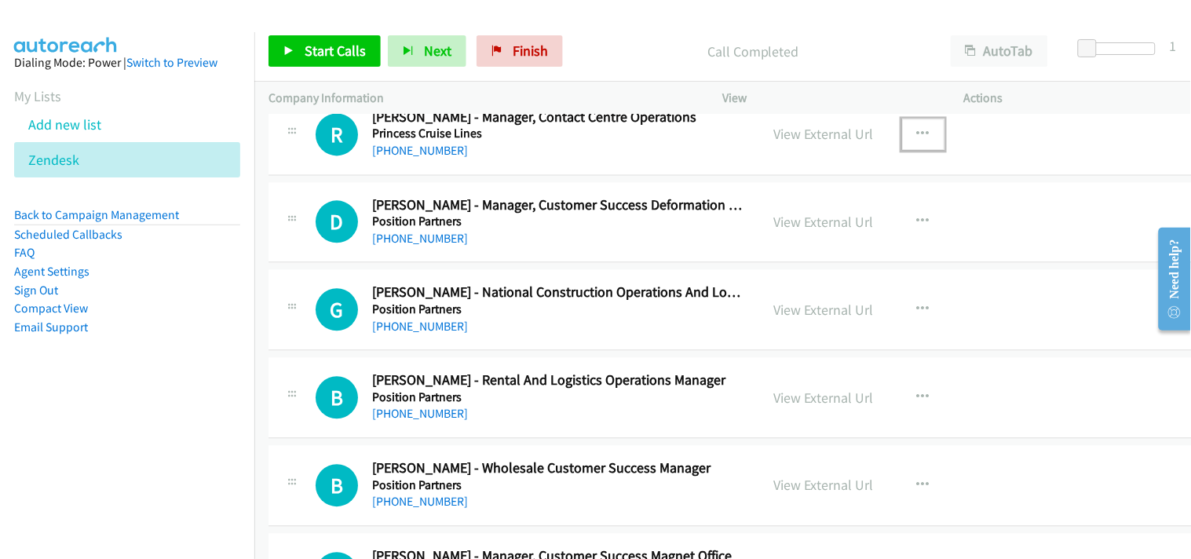
click at [917, 141] on icon "button" at bounding box center [923, 134] width 13 height 13
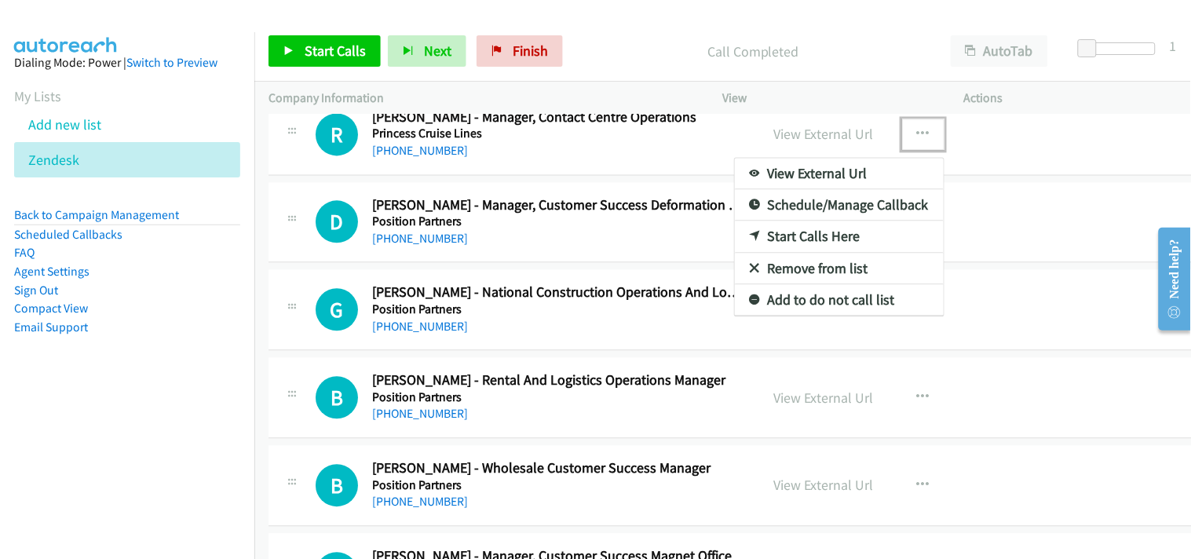
click at [784, 233] on link "Start Calls Here" at bounding box center [839, 236] width 209 height 31
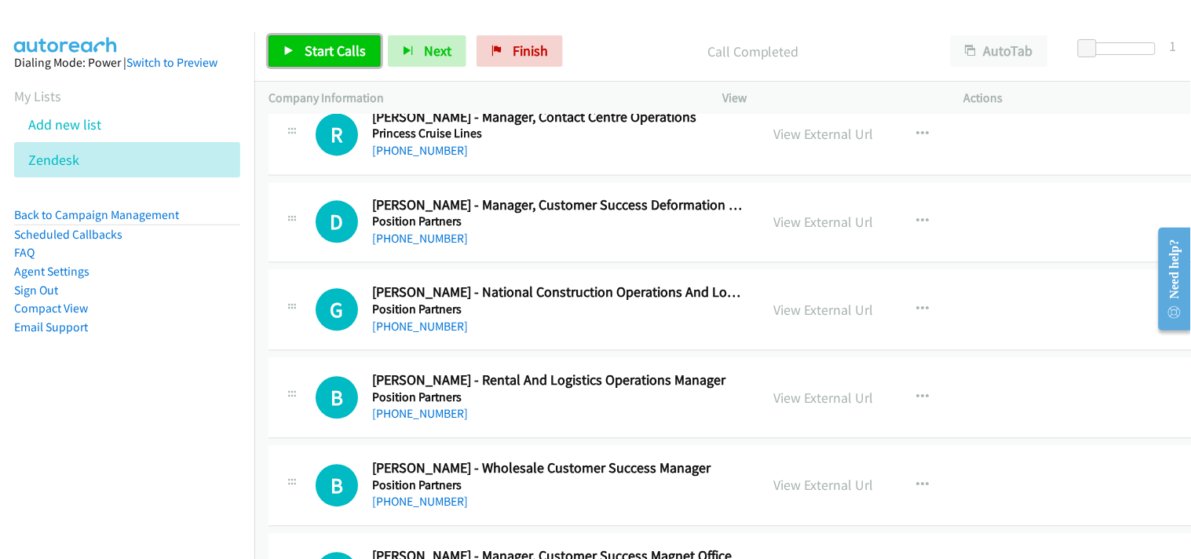
click at [285, 46] on icon at bounding box center [288, 51] width 11 height 11
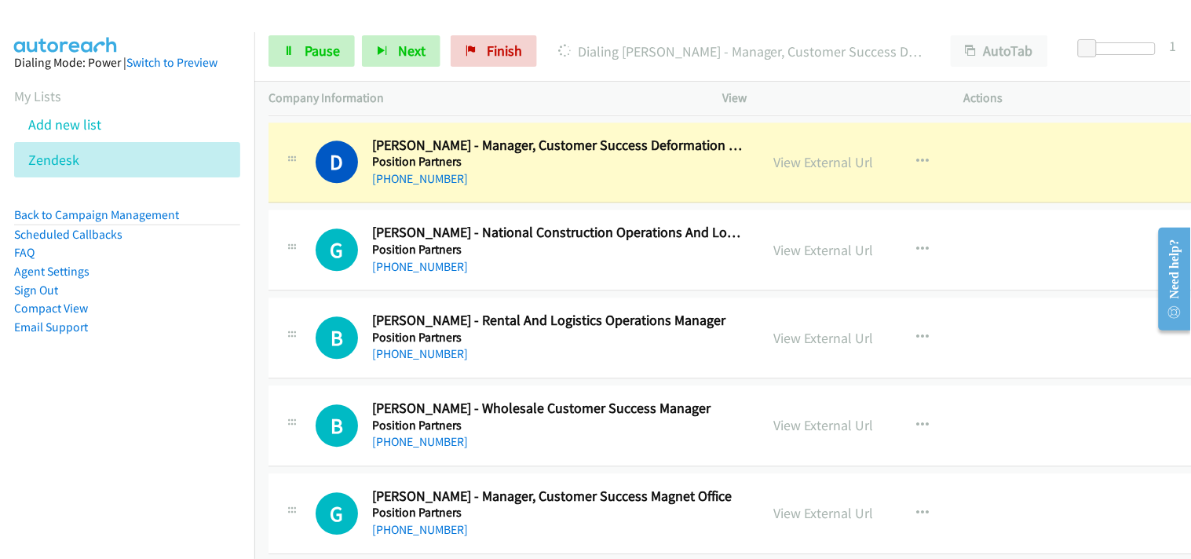
scroll to position [11701, 0]
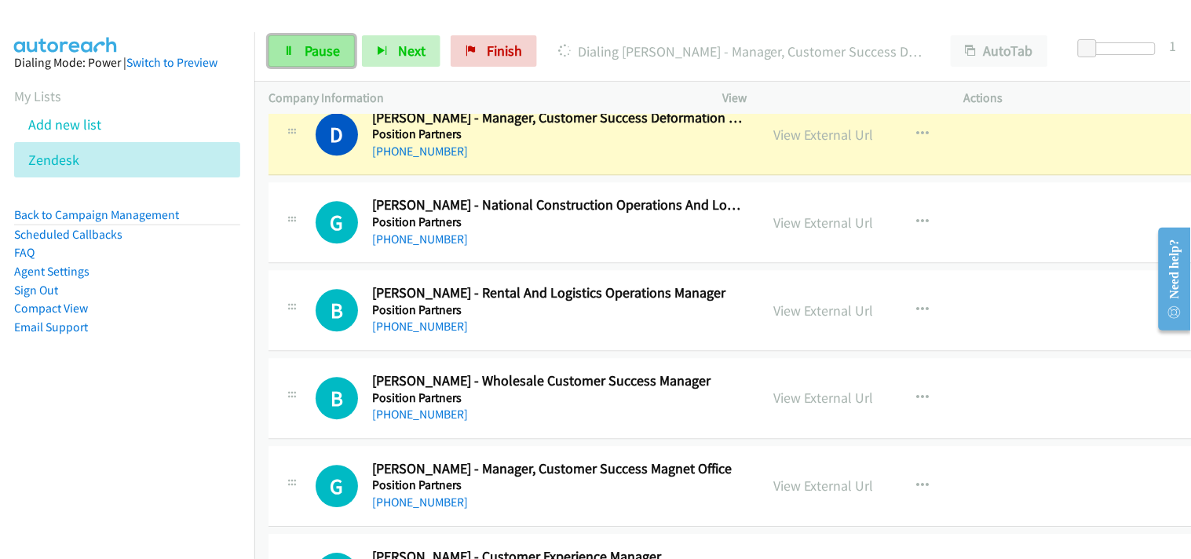
click at [335, 49] on span "Pause" at bounding box center [322, 51] width 35 height 18
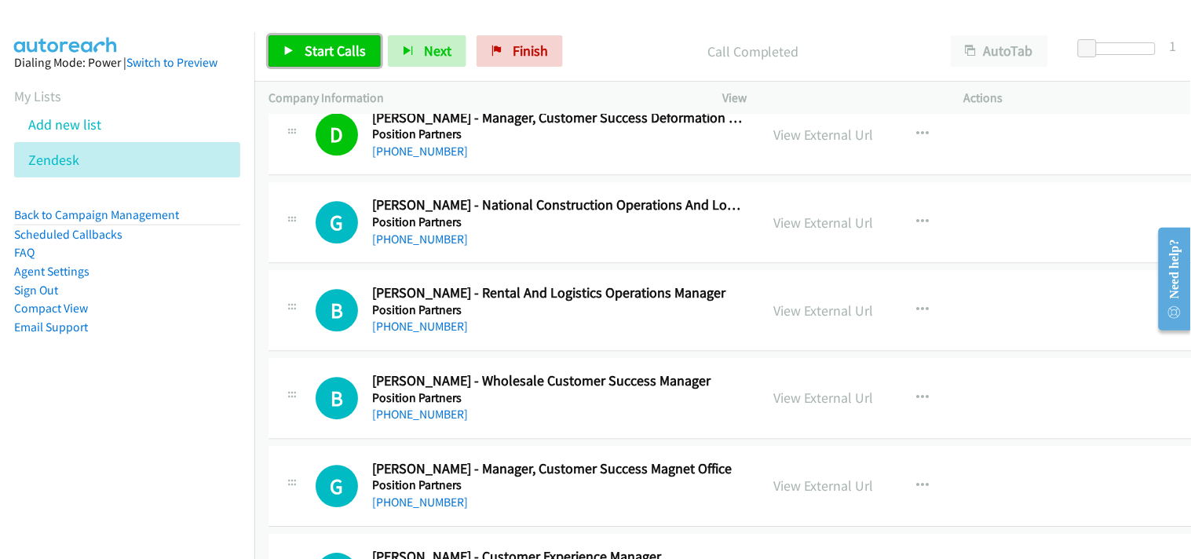
click at [320, 57] on span "Start Calls" at bounding box center [335, 51] width 61 height 18
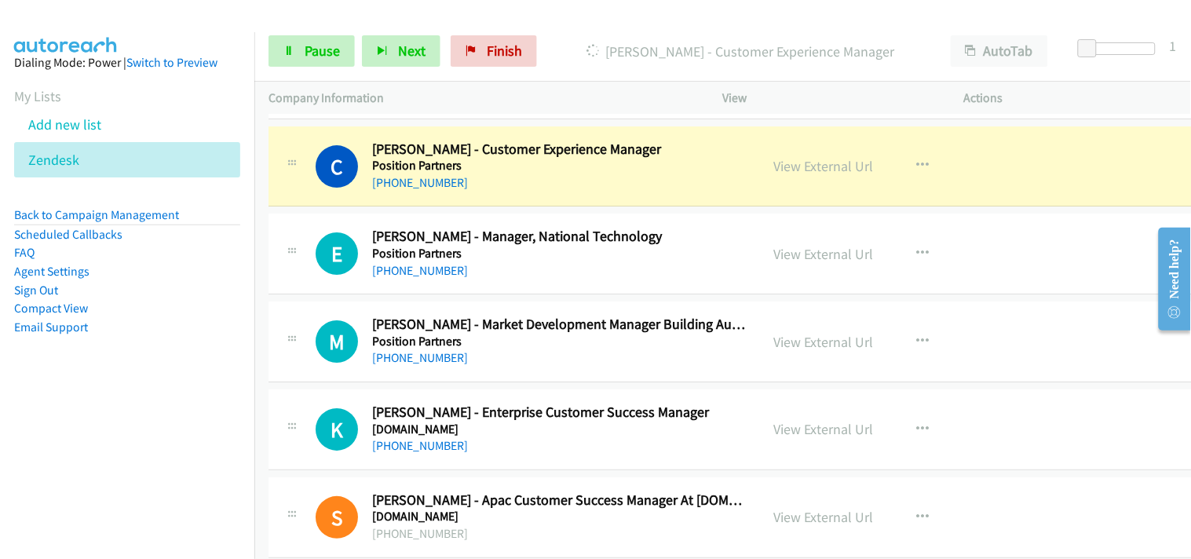
scroll to position [12136, 0]
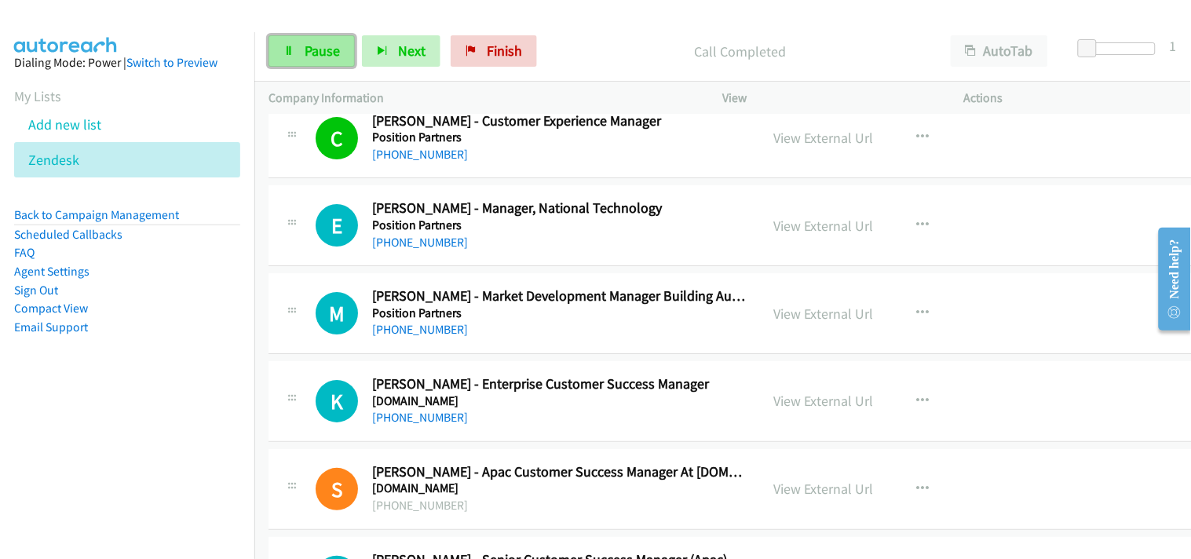
click at [309, 45] on span "Pause" at bounding box center [322, 51] width 35 height 18
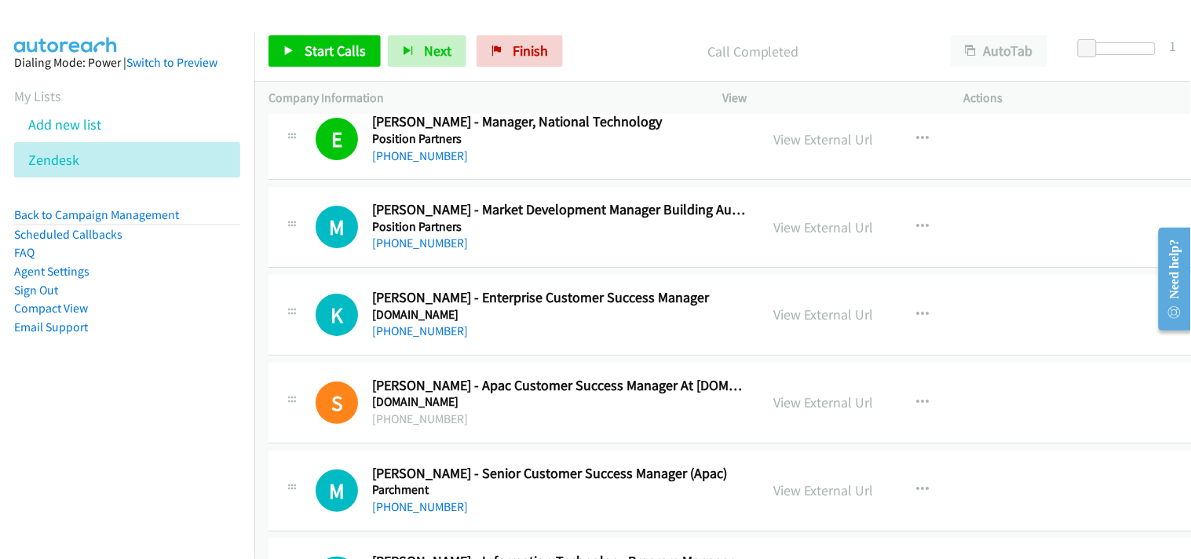
scroll to position [12224, 0]
click at [327, 42] on span "Start Calls" at bounding box center [335, 51] width 61 height 18
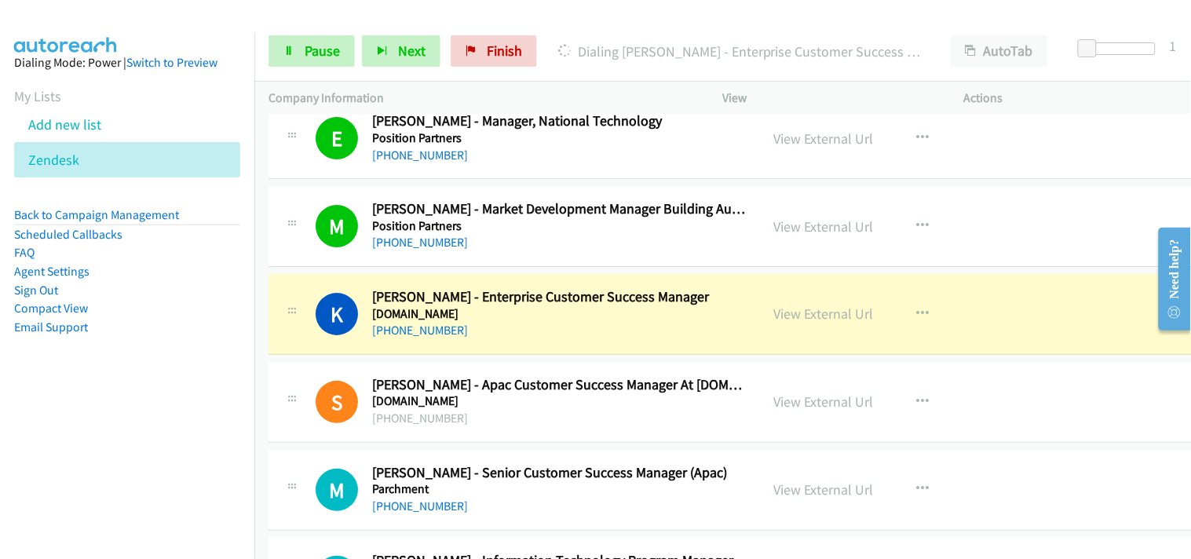
scroll to position [12399, 0]
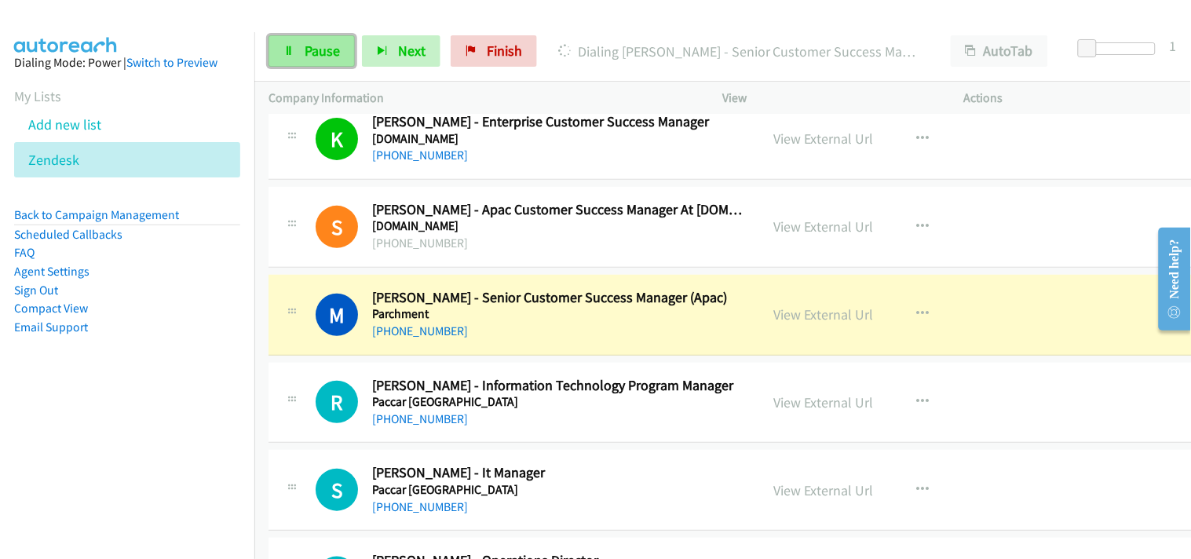
click at [320, 51] on span "Pause" at bounding box center [322, 51] width 35 height 18
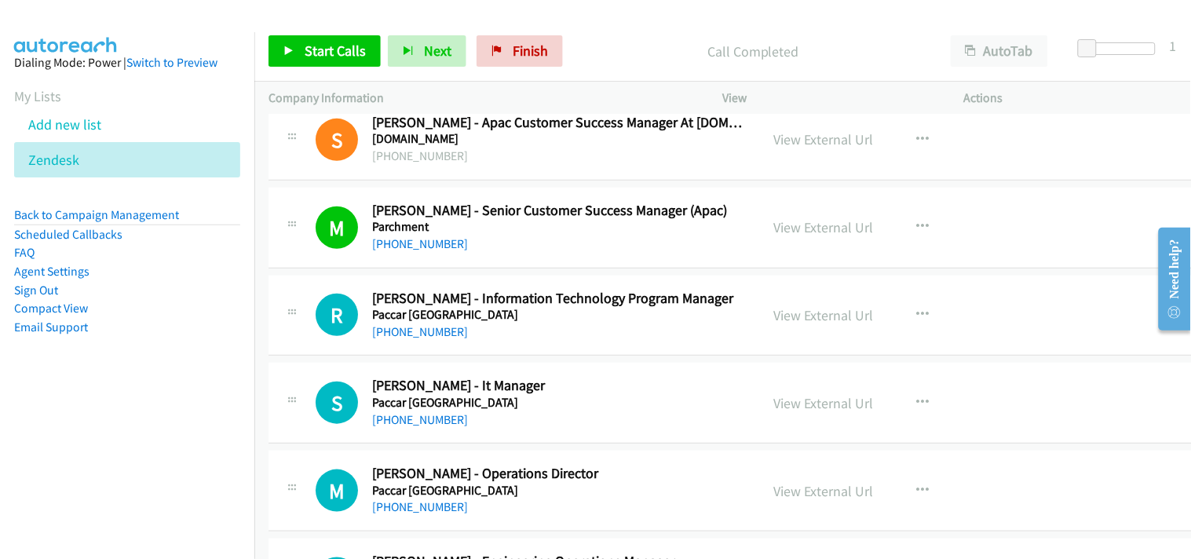
scroll to position [12573, 0]
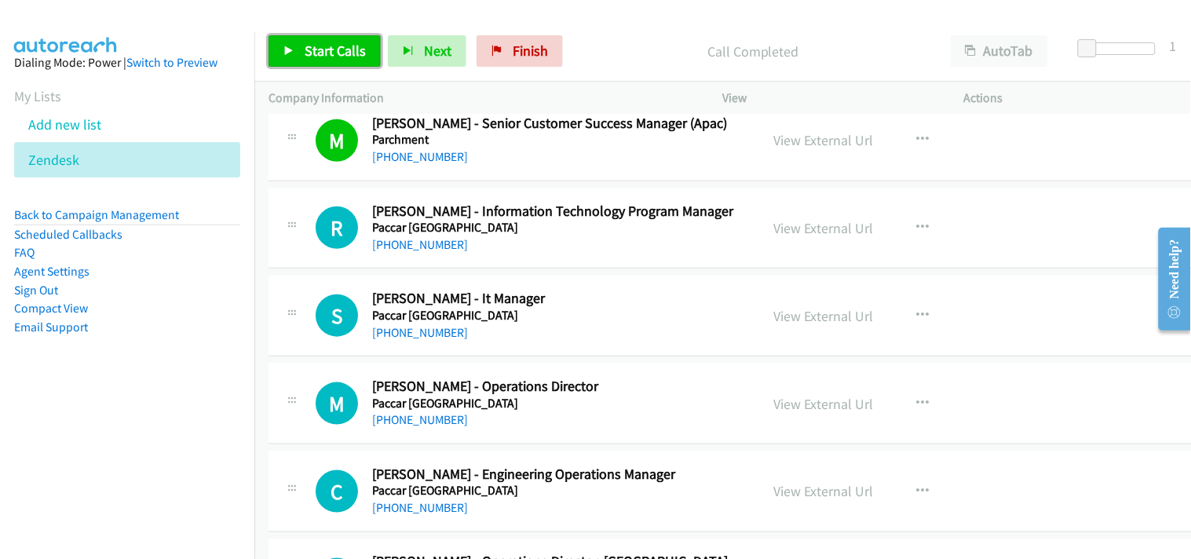
click at [302, 61] on link "Start Calls" at bounding box center [325, 50] width 112 height 31
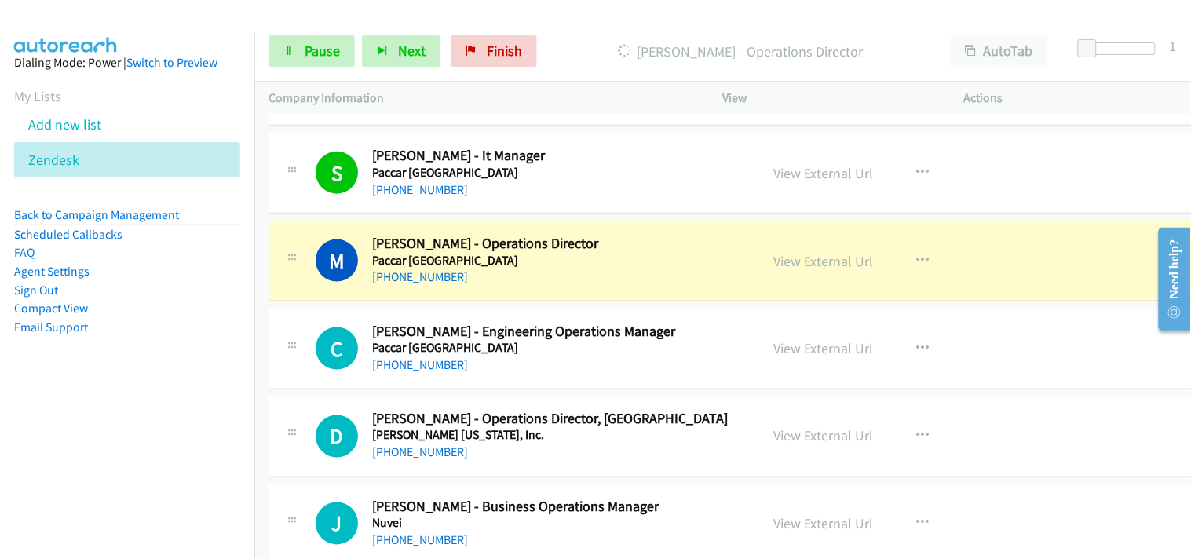
scroll to position [12747, 0]
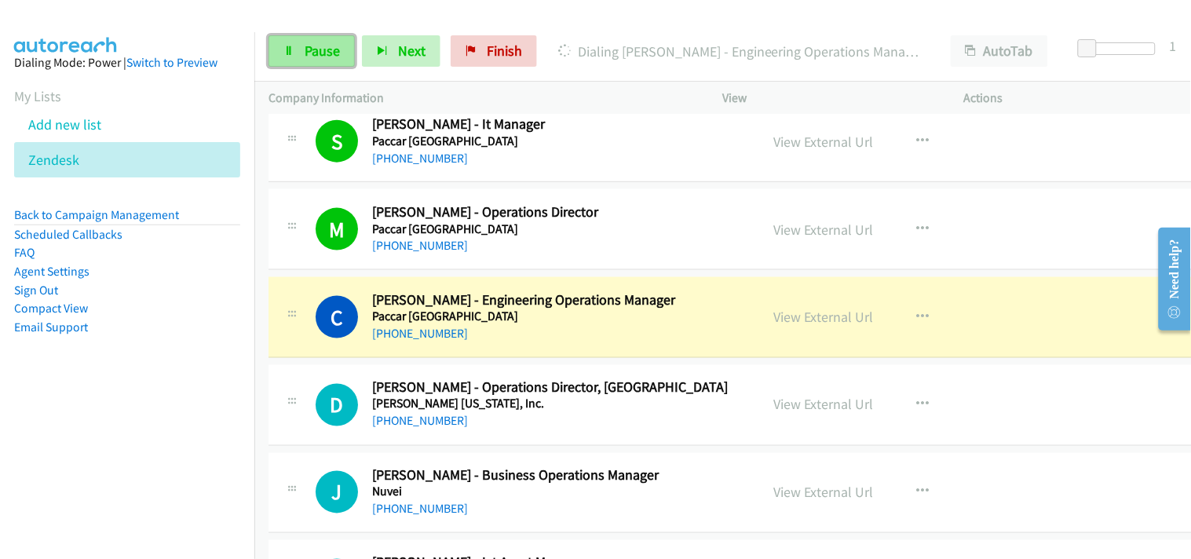
click at [298, 41] on link "Pause" at bounding box center [312, 50] width 86 height 31
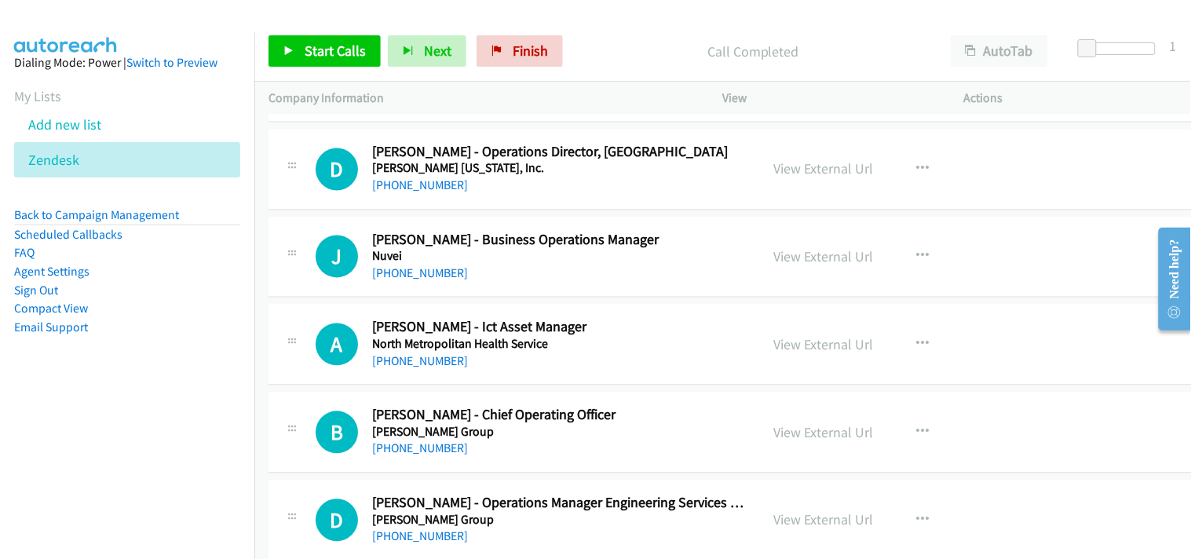
scroll to position [13009, 0]
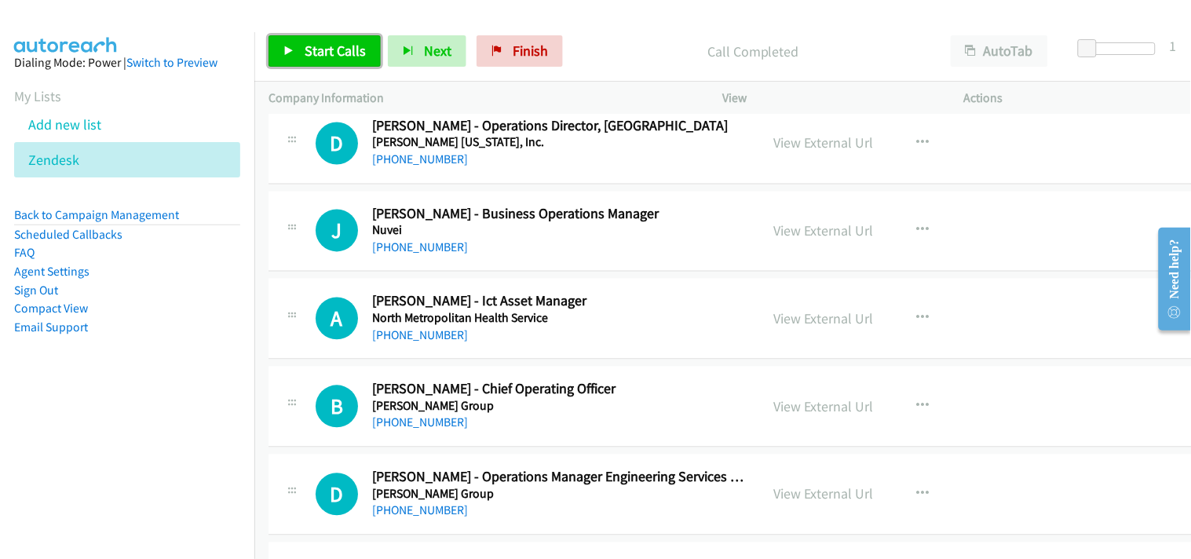
click at [324, 57] on span "Start Calls" at bounding box center [335, 51] width 61 height 18
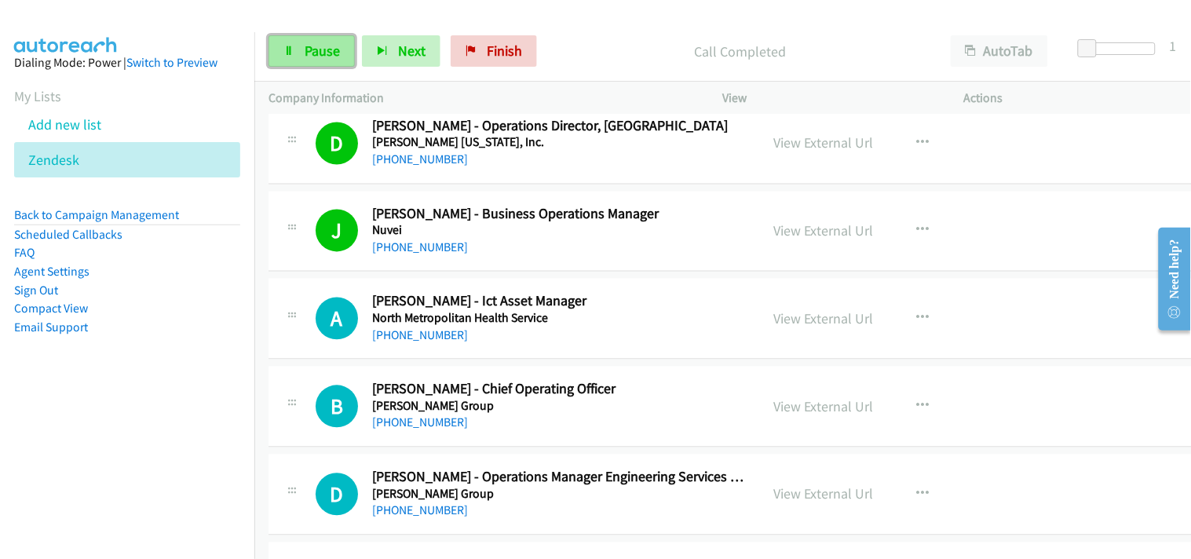
click at [294, 44] on link "Pause" at bounding box center [312, 50] width 86 height 31
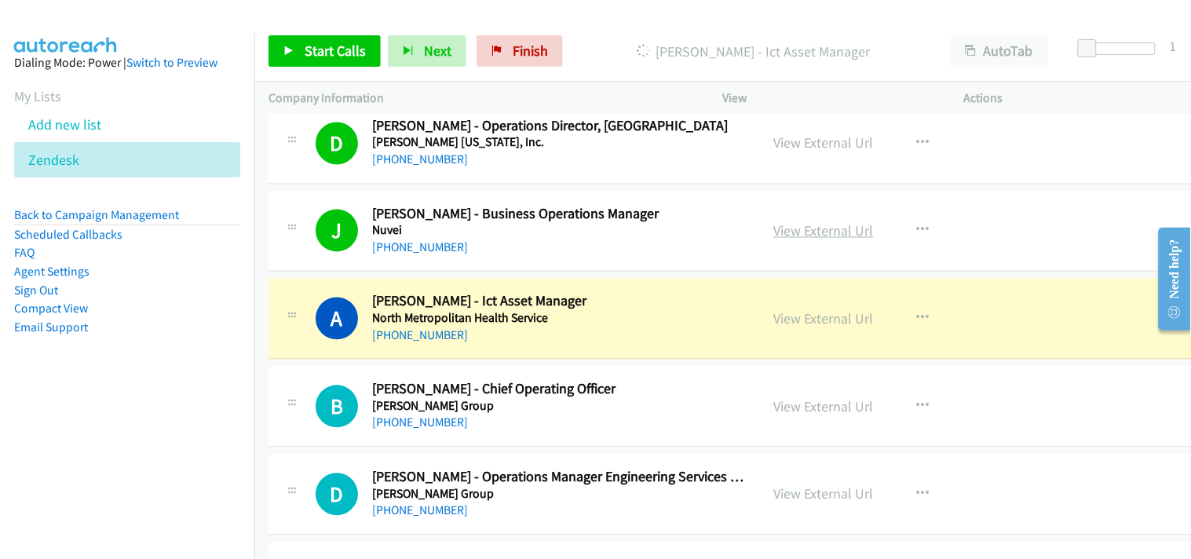
click at [828, 233] on link "View External Url" at bounding box center [824, 231] width 100 height 18
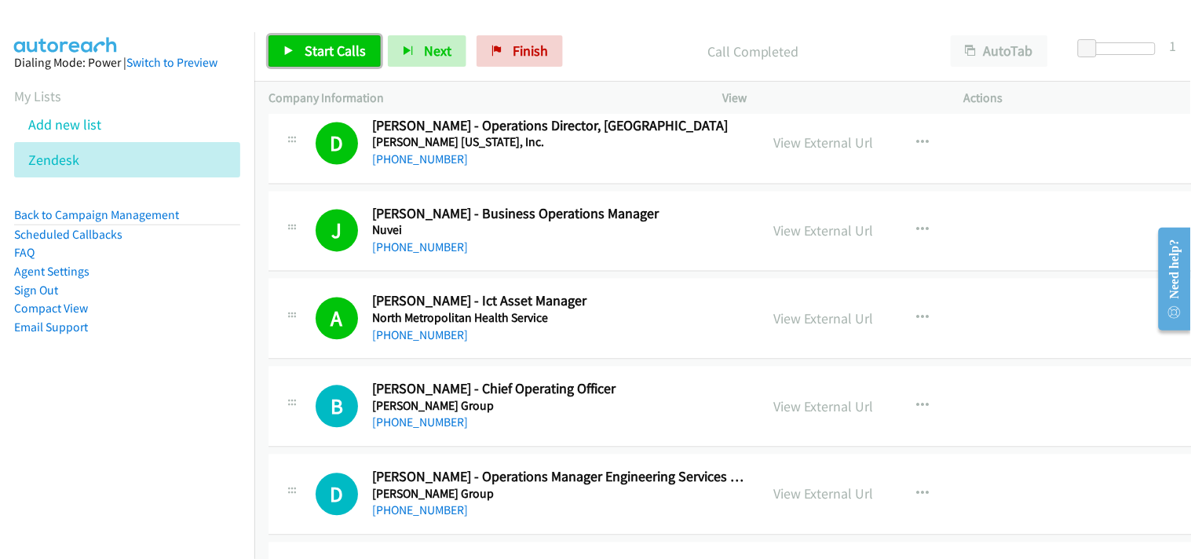
click at [354, 48] on span "Start Calls" at bounding box center [335, 51] width 61 height 18
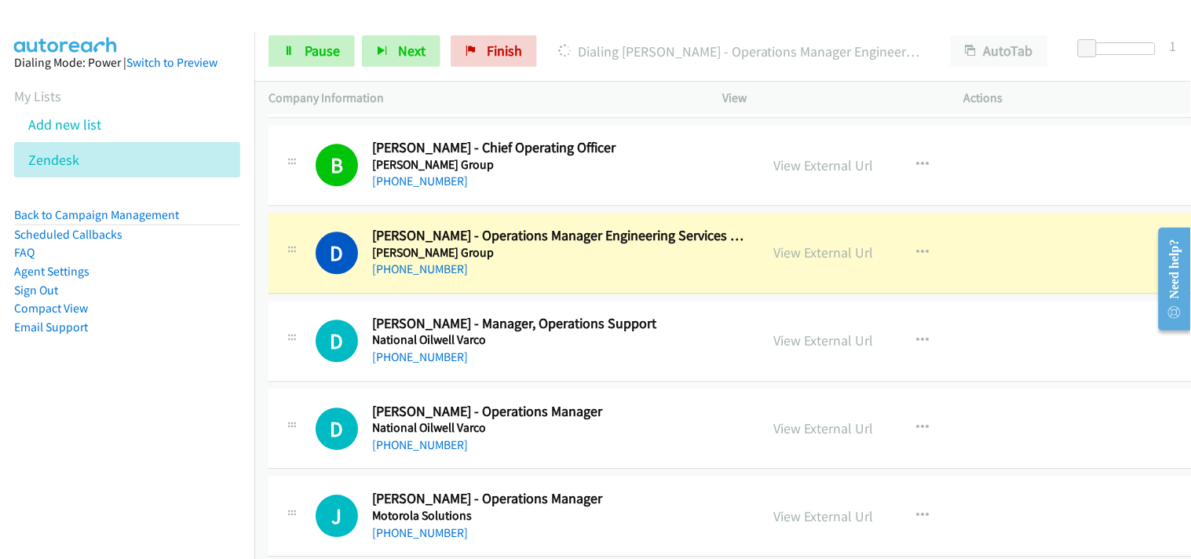
scroll to position [13271, 0]
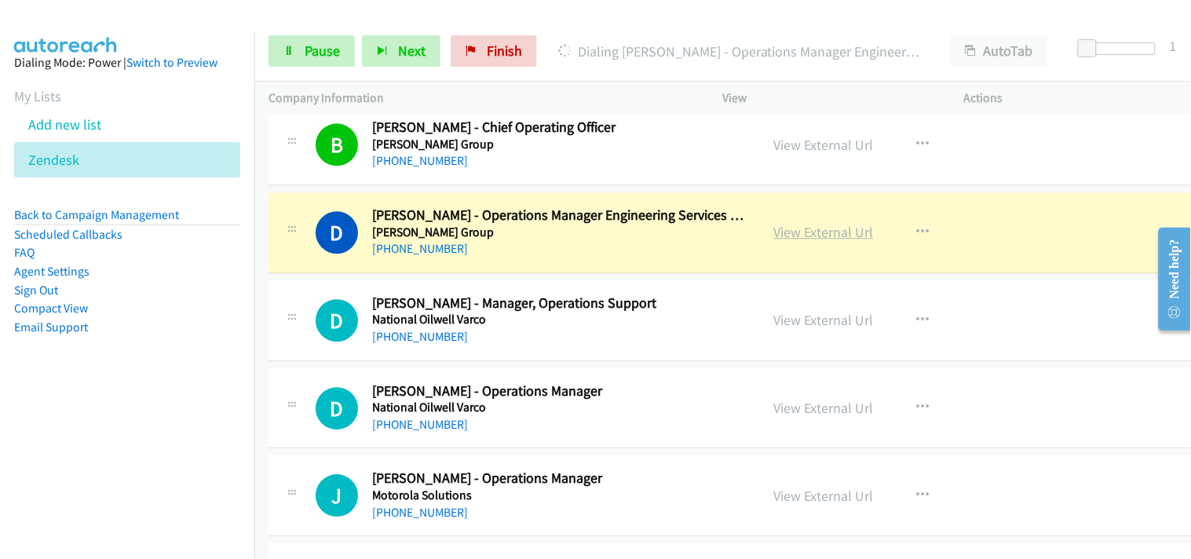
click at [775, 241] on link "View External Url" at bounding box center [824, 232] width 100 height 18
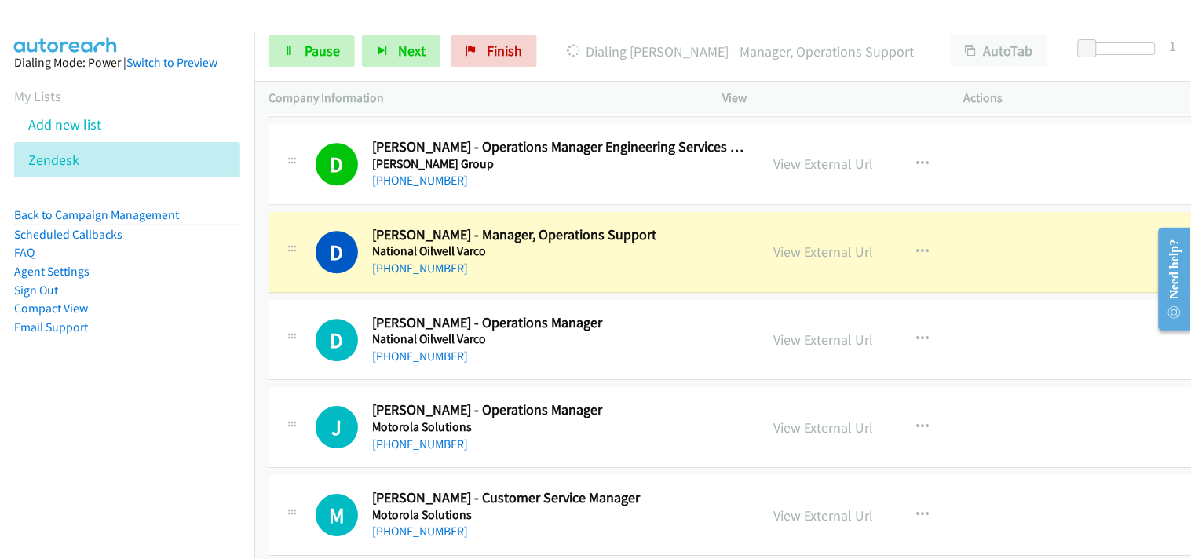
scroll to position [13445, 0]
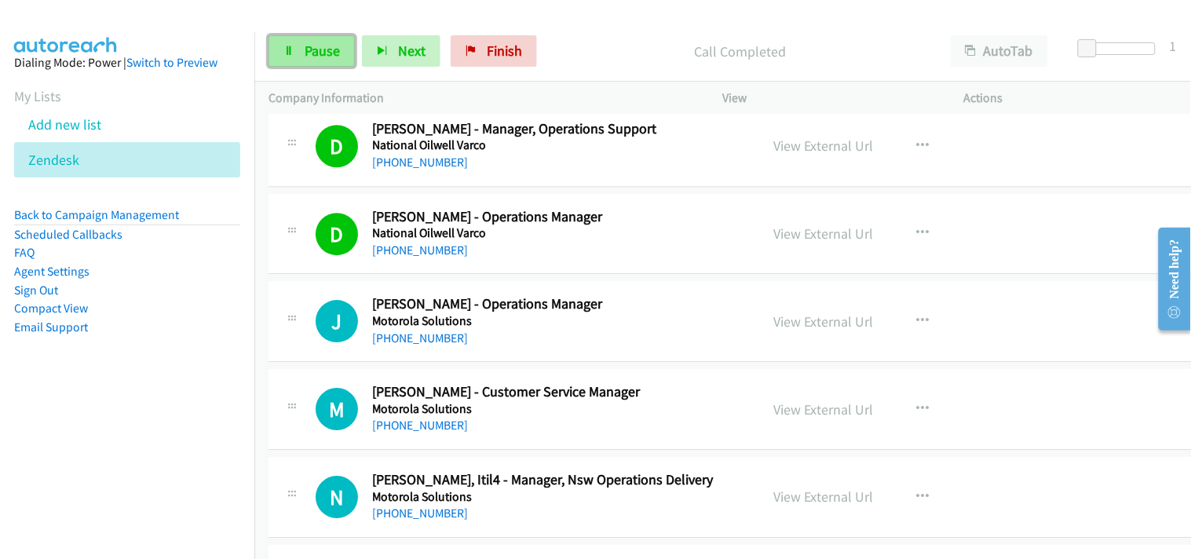
click at [331, 48] on span "Pause" at bounding box center [322, 51] width 35 height 18
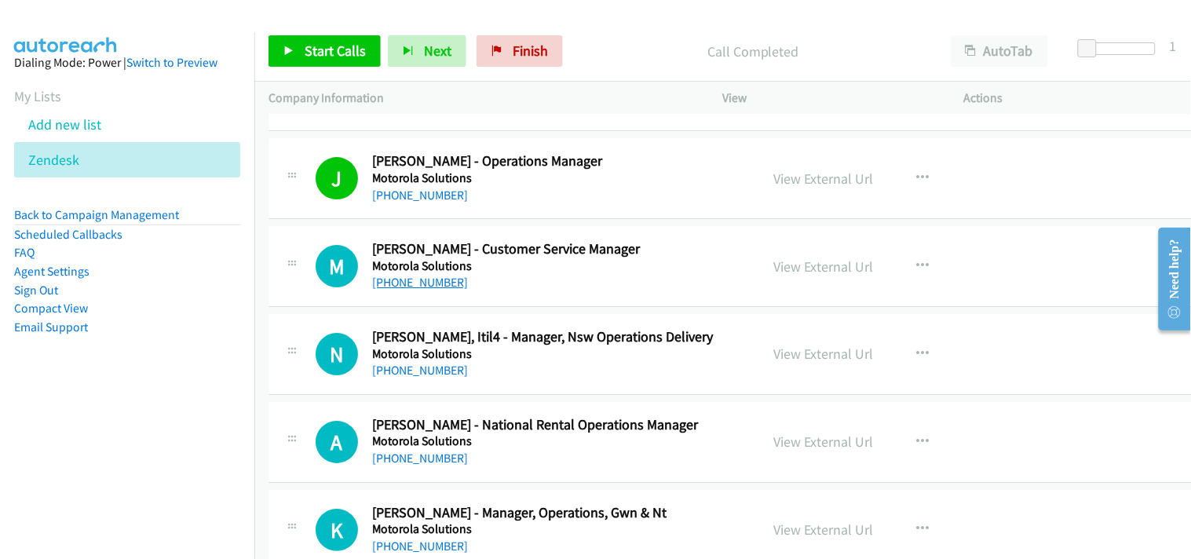
scroll to position [13620, 0]
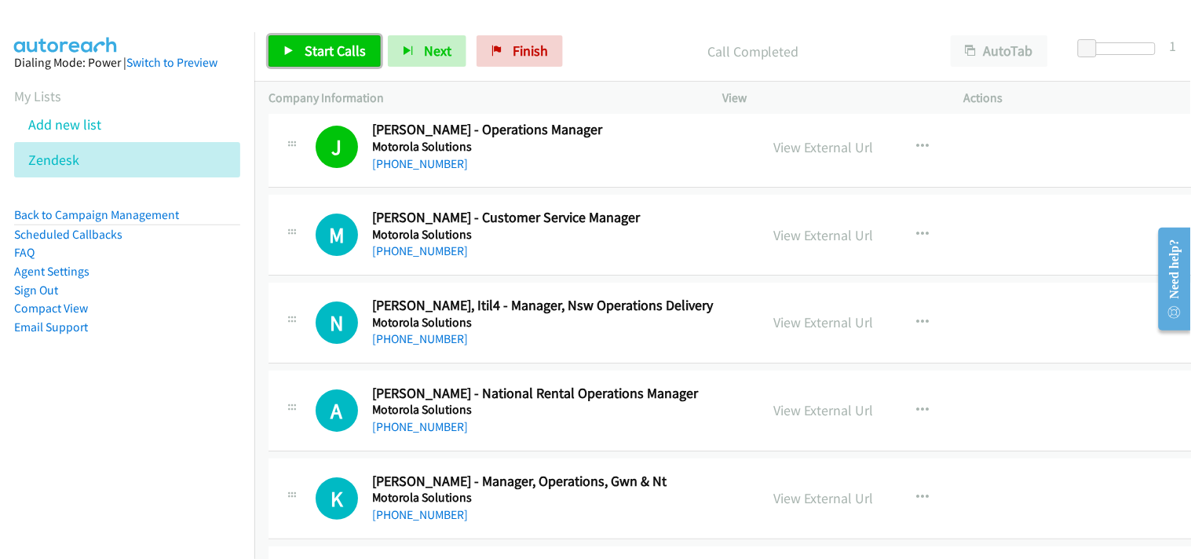
click at [336, 42] on span "Start Calls" at bounding box center [335, 51] width 61 height 18
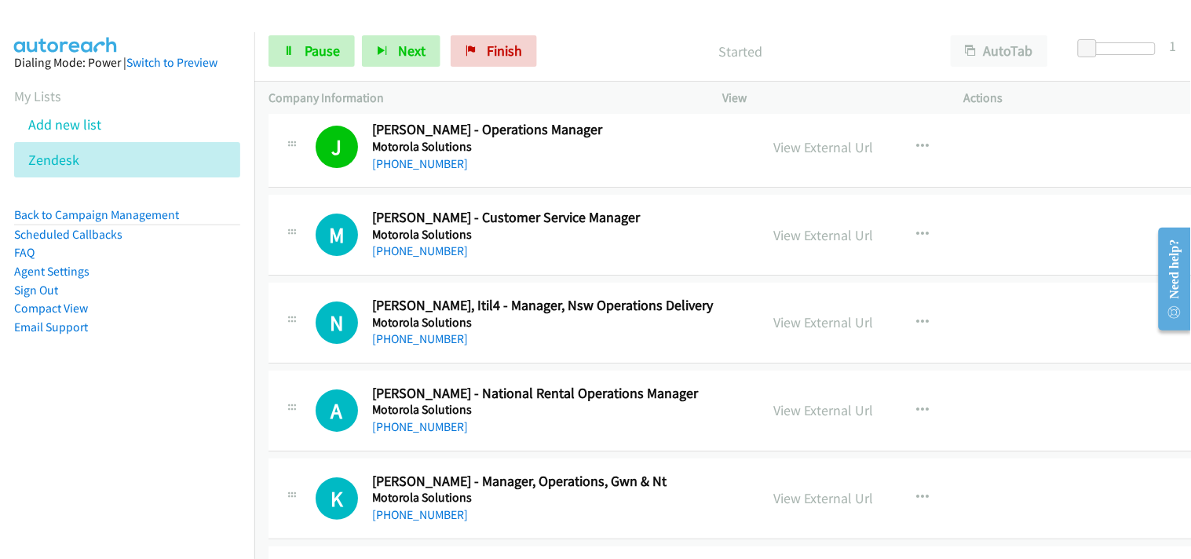
scroll to position [13707, 0]
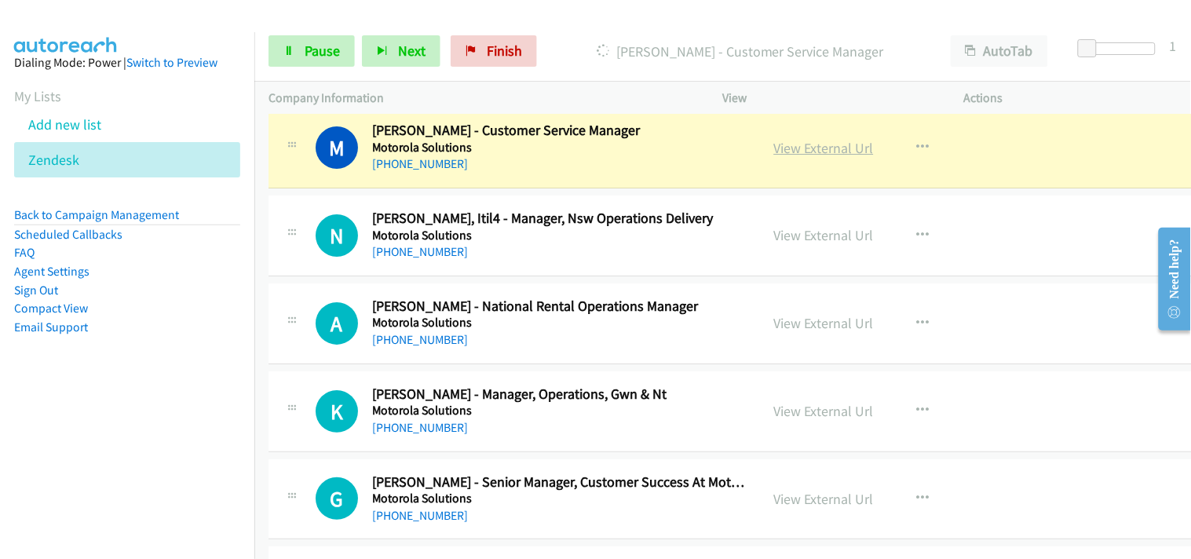
click at [822, 149] on link "View External Url" at bounding box center [824, 148] width 100 height 18
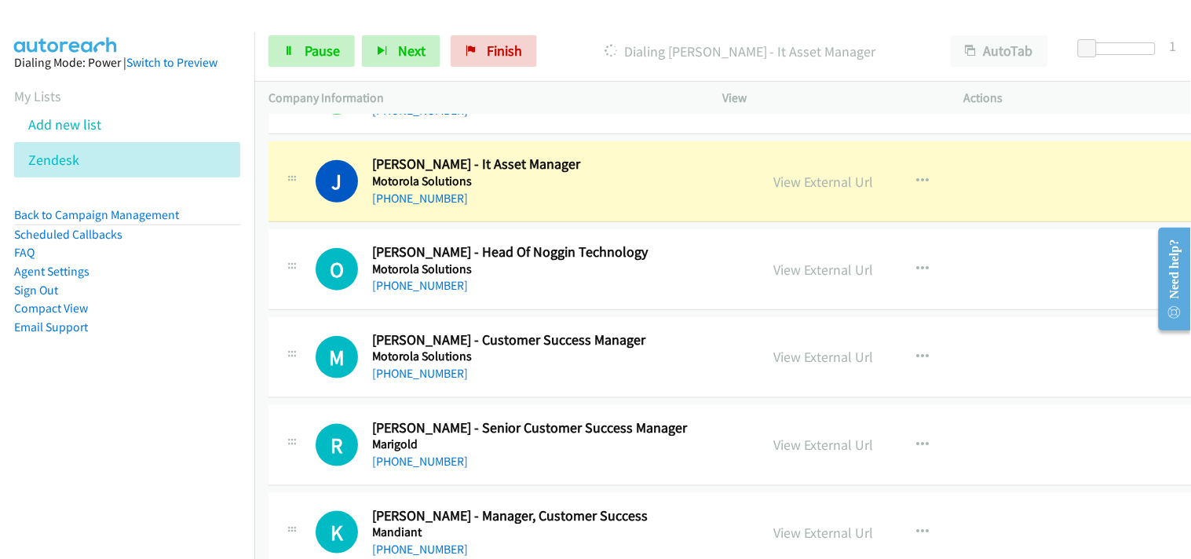
scroll to position [14143, 0]
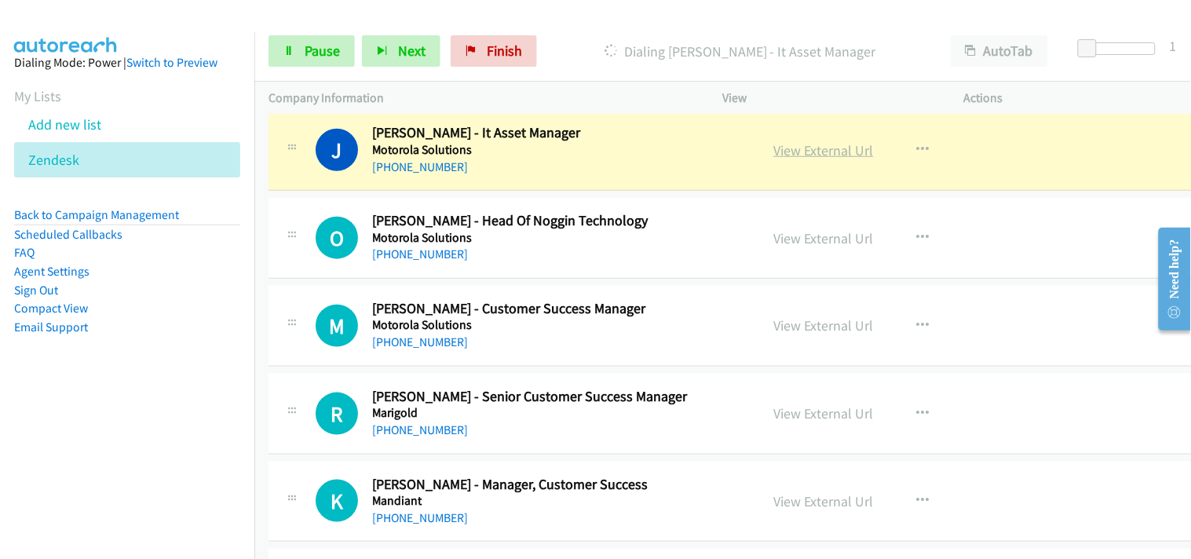
click at [836, 155] on link "View External Url" at bounding box center [824, 150] width 100 height 18
click at [806, 151] on link "View External Url" at bounding box center [824, 150] width 100 height 18
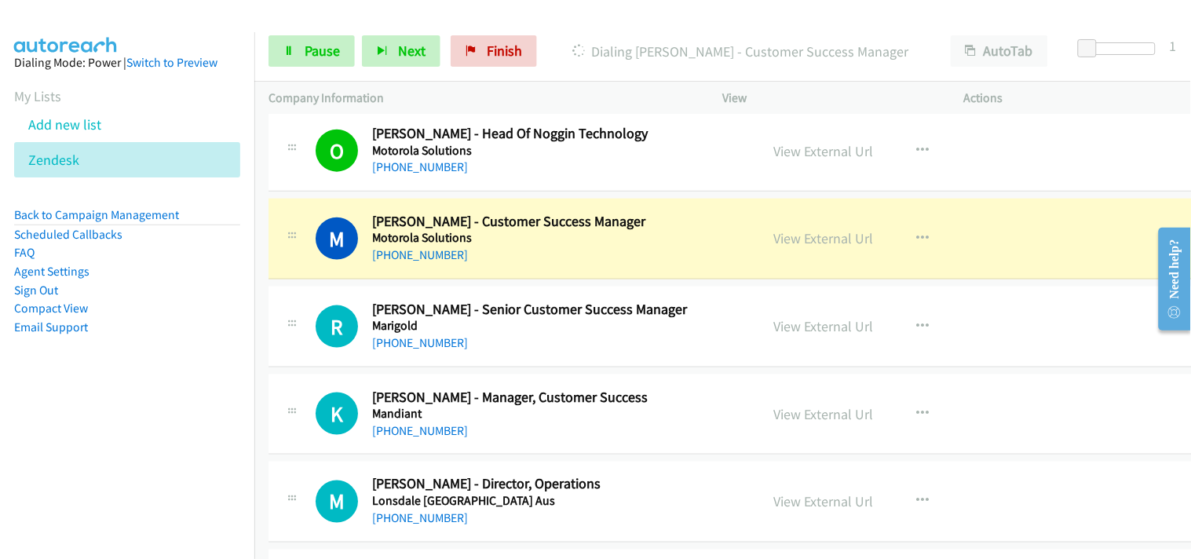
scroll to position [14318, 0]
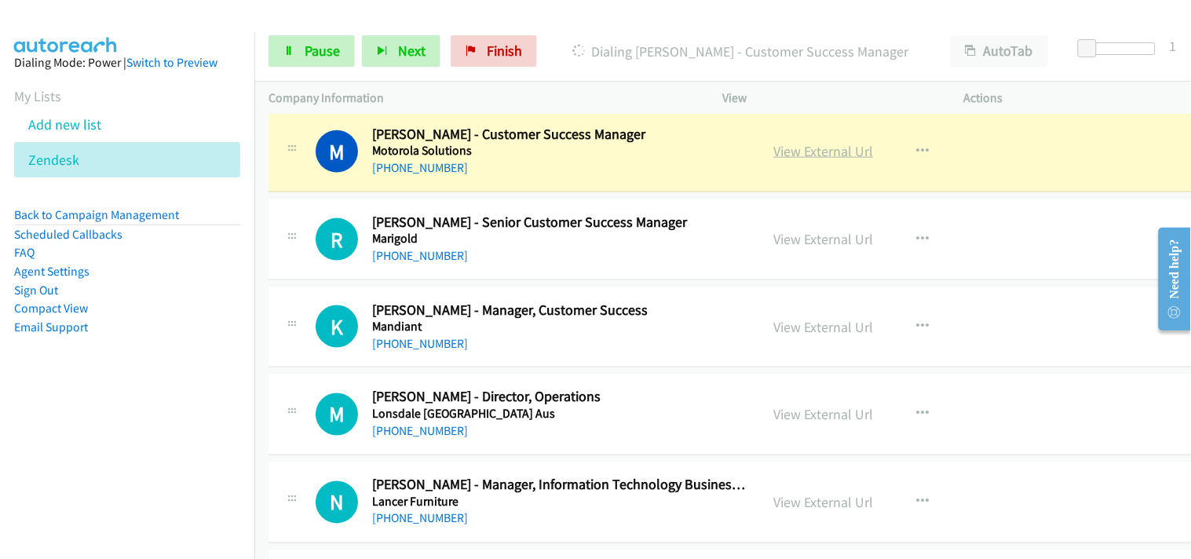
click at [819, 160] on link "View External Url" at bounding box center [824, 151] width 100 height 18
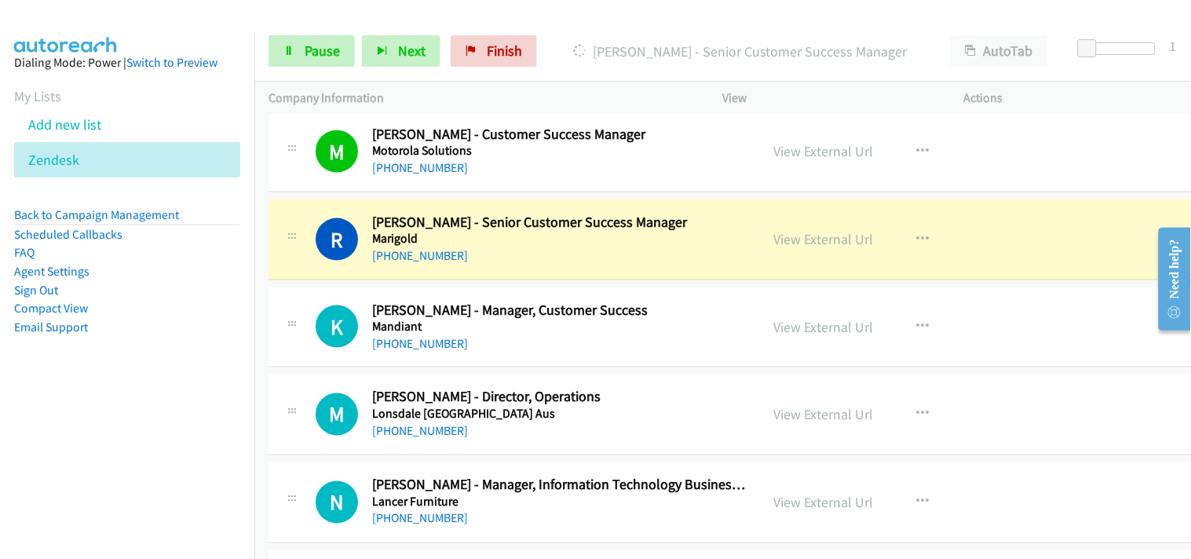
scroll to position [14405, 0]
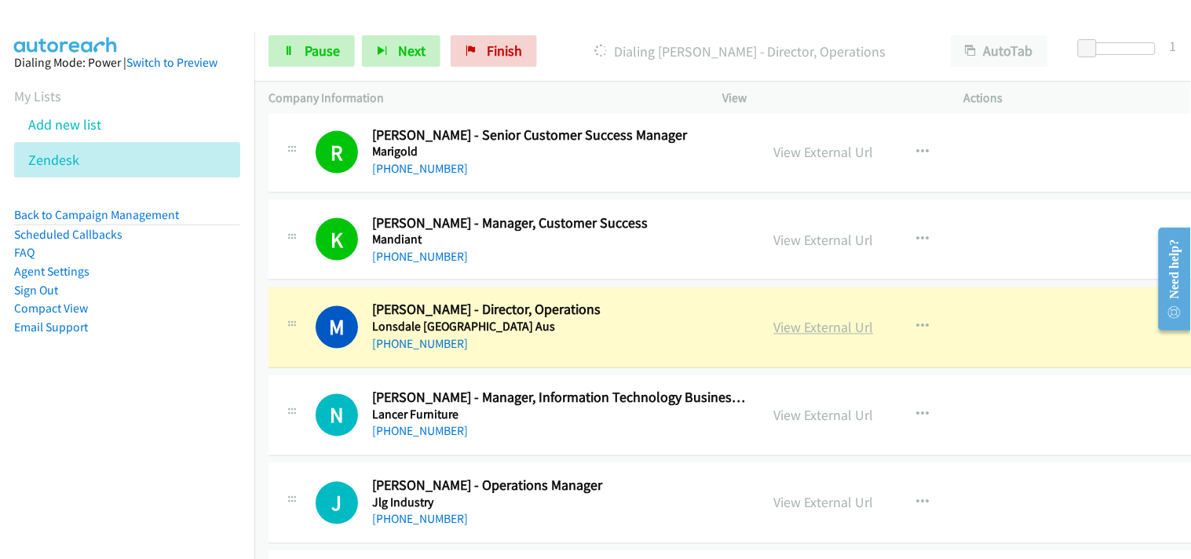
click at [790, 327] on link "View External Url" at bounding box center [824, 328] width 100 height 18
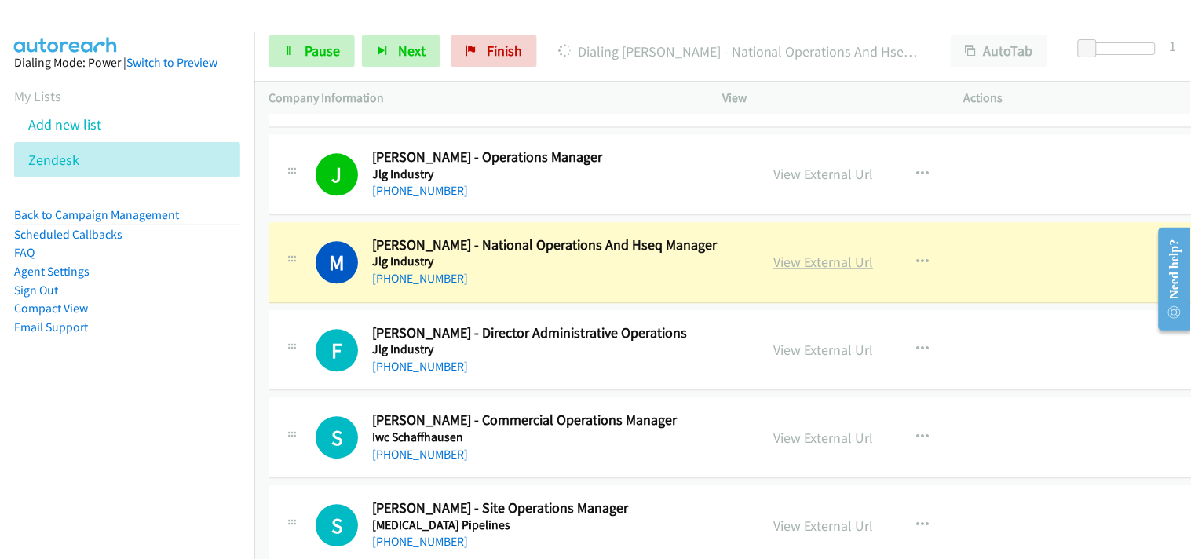
scroll to position [14754, 0]
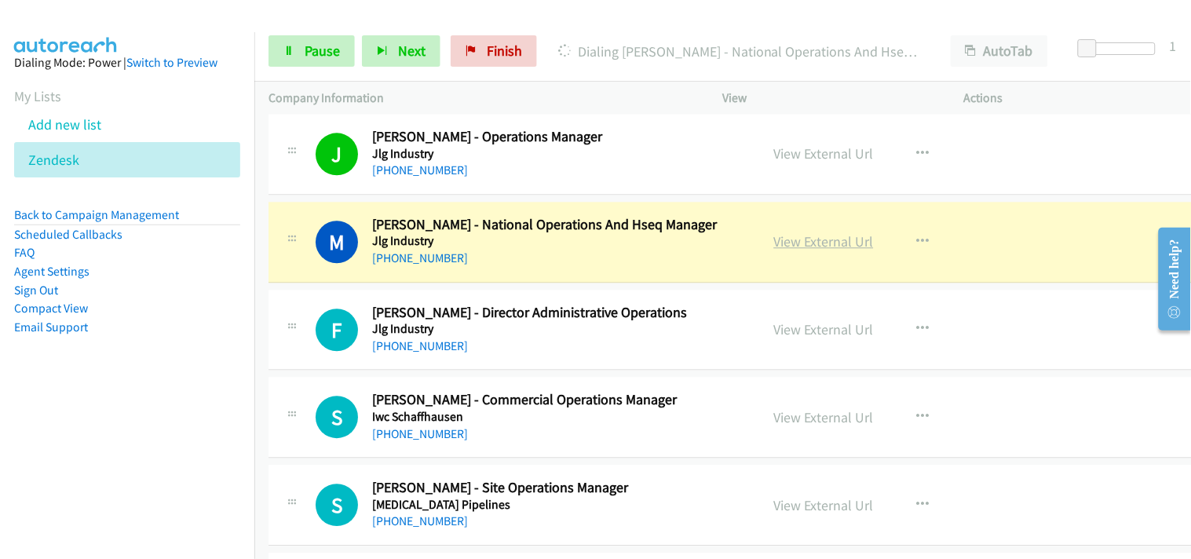
click at [795, 242] on link "View External Url" at bounding box center [824, 241] width 100 height 18
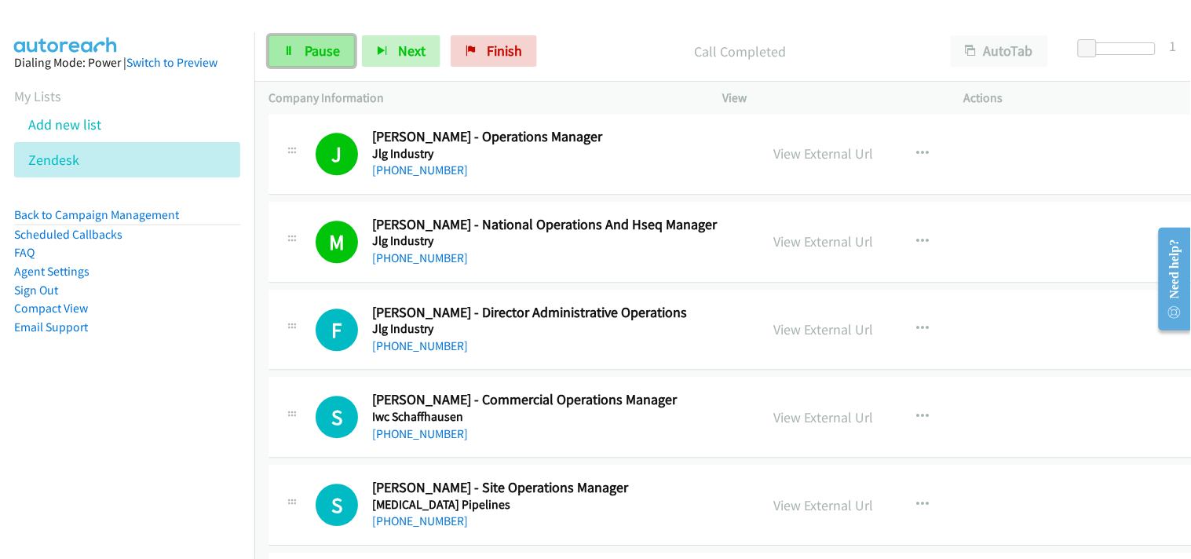
click at [326, 53] on span "Pause" at bounding box center [322, 51] width 35 height 18
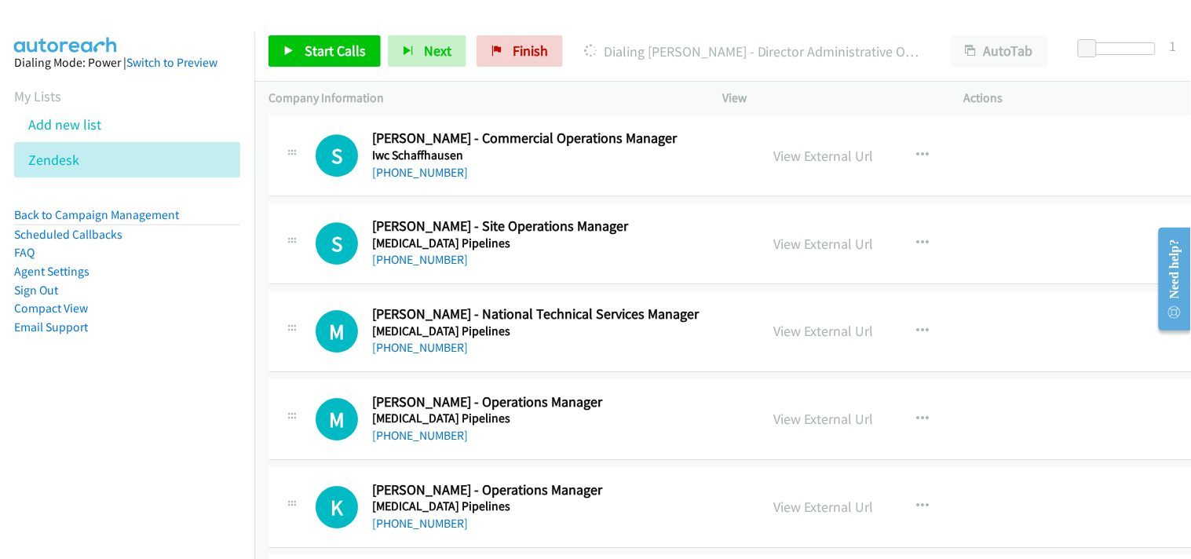
scroll to position [14929, 0]
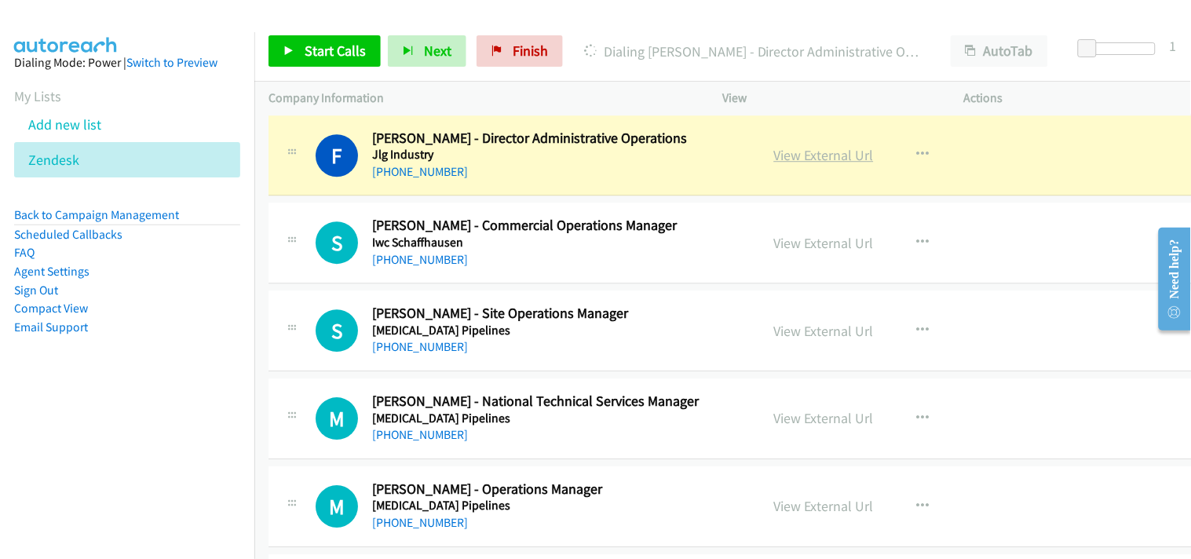
click at [788, 164] on link "View External Url" at bounding box center [824, 155] width 100 height 18
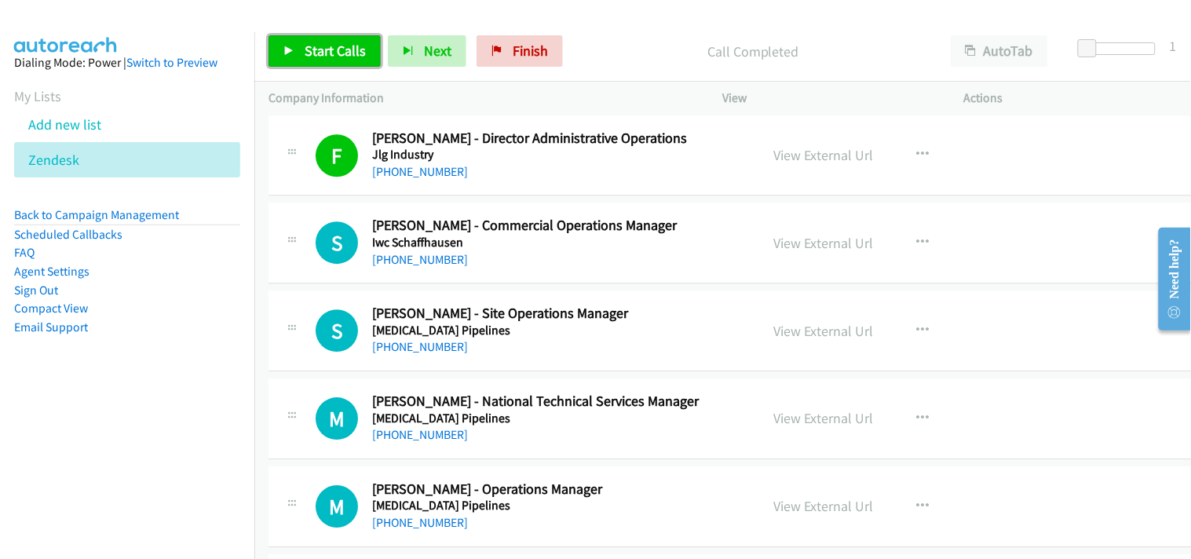
click at [326, 55] on span "Start Calls" at bounding box center [335, 51] width 61 height 18
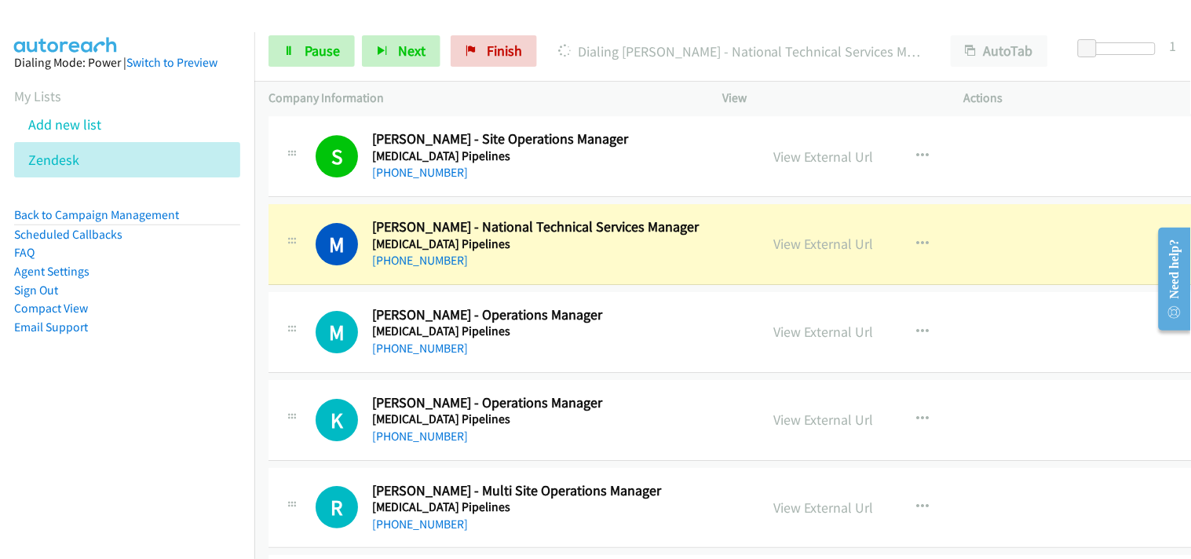
scroll to position [15190, 0]
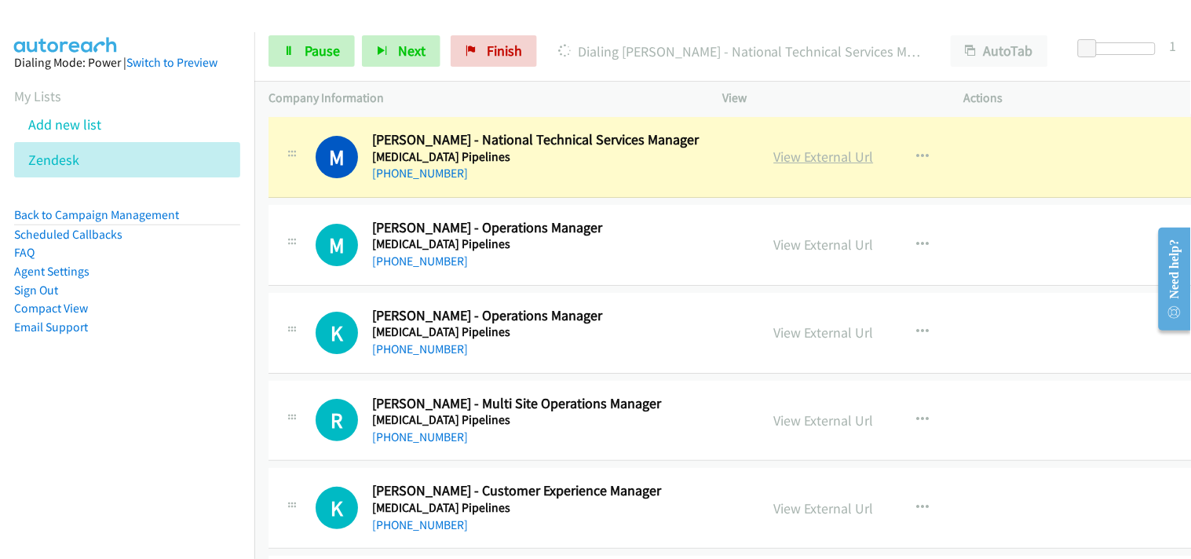
click at [774, 163] on link "View External Url" at bounding box center [824, 157] width 100 height 18
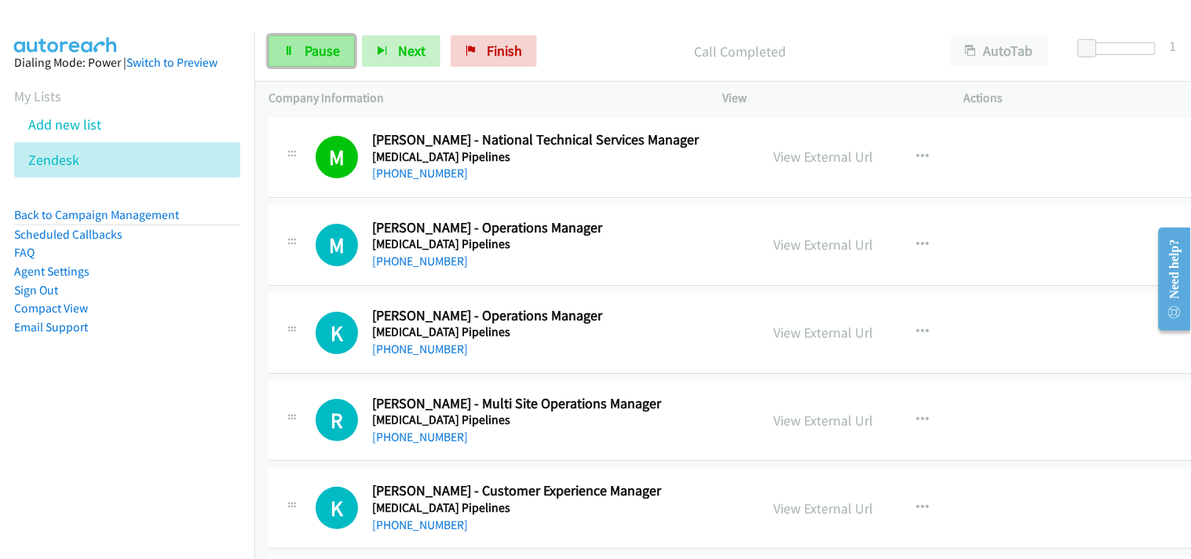
click at [327, 41] on link "Pause" at bounding box center [312, 50] width 86 height 31
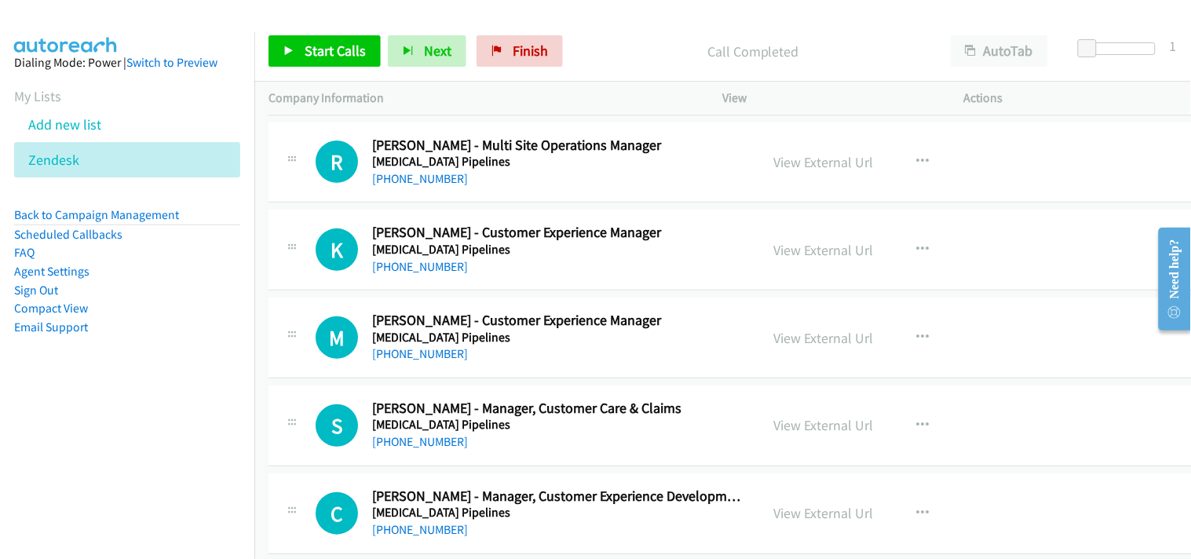
scroll to position [15364, 0]
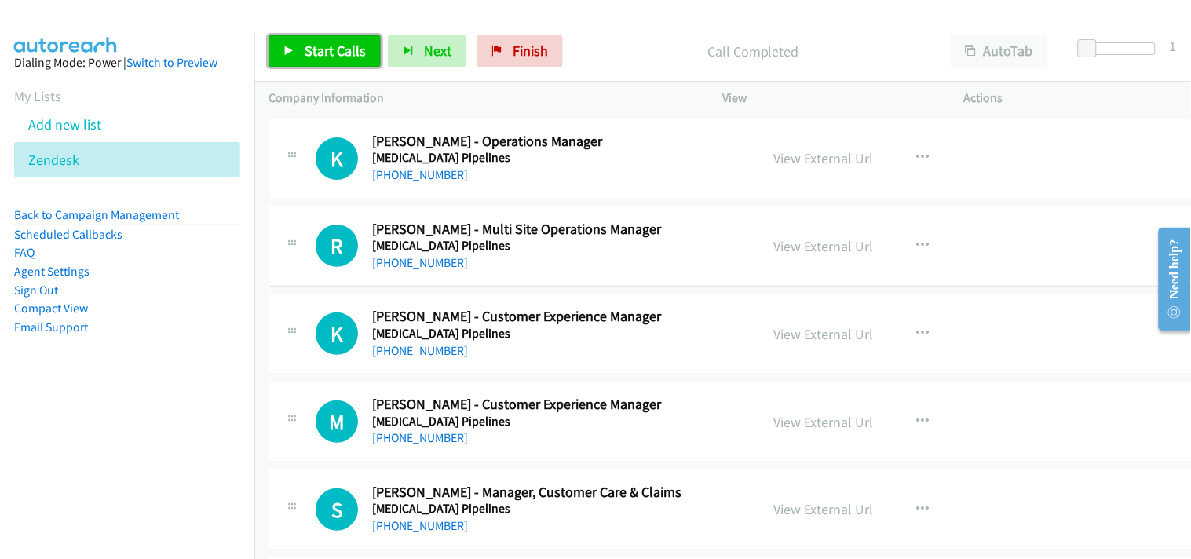
click at [361, 45] on span "Start Calls" at bounding box center [335, 51] width 61 height 18
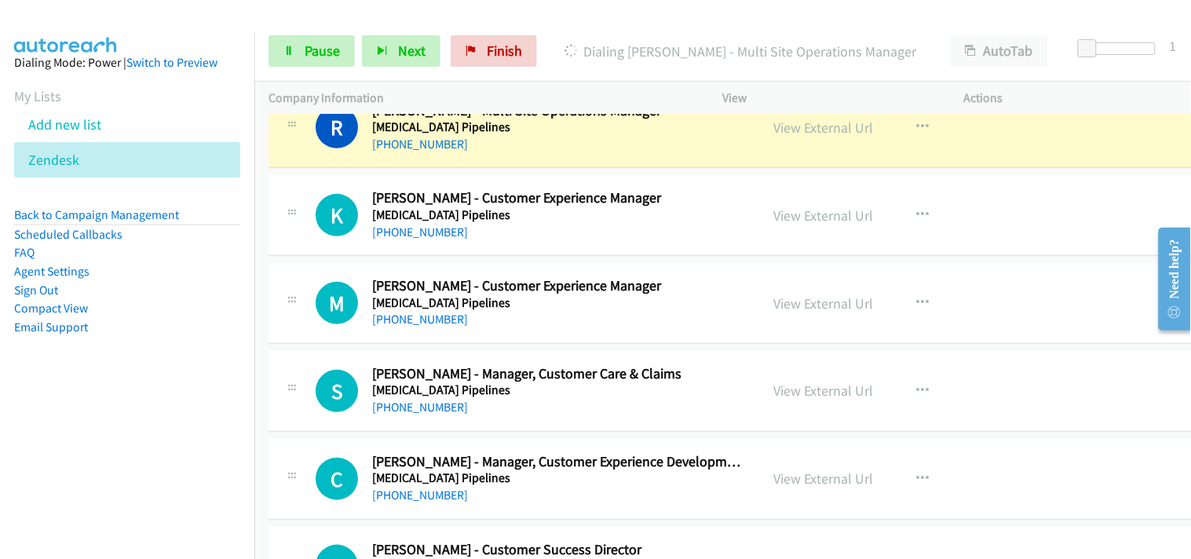
scroll to position [15452, 0]
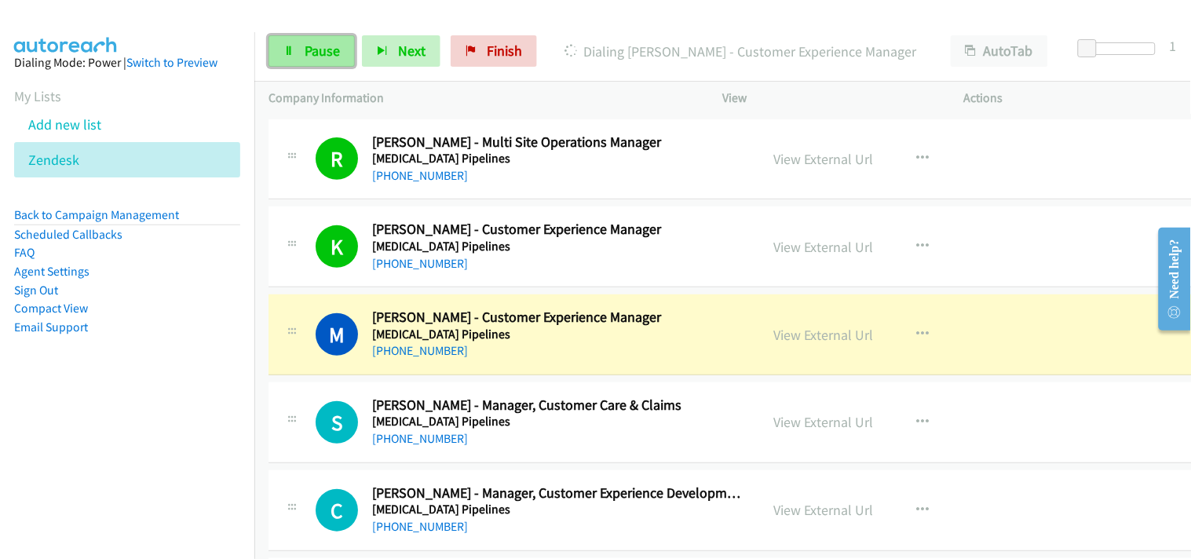
click at [319, 51] on span "Pause" at bounding box center [322, 51] width 35 height 18
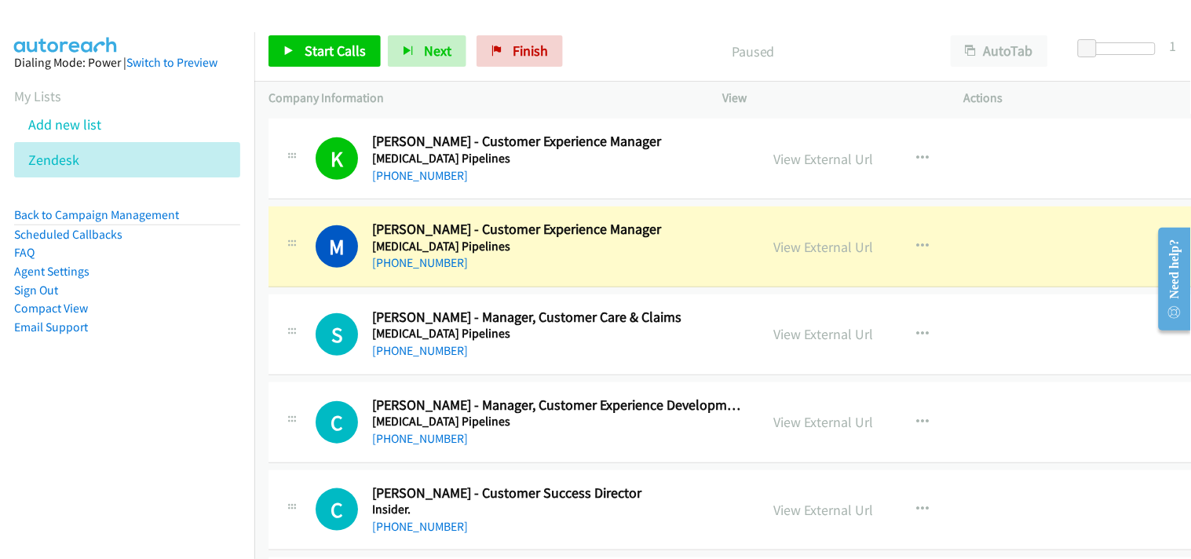
scroll to position [15627, 0]
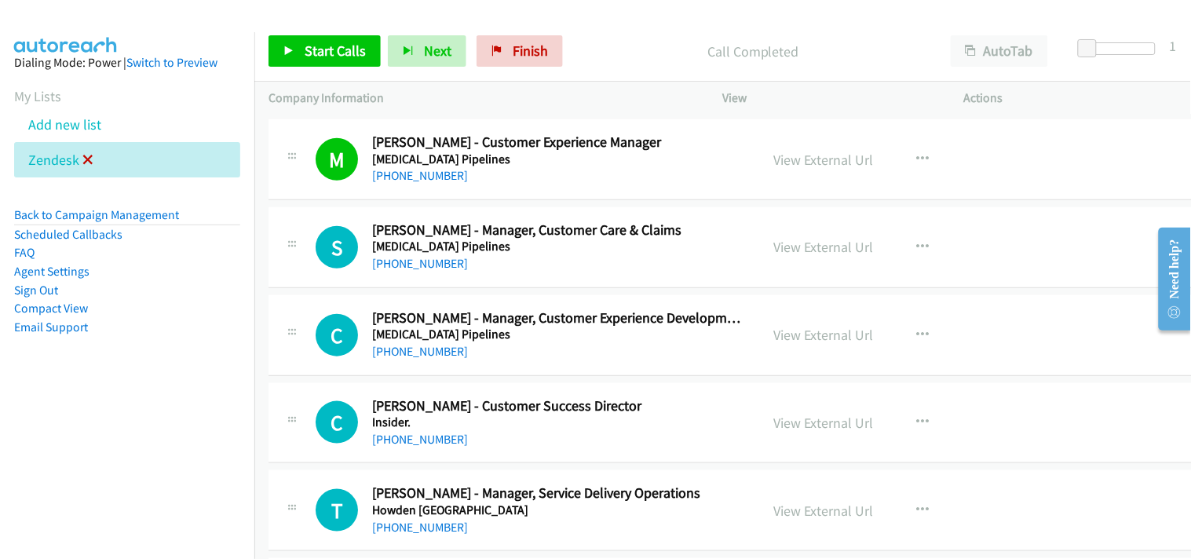
click at [85, 159] on icon at bounding box center [87, 160] width 11 height 11
